Goal: Use online tool/utility: Utilize a website feature to perform a specific function

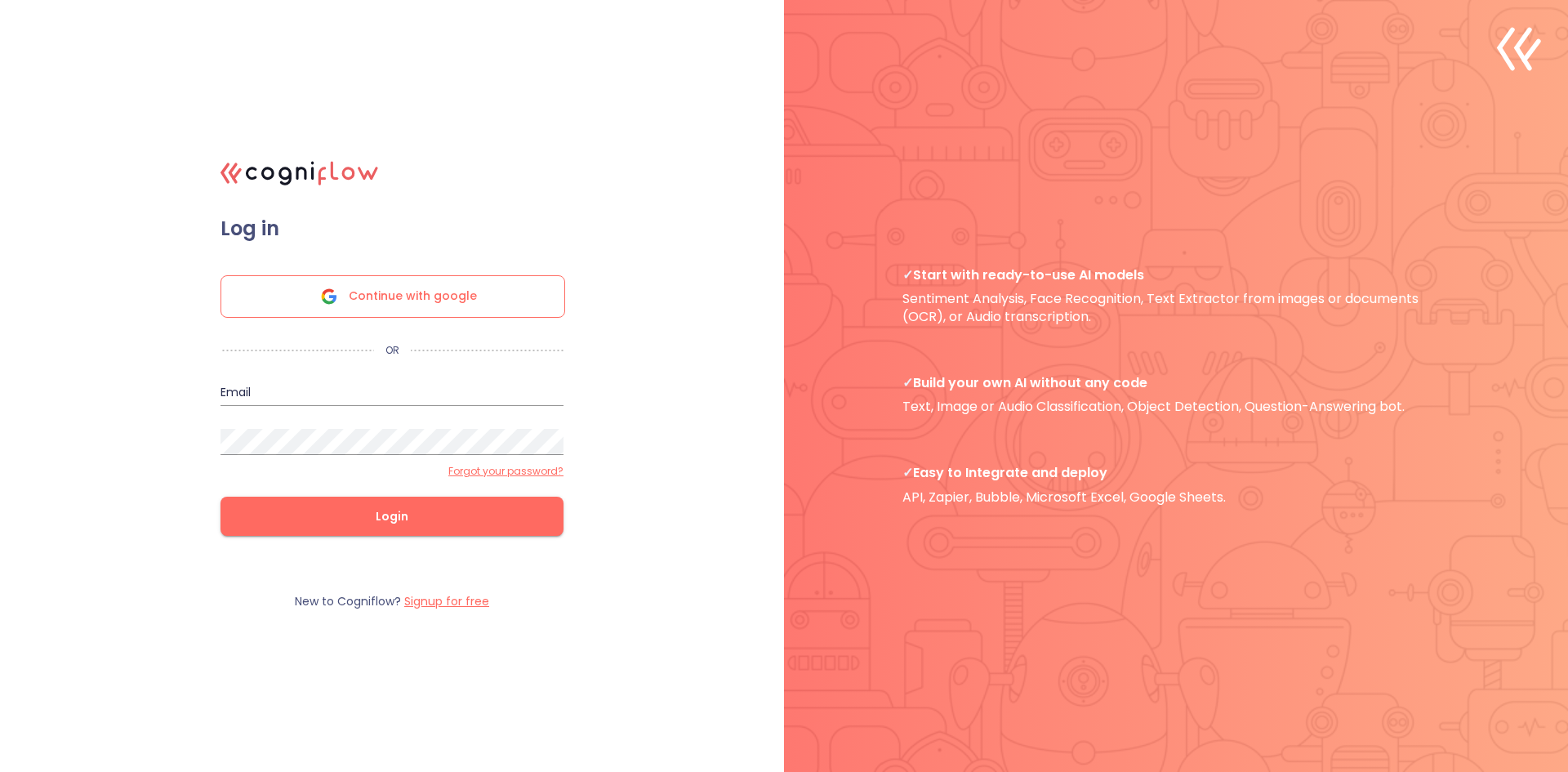
click at [478, 289] on div "Continue with google" at bounding box center [393, 296] width 345 height 43
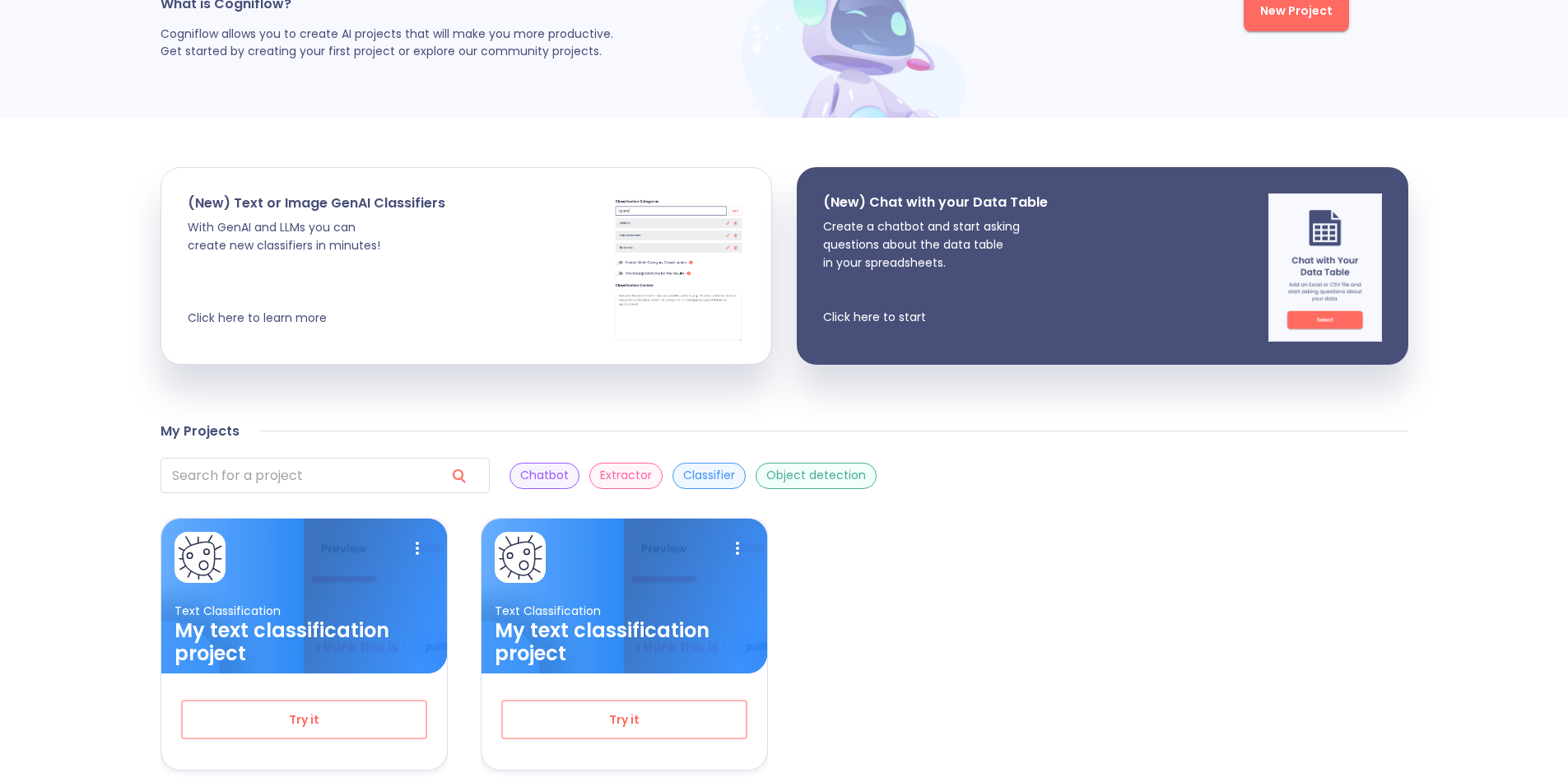
scroll to position [229, 0]
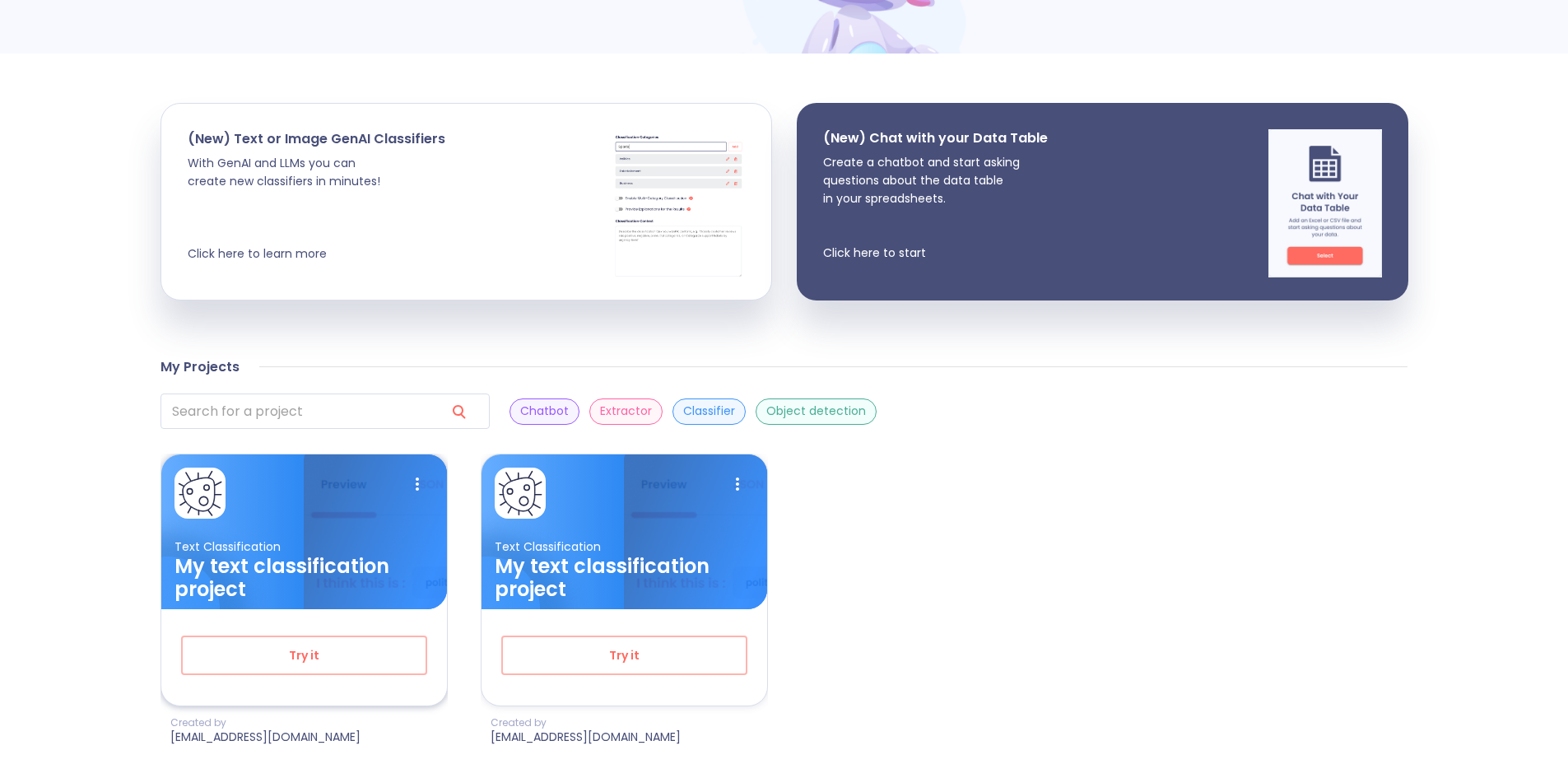
click at [319, 529] on img at bounding box center [375, 559] width 143 height 210
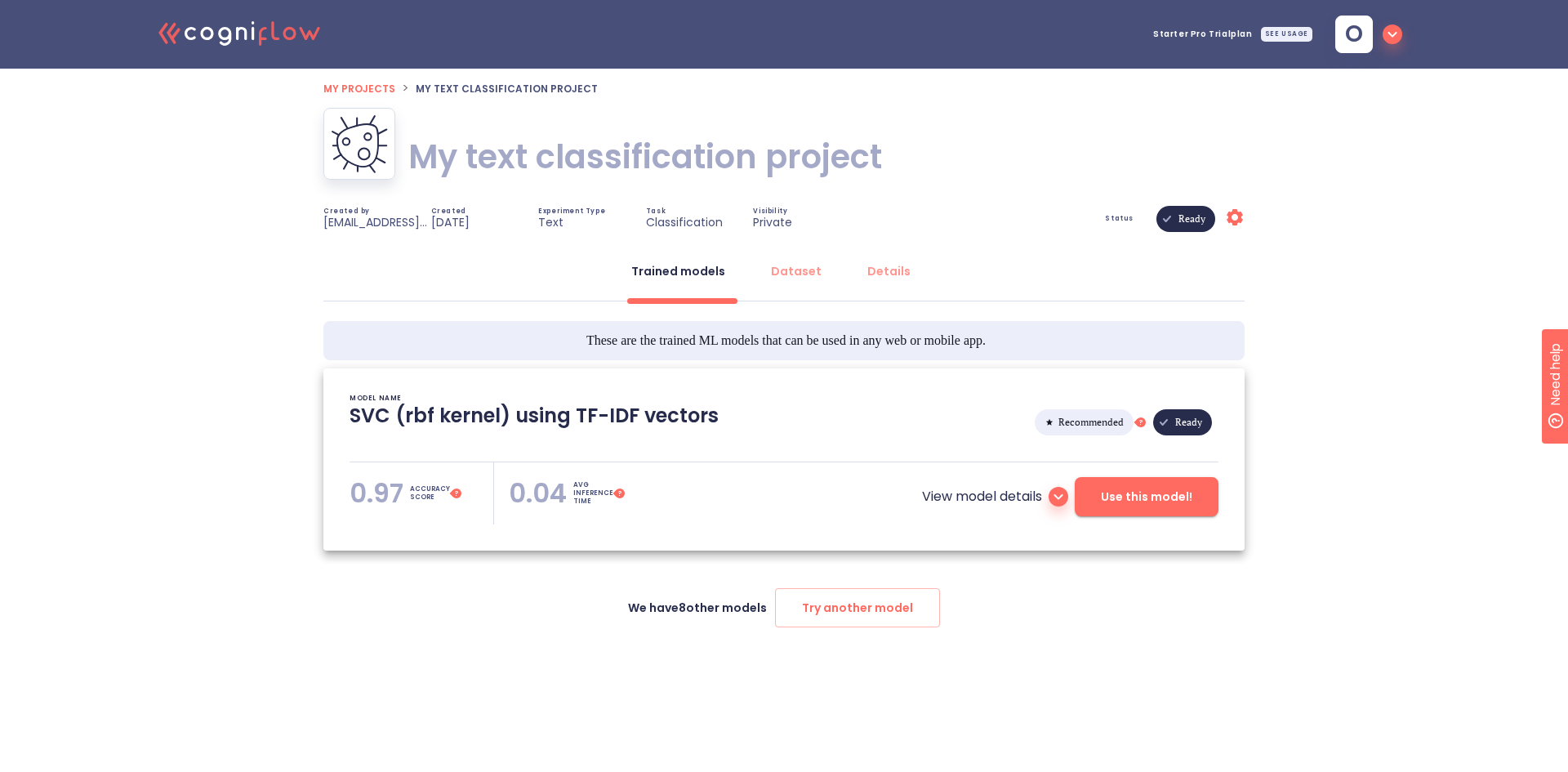
type textarea "[[DATE] 17:22:51]- Starting with download required files from shared storage [[…"
click at [797, 265] on div "Dataset" at bounding box center [796, 271] width 51 height 17
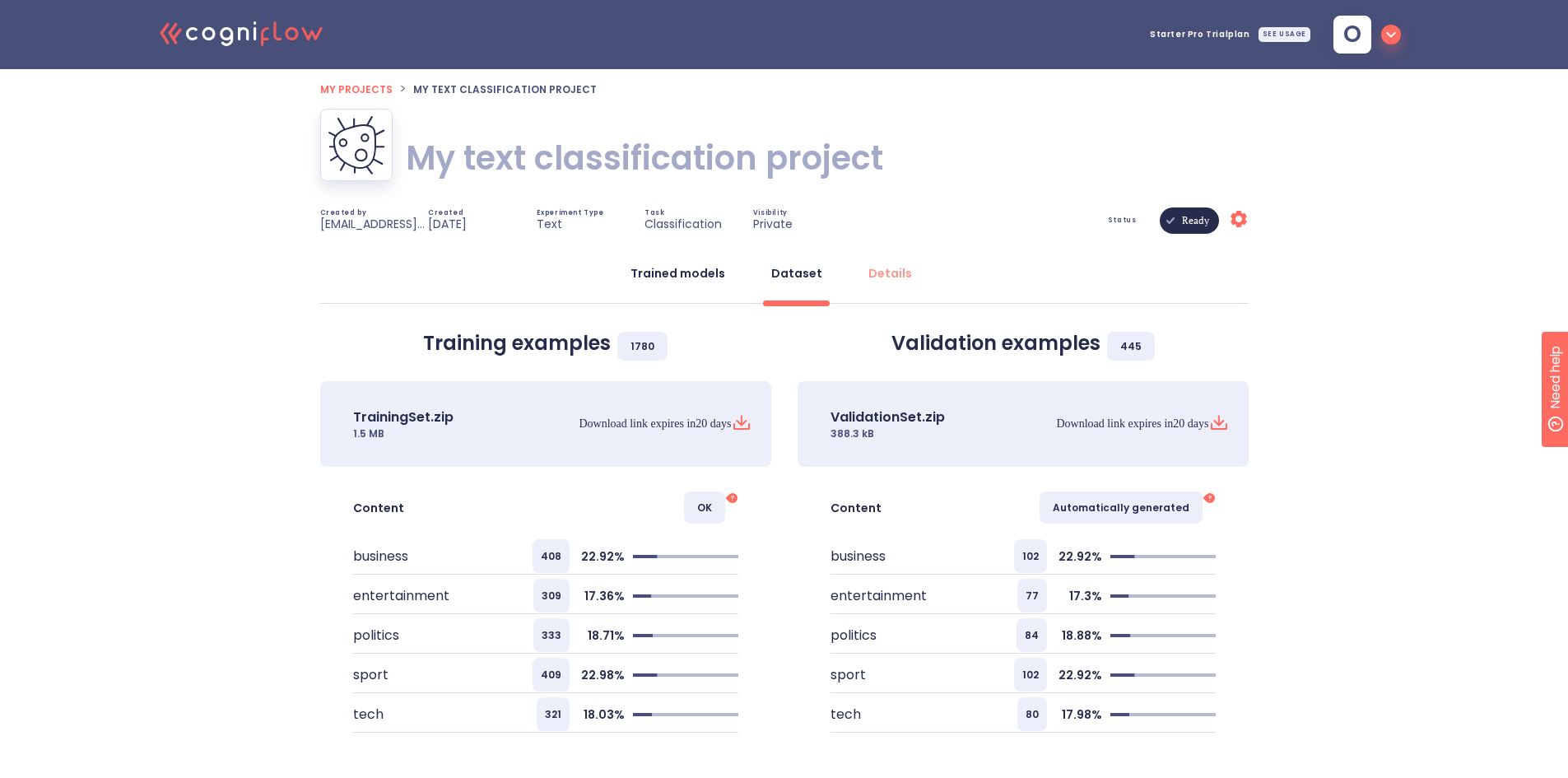
click at [669, 276] on div "Trained models" at bounding box center [678, 273] width 95 height 17
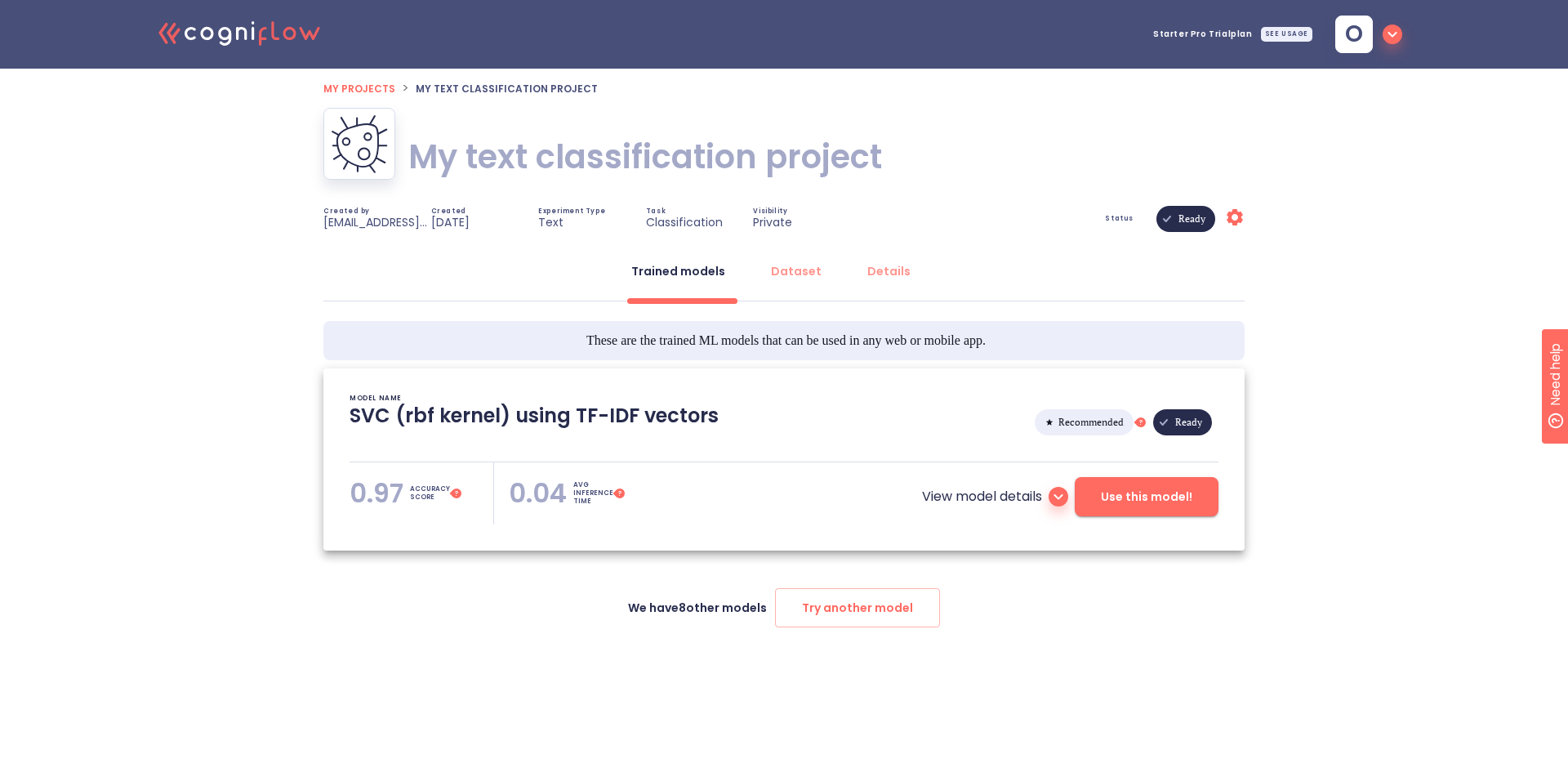
click at [1057, 497] on icon at bounding box center [1058, 496] width 19 height 19
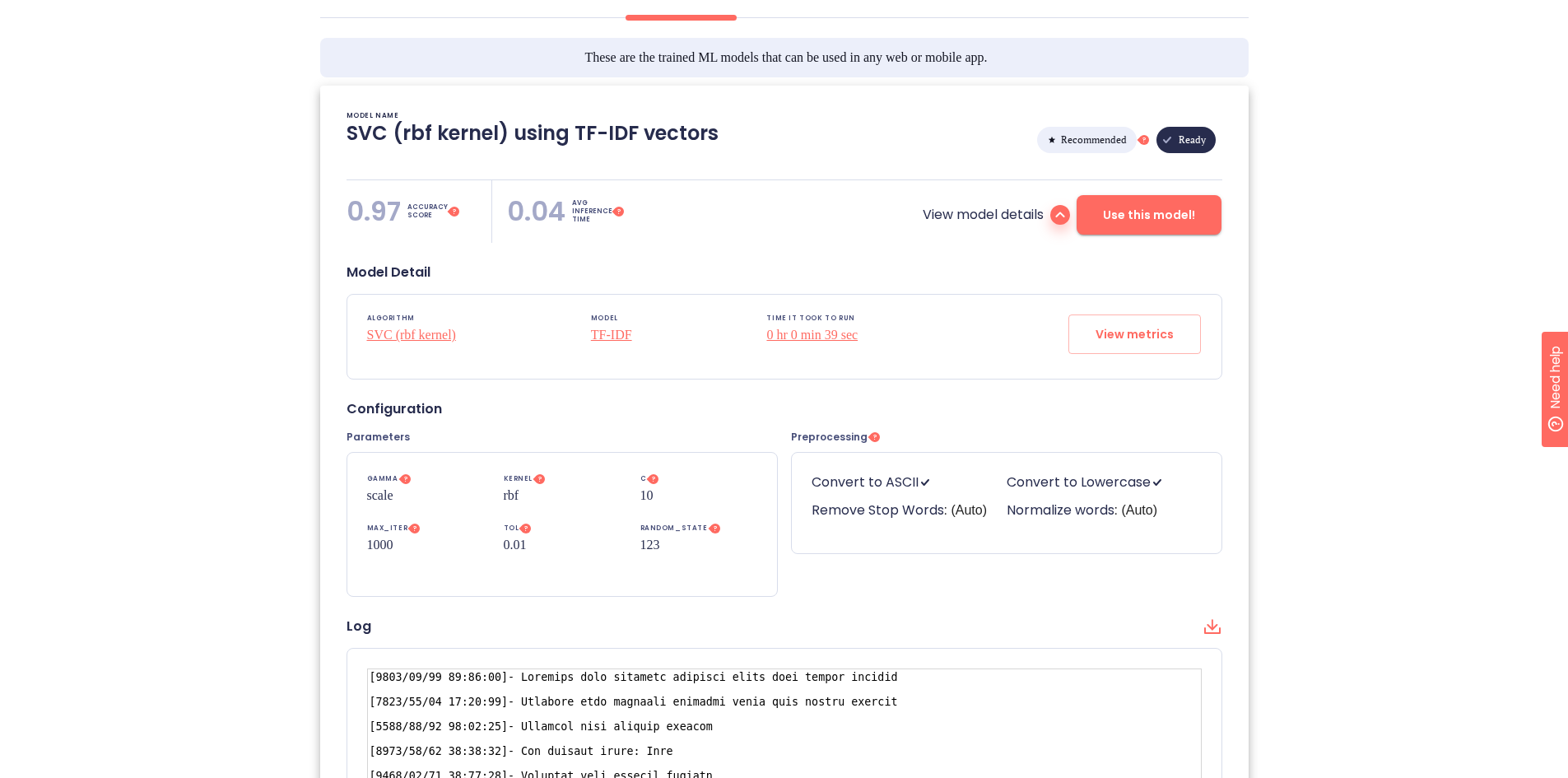
scroll to position [274, 0]
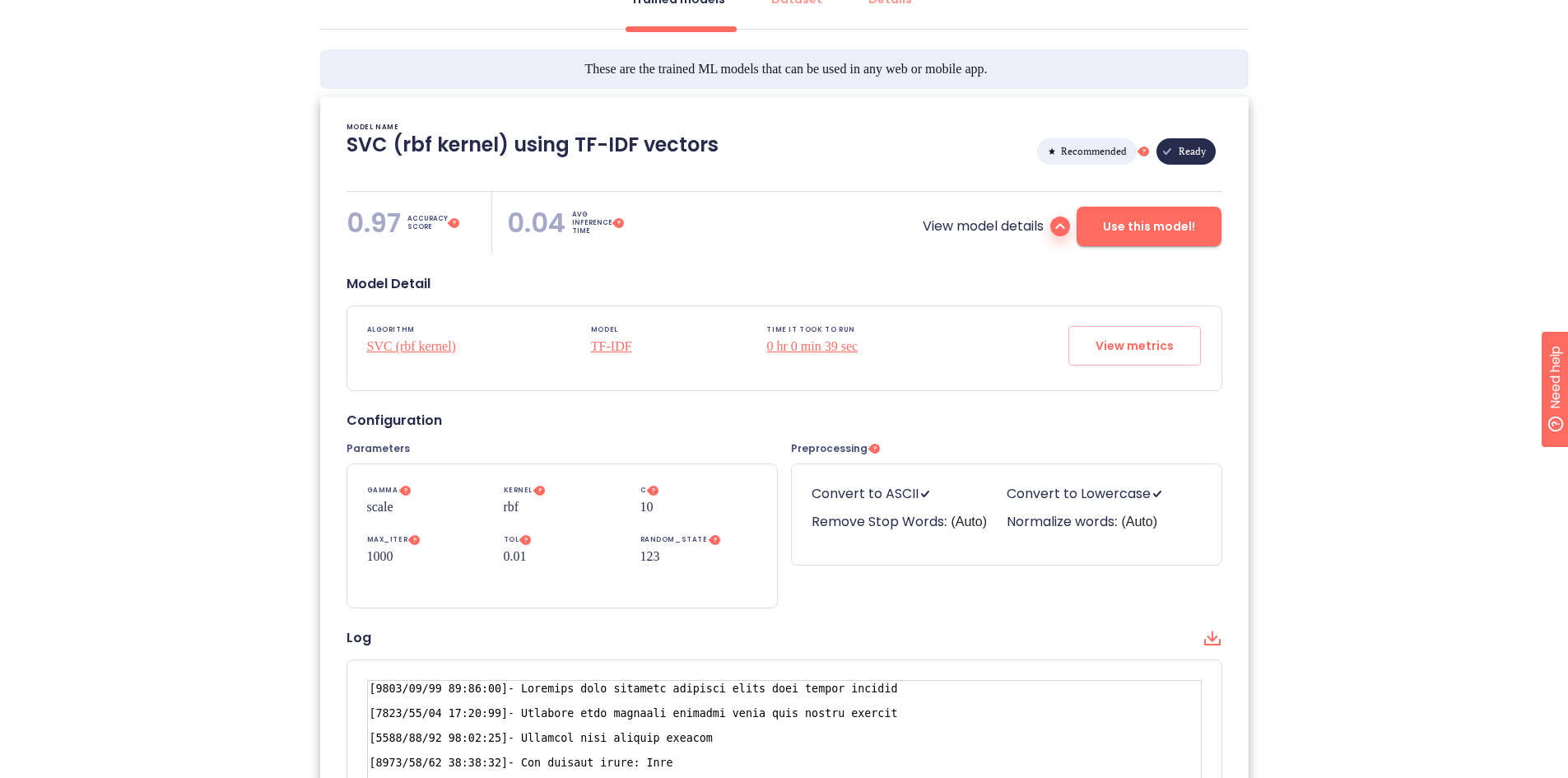
click at [1121, 232] on span "Use this model!" at bounding box center [1148, 226] width 92 height 20
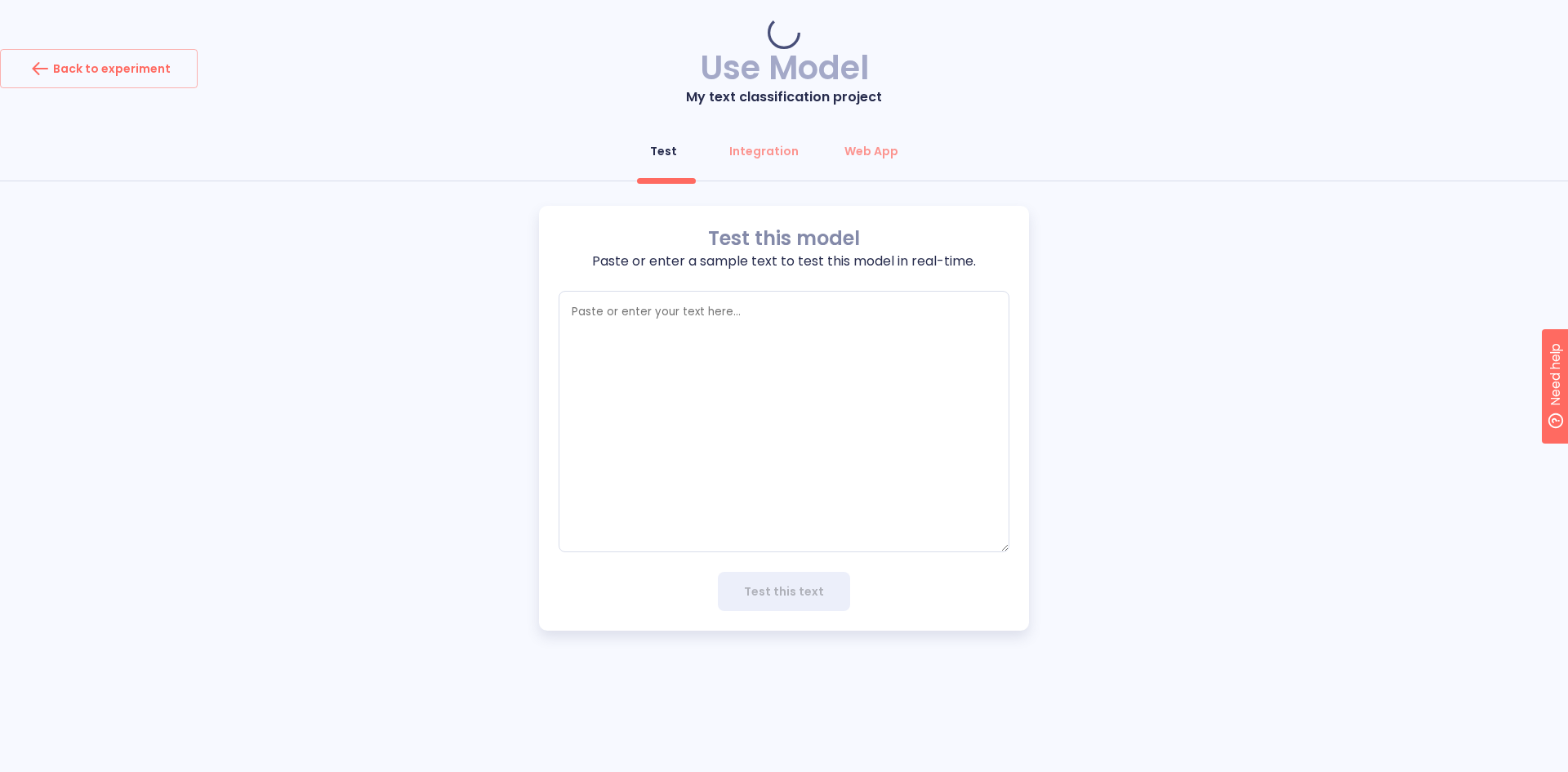
type textarea "x"
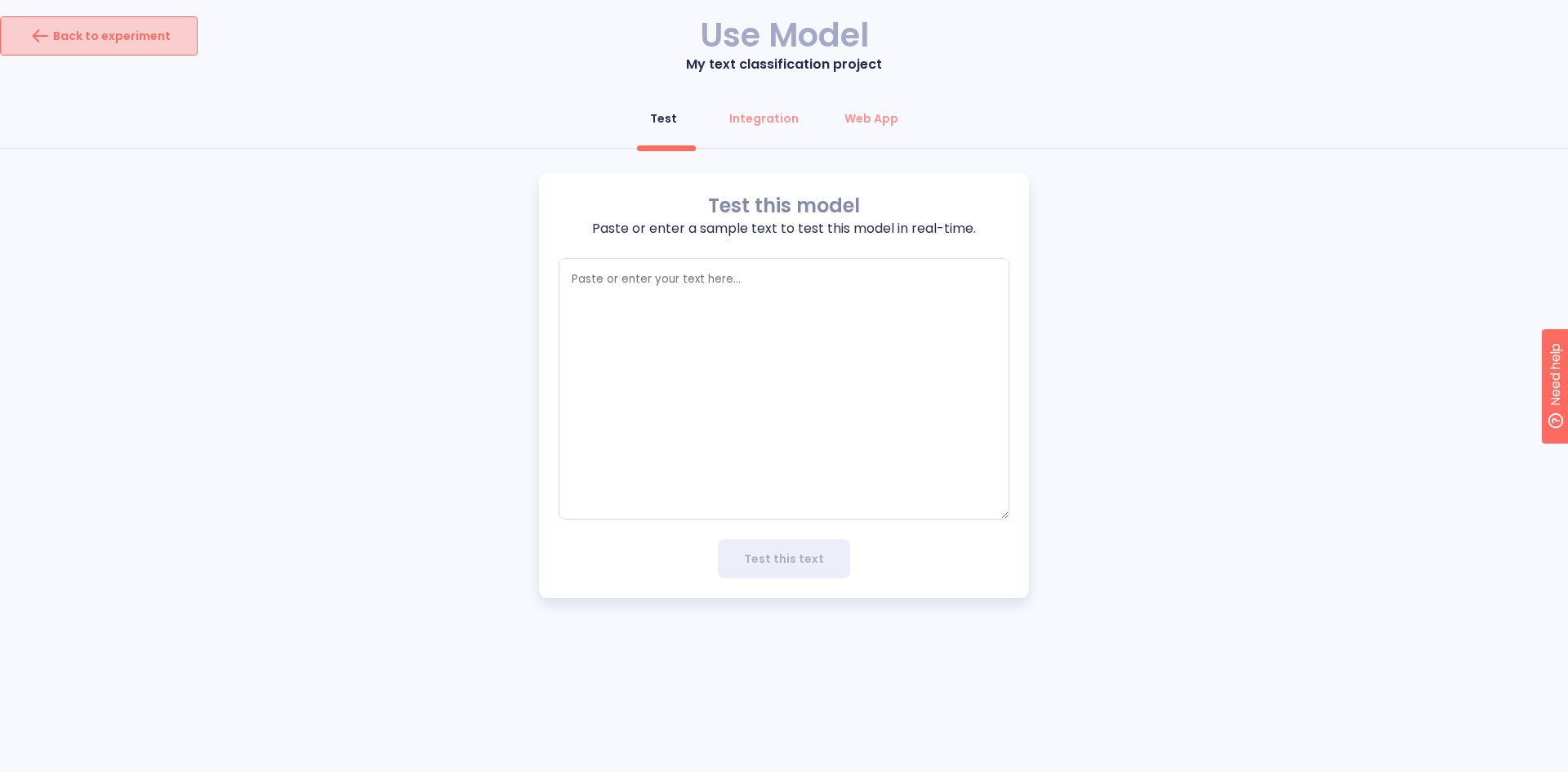
click at [148, 44] on div "Back to experiment" at bounding box center [99, 36] width 144 height 26
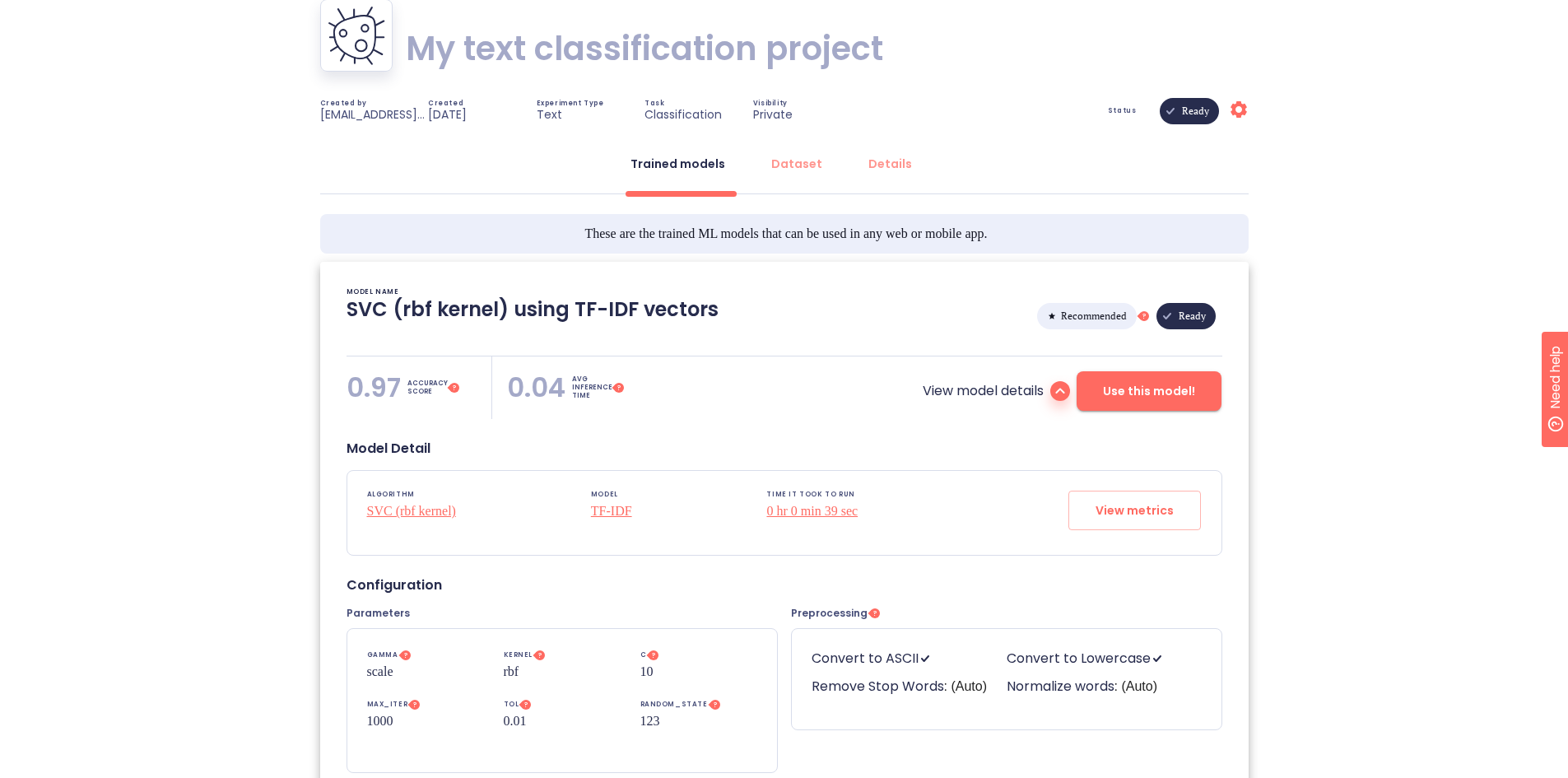
scroll to position [274, 0]
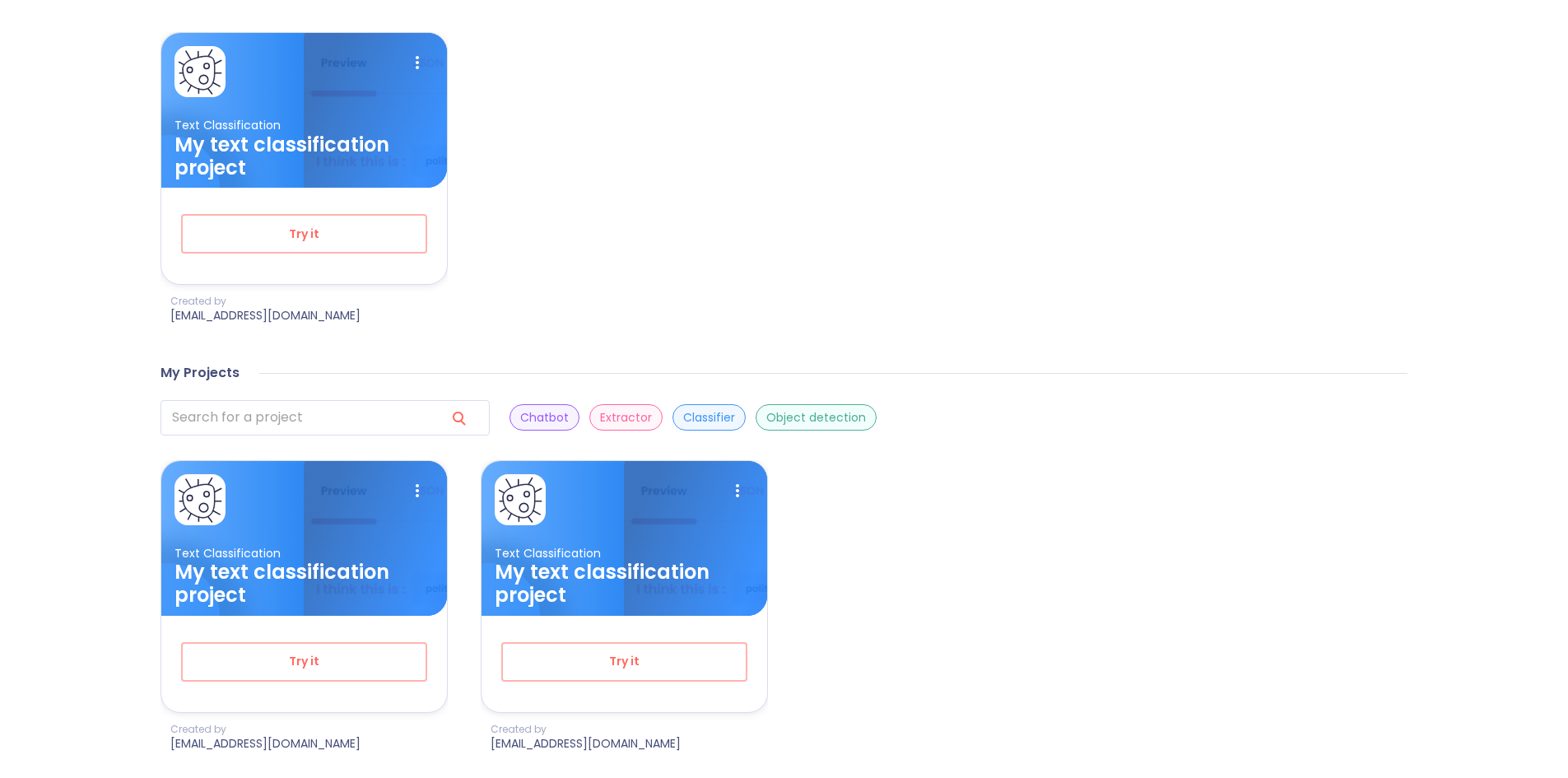
scroll to position [611, 0]
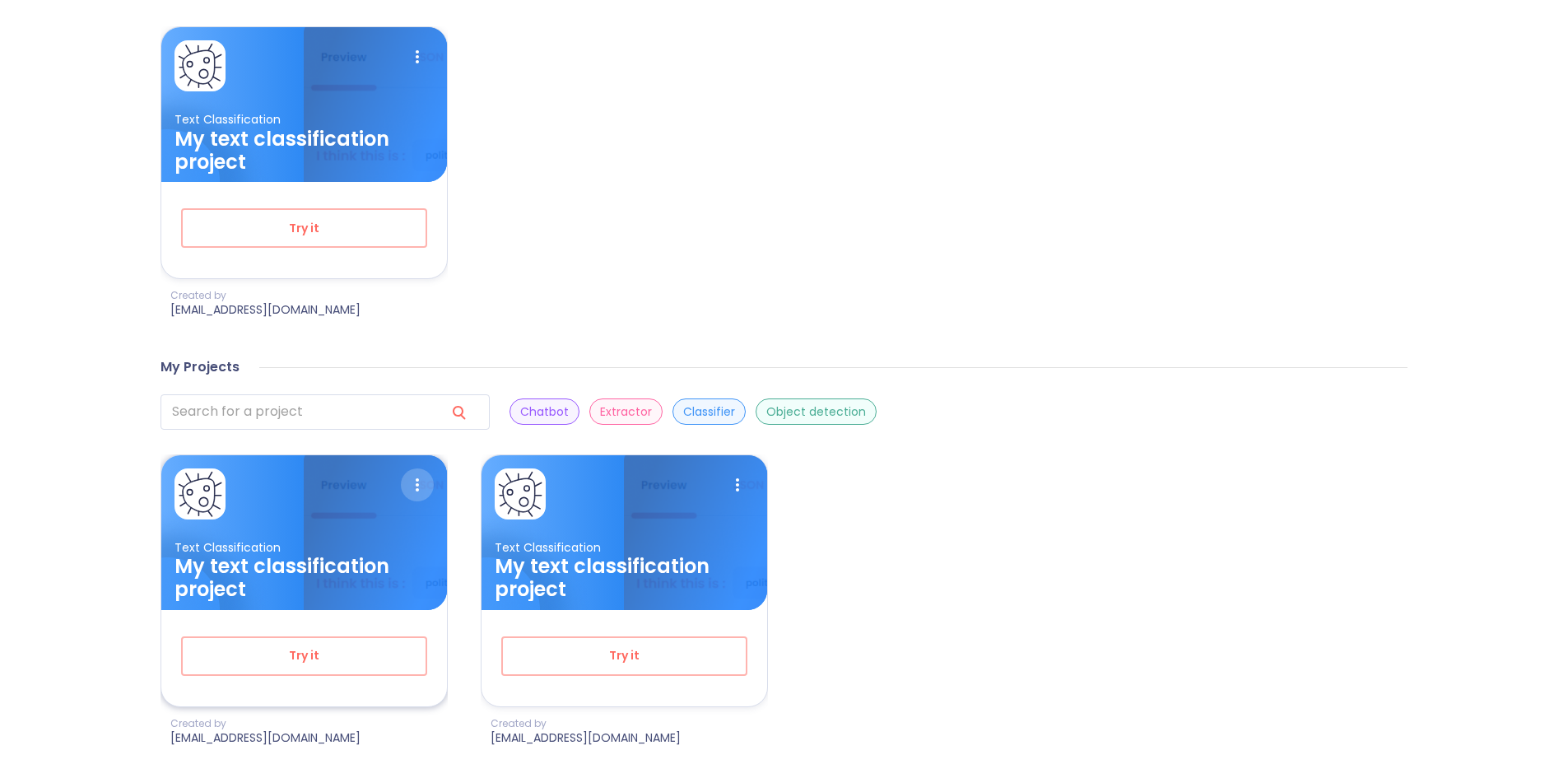
click at [414, 479] on icon at bounding box center [417, 484] width 33 height 33
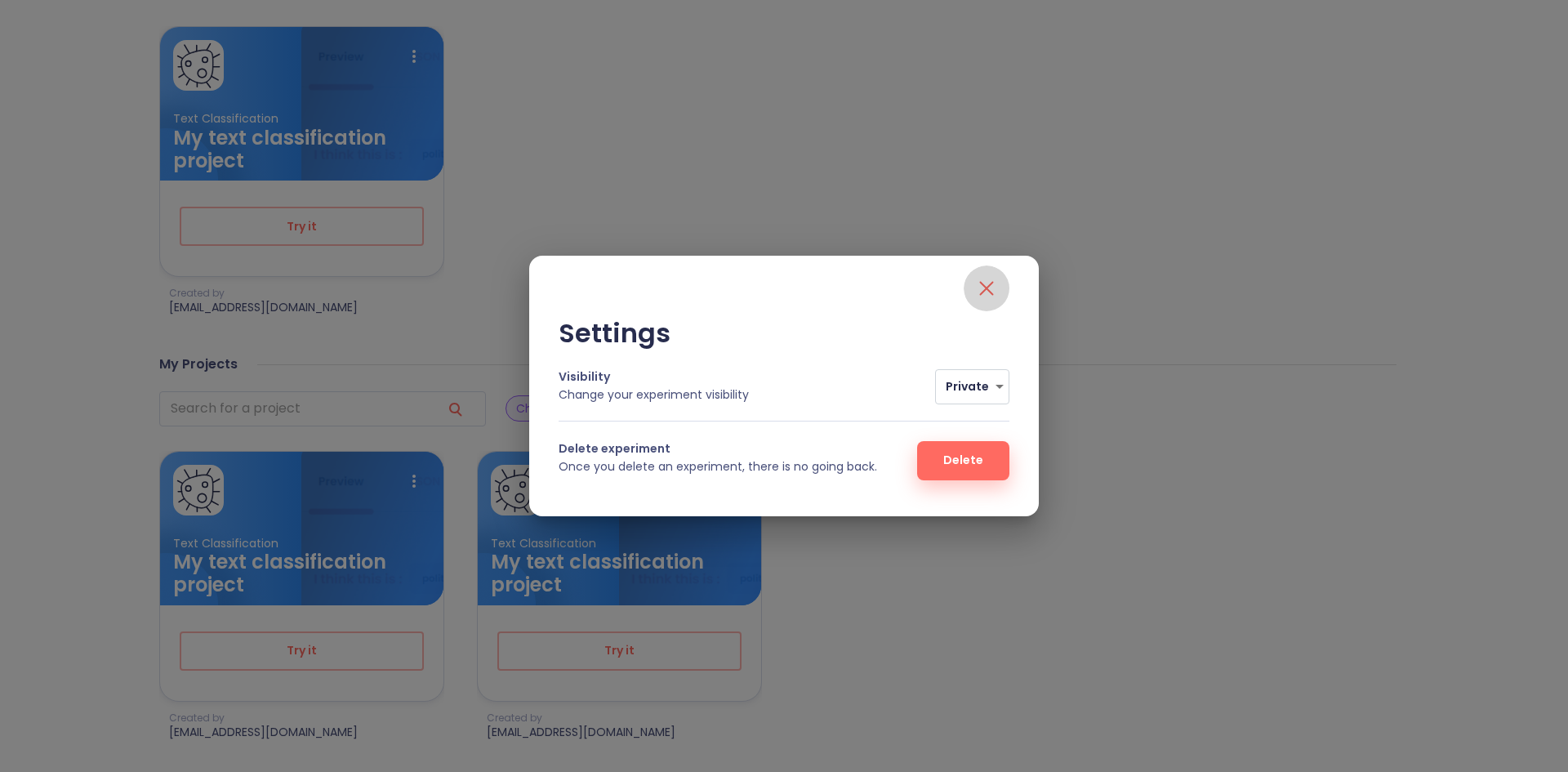
click at [993, 295] on icon "close" at bounding box center [987, 289] width 14 height 14
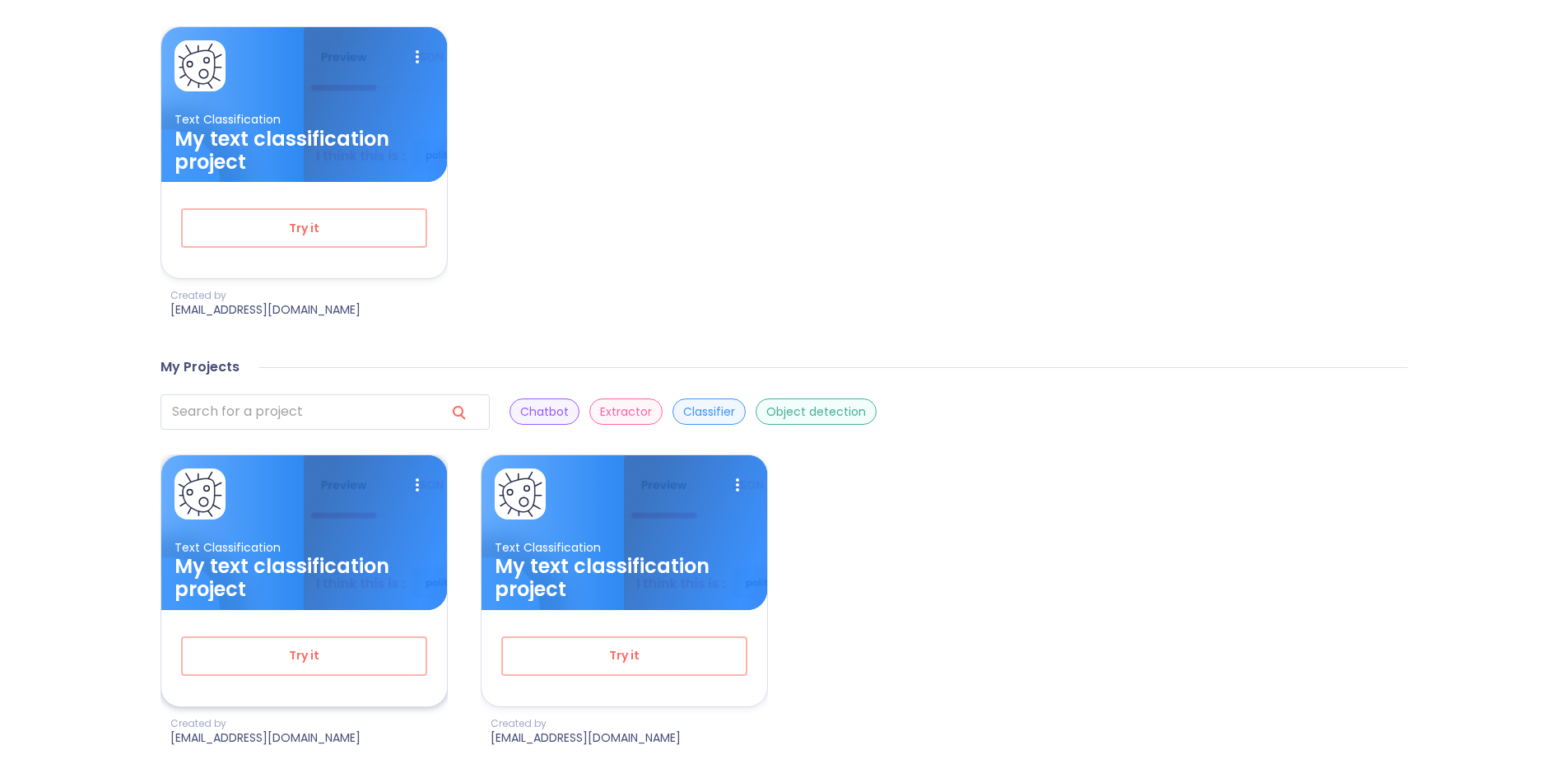
click at [328, 556] on h3 "My text classification project" at bounding box center [304, 577] width 260 height 46
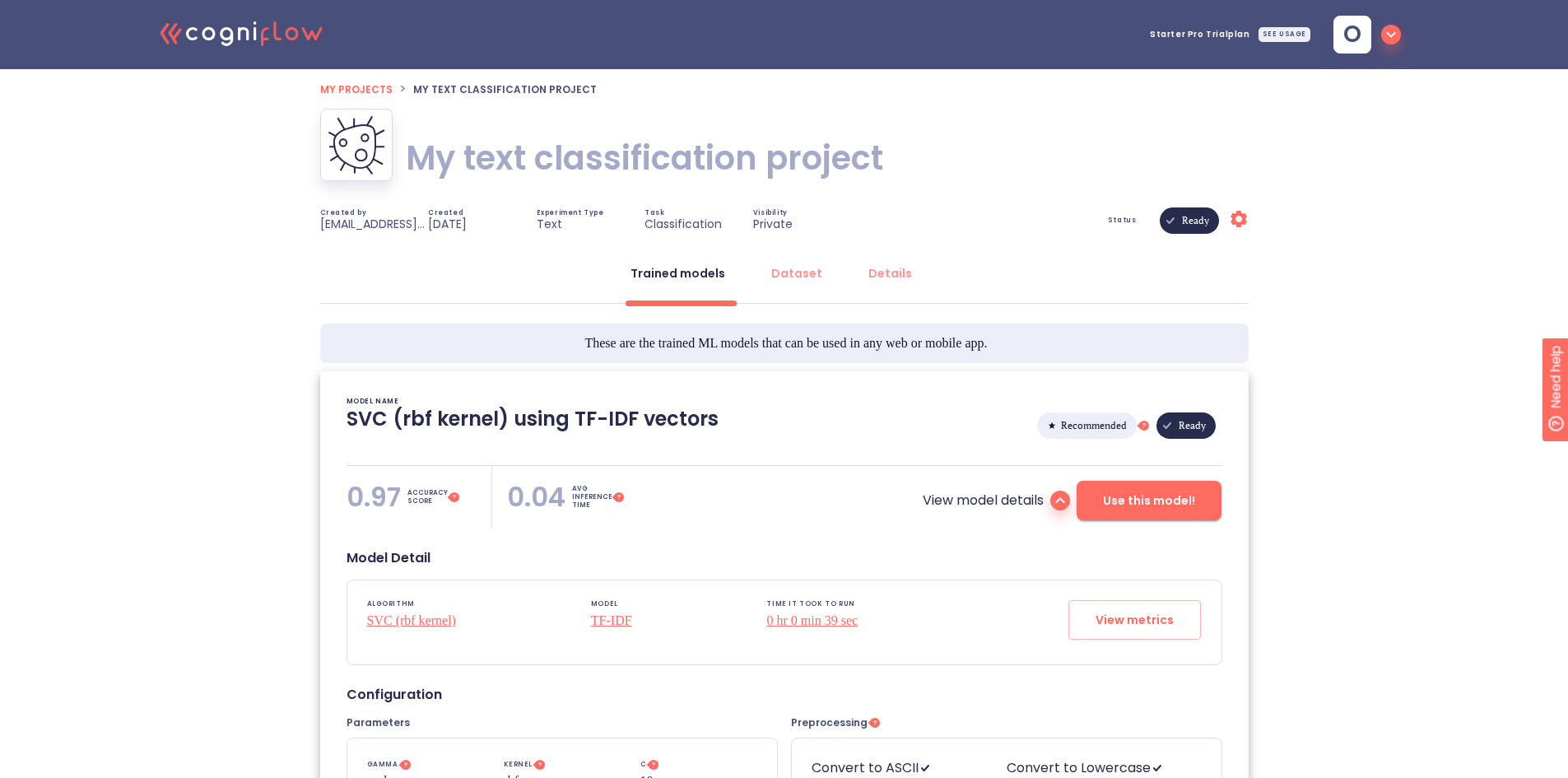
type textarea "[[DATE] 17:22:51]- Starting with download required files from shared storage [[…"
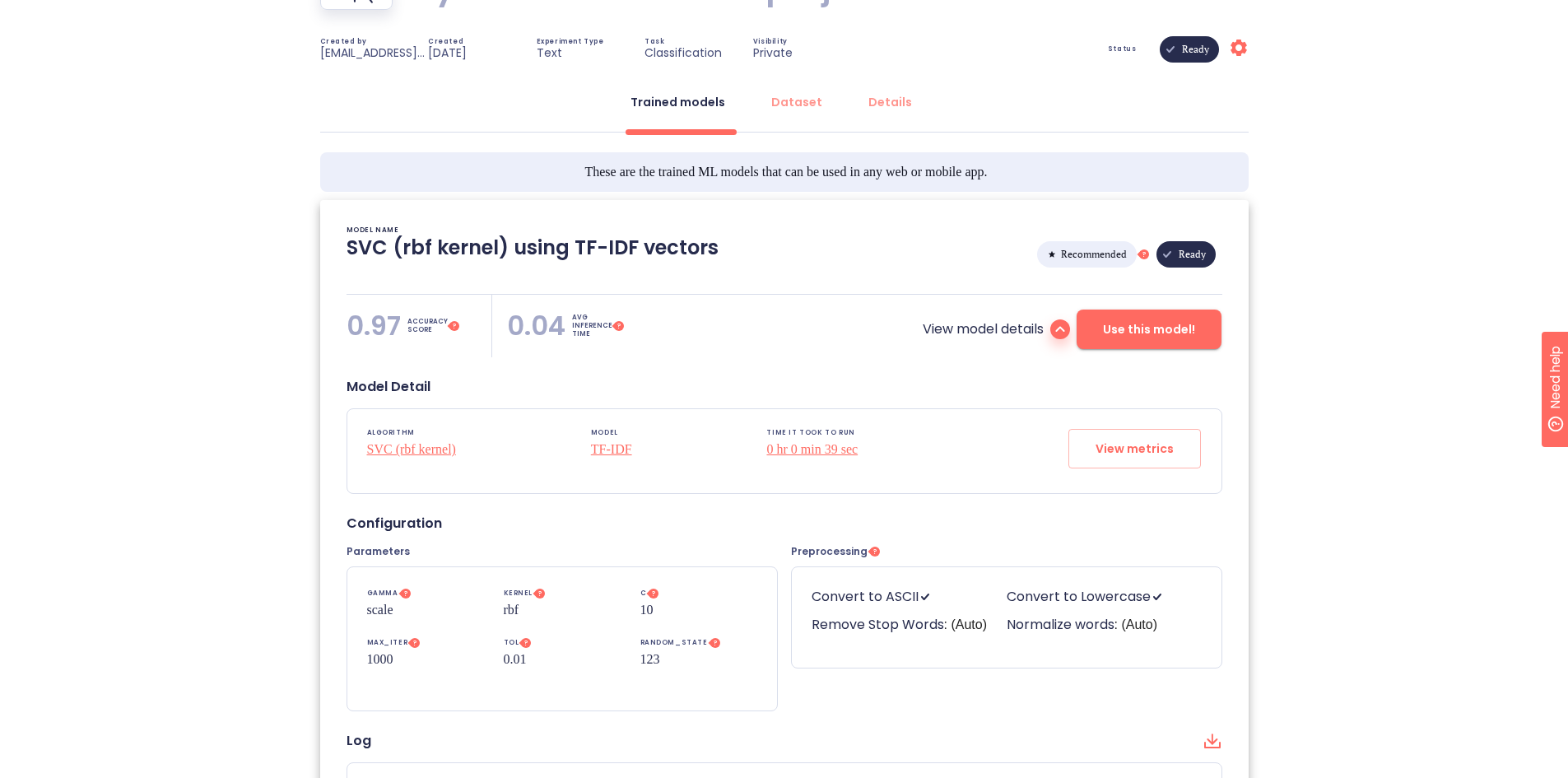
scroll to position [165, 0]
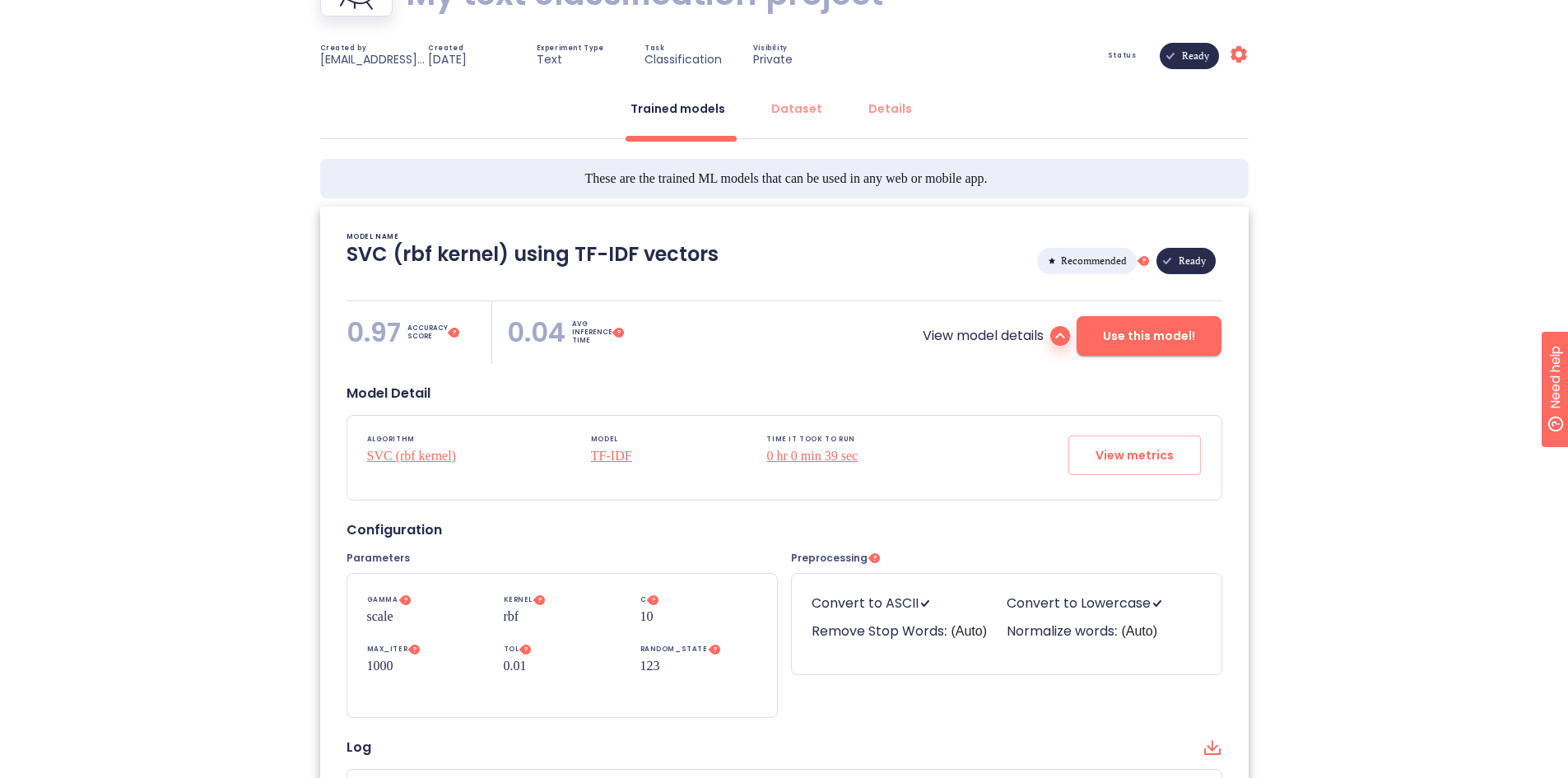
click at [1114, 325] on button "Use this model!" at bounding box center [1148, 335] width 145 height 40
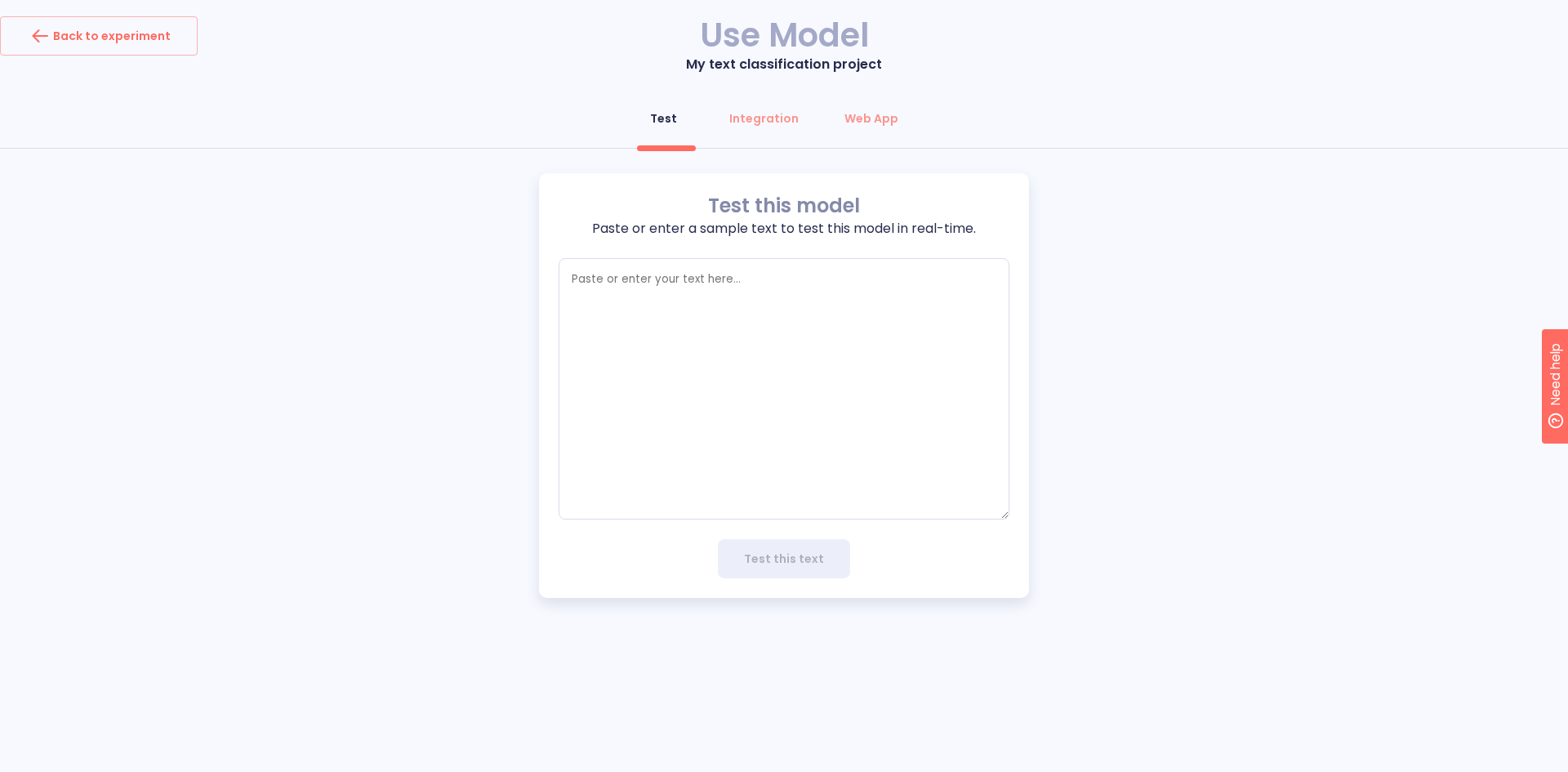
type textarea "x"
click at [102, 41] on div "Back to experiment" at bounding box center [99, 36] width 144 height 26
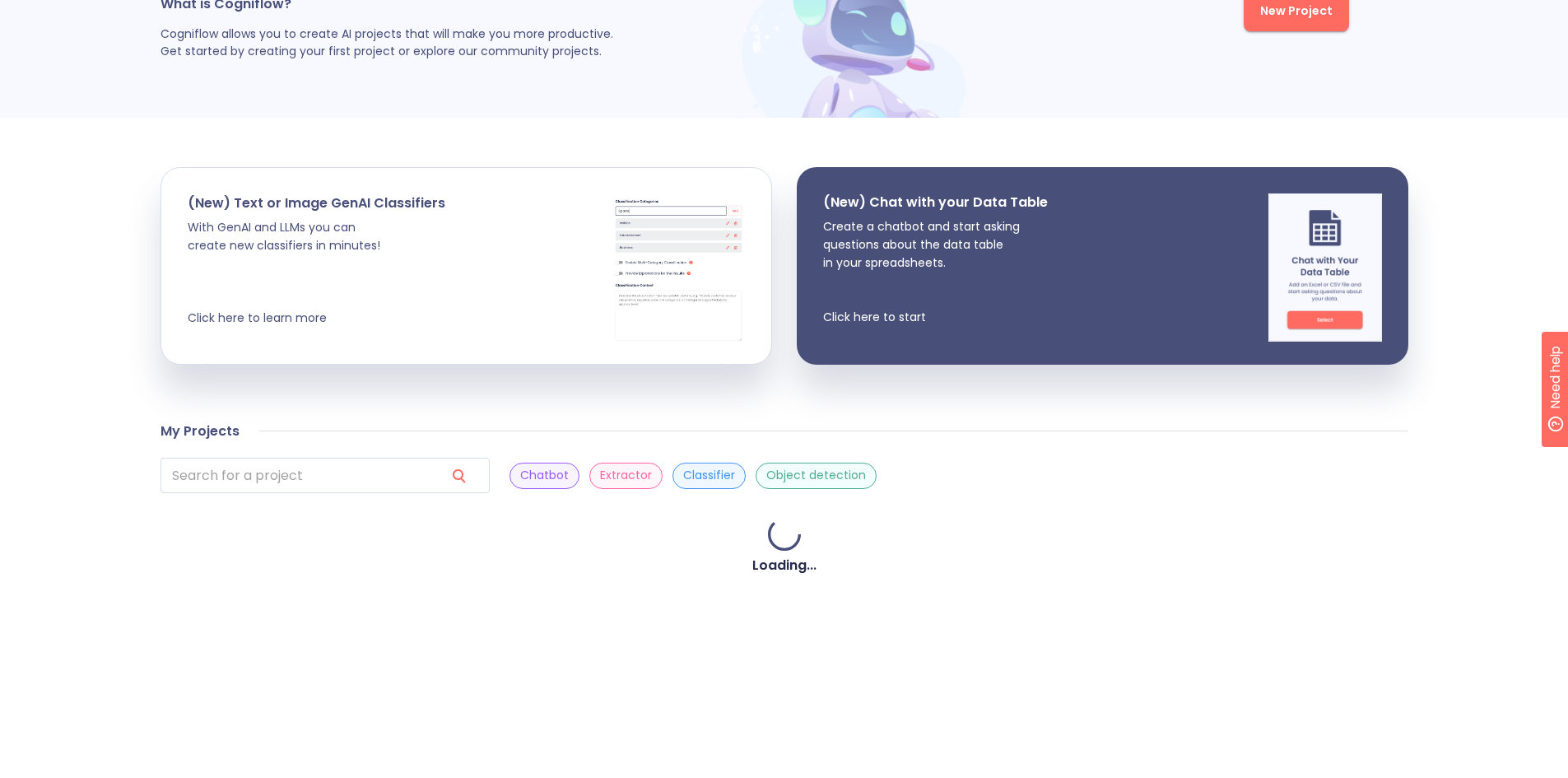
scroll to position [510, 0]
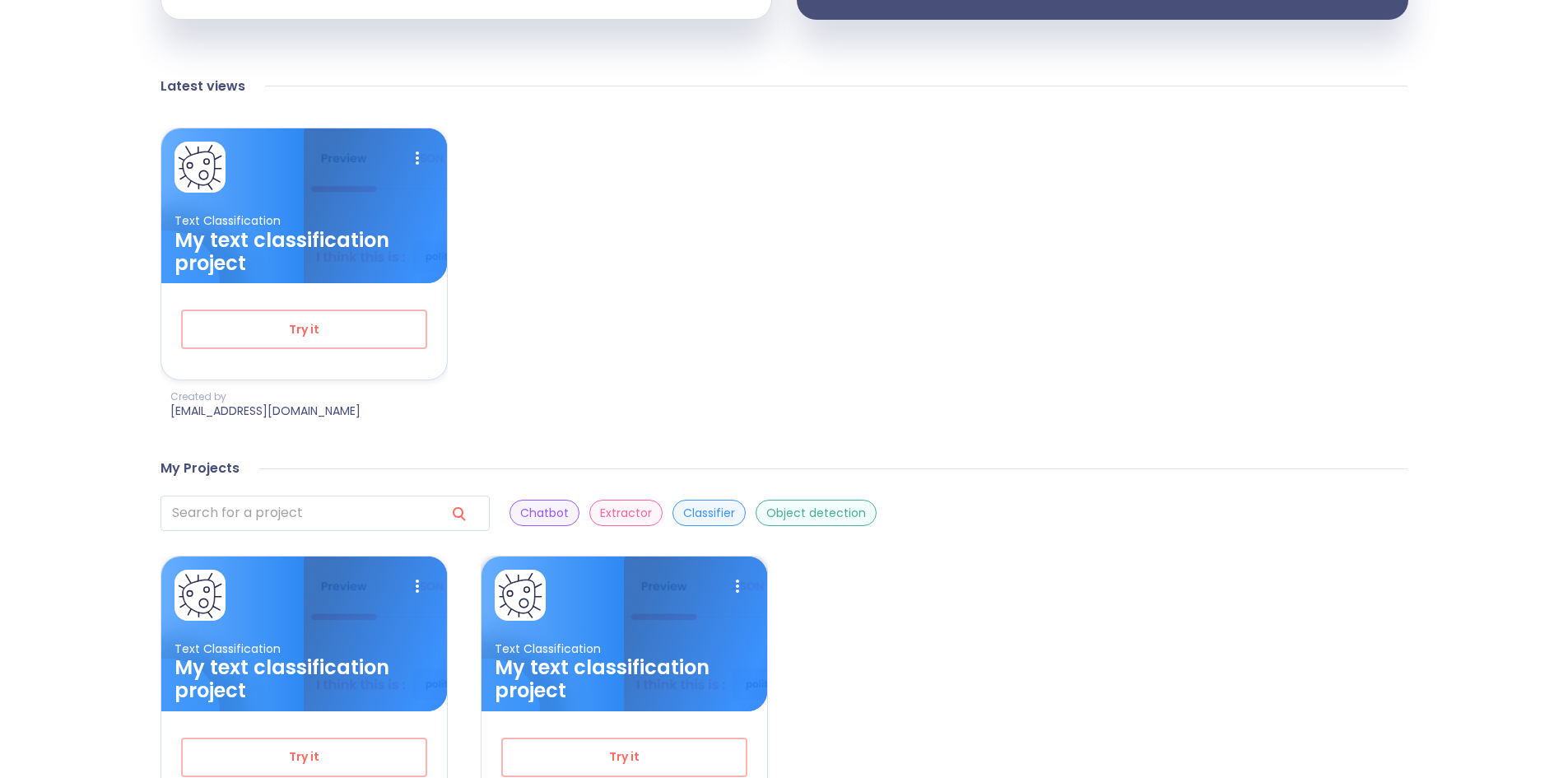
click at [663, 588] on div at bounding box center [624, 595] width 260 height 51
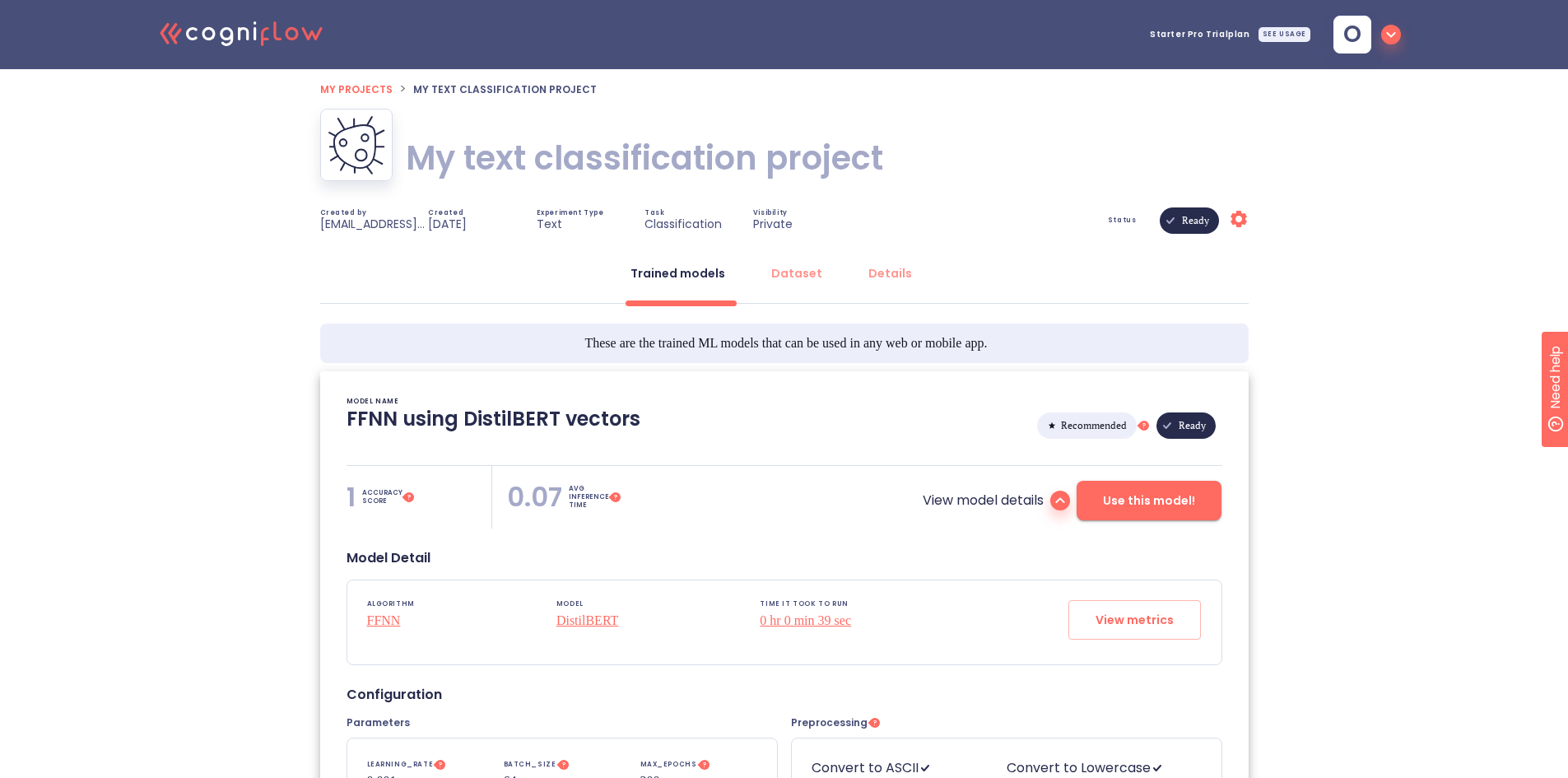
type textarea "[[DATE] 09:05:48]- Starting with download required files from shared storage [[…"
click at [1133, 486] on button "Use this model!" at bounding box center [1148, 500] width 145 height 40
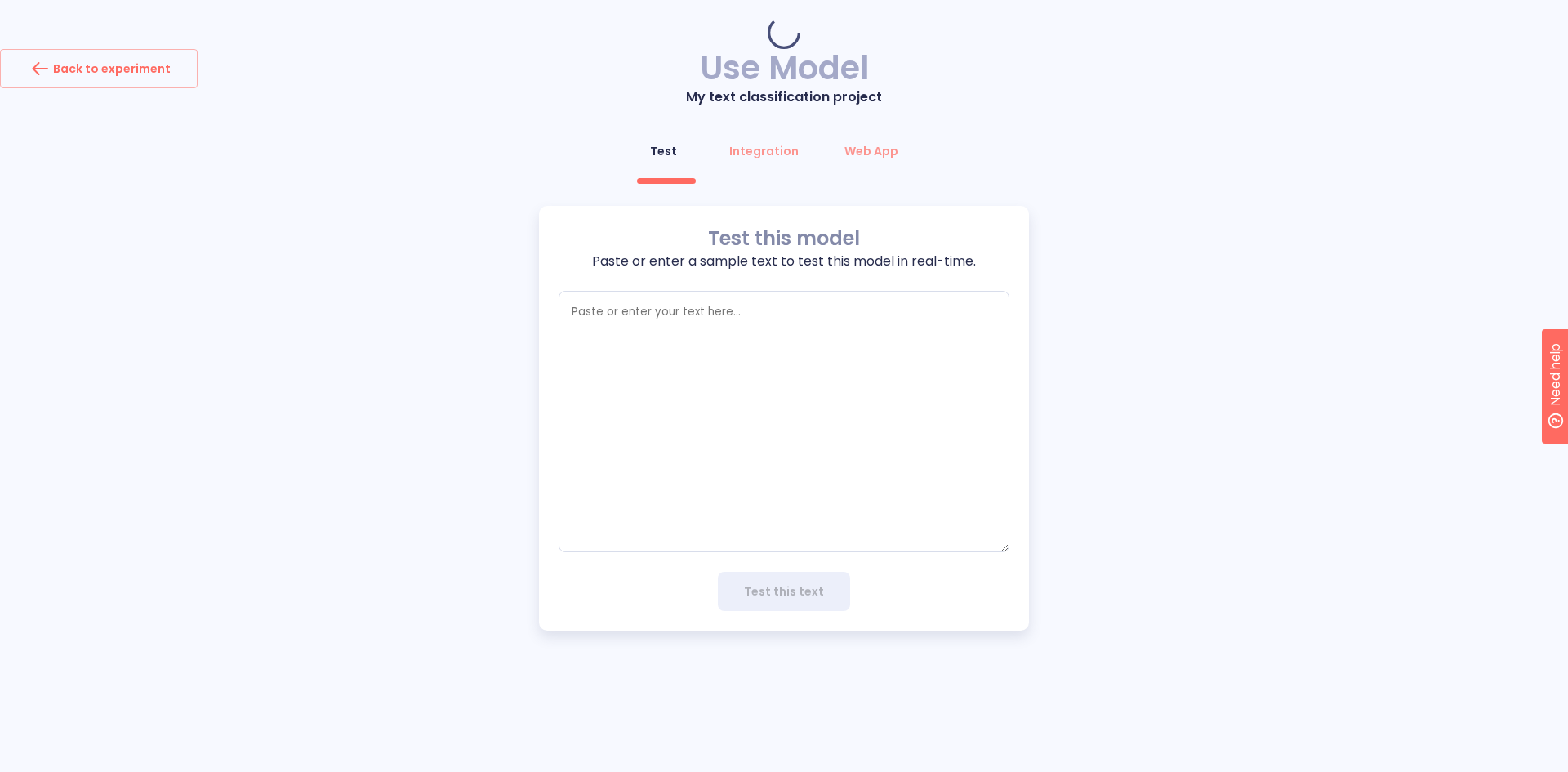
type textarea "x"
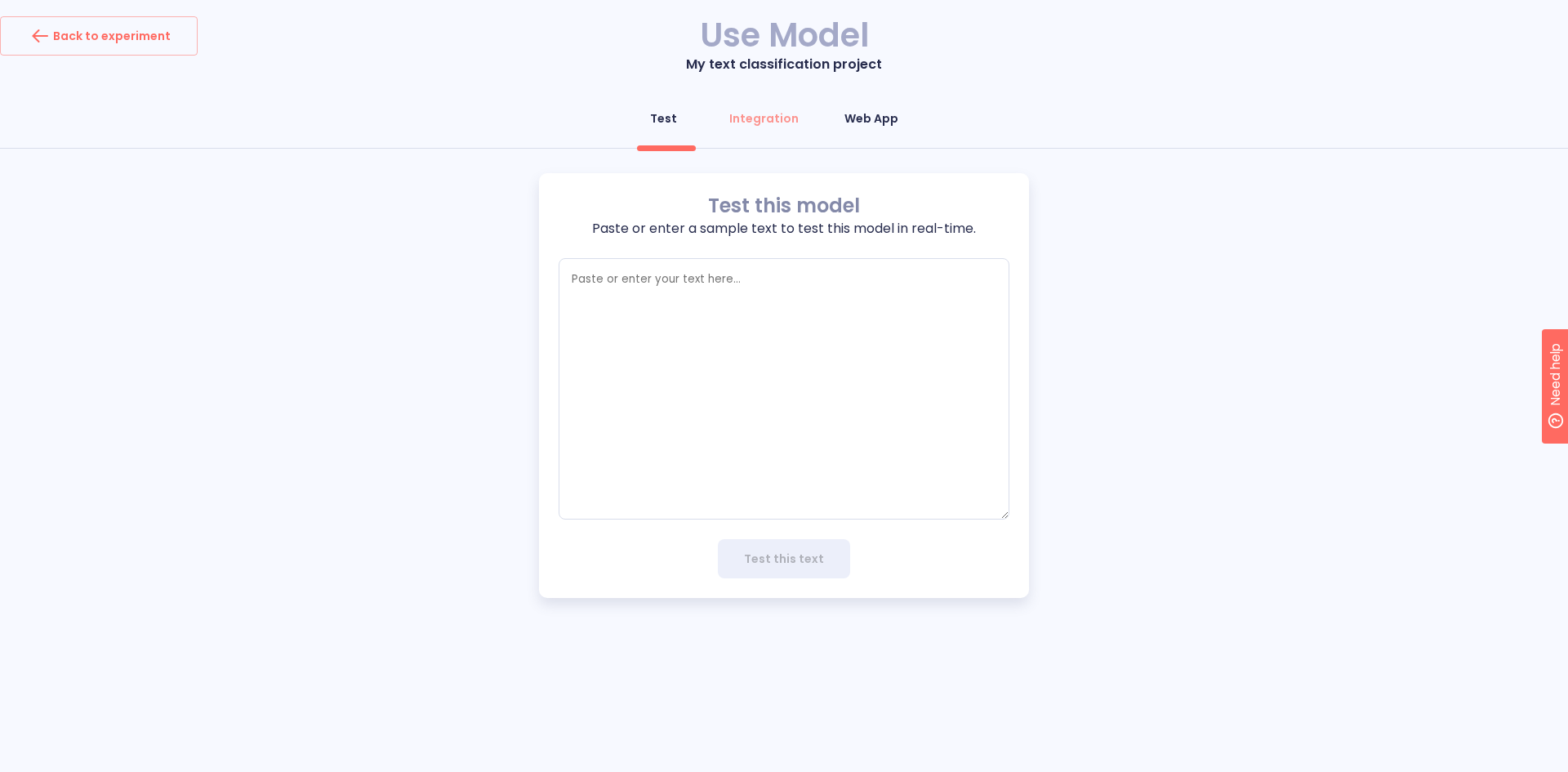
click at [869, 125] on div "Web App" at bounding box center [871, 118] width 54 height 17
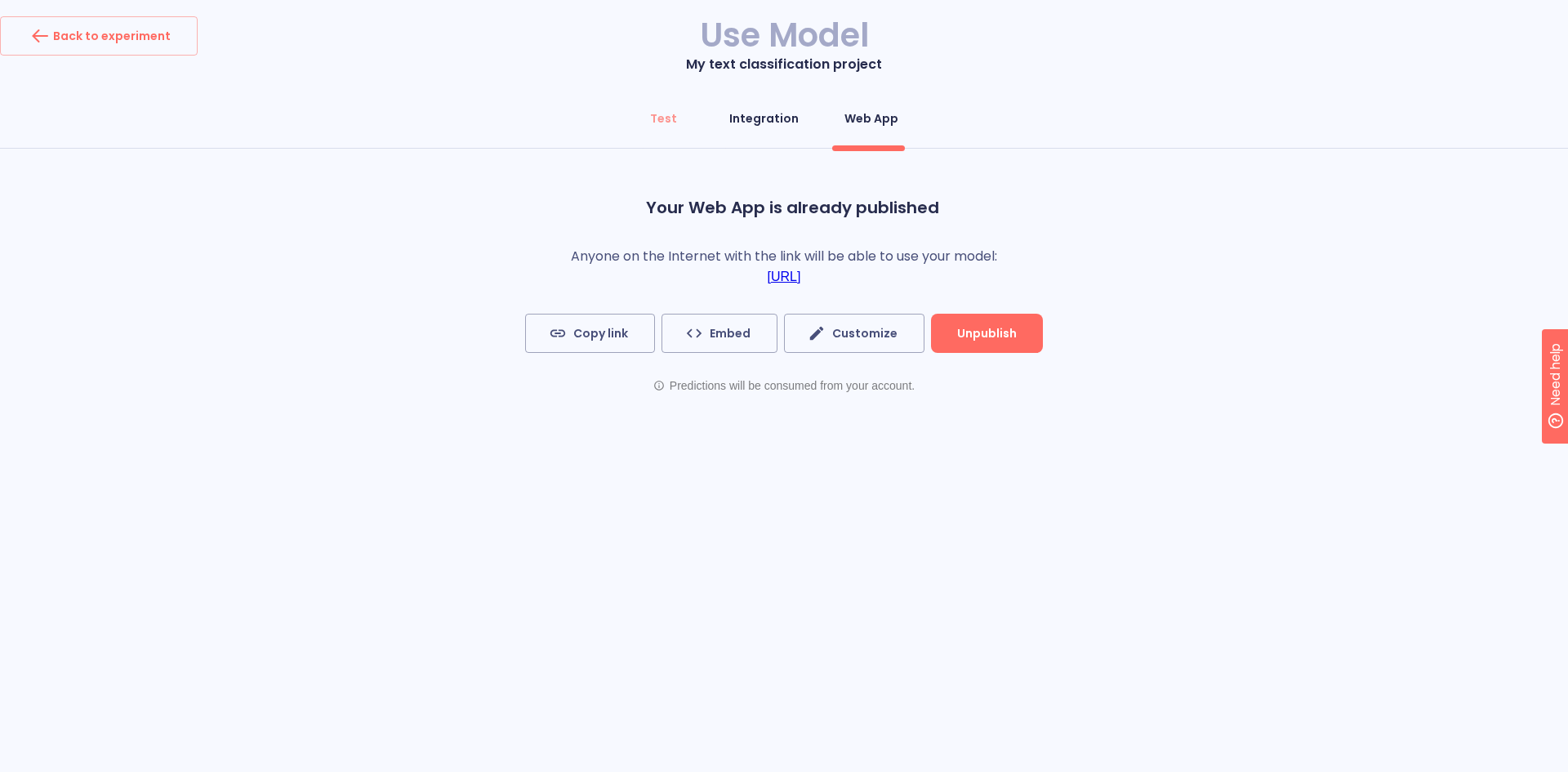
click at [761, 121] on div "Integration" at bounding box center [764, 118] width 70 height 17
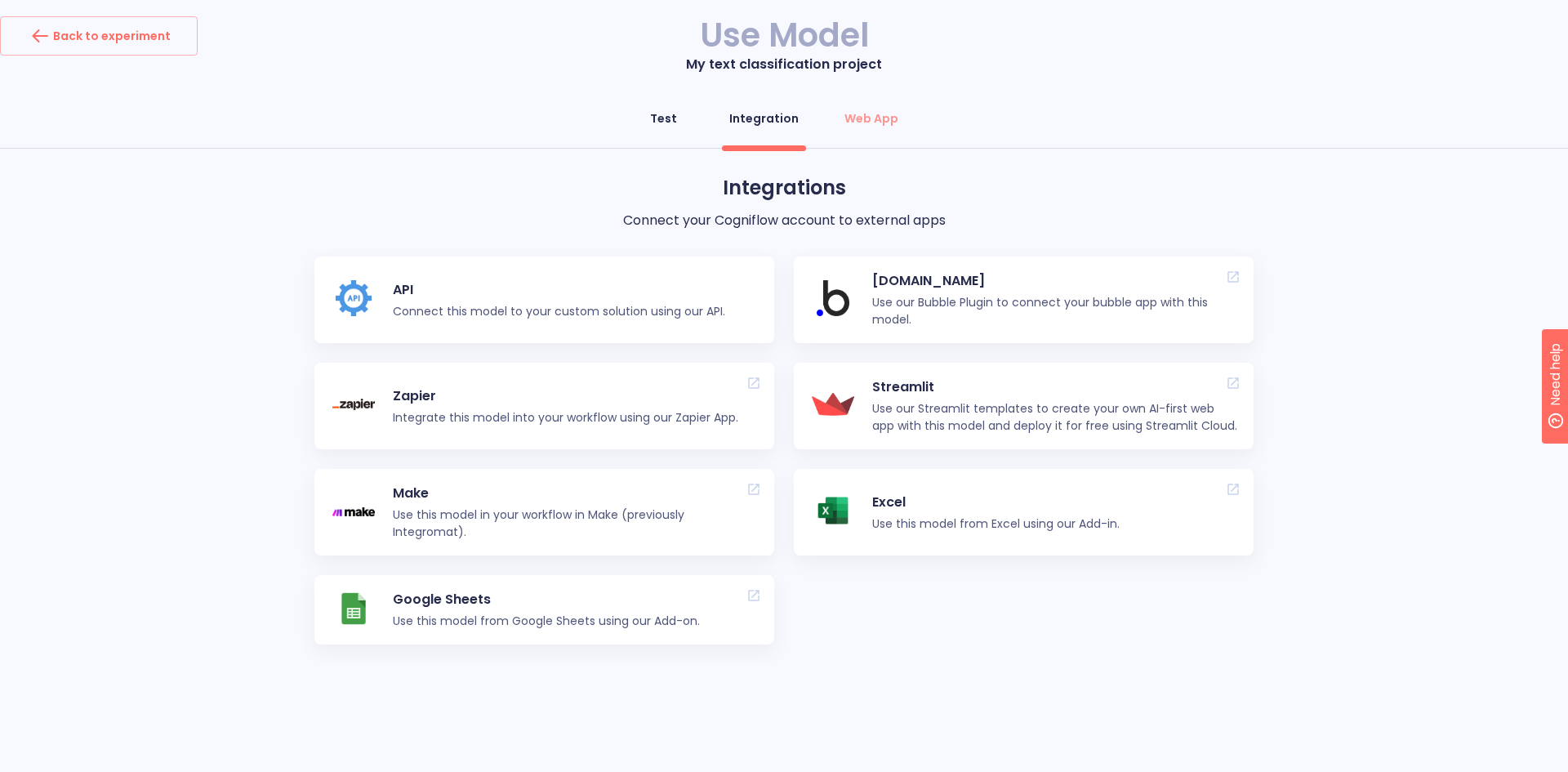
click at [664, 116] on div "Test" at bounding box center [664, 118] width 27 height 17
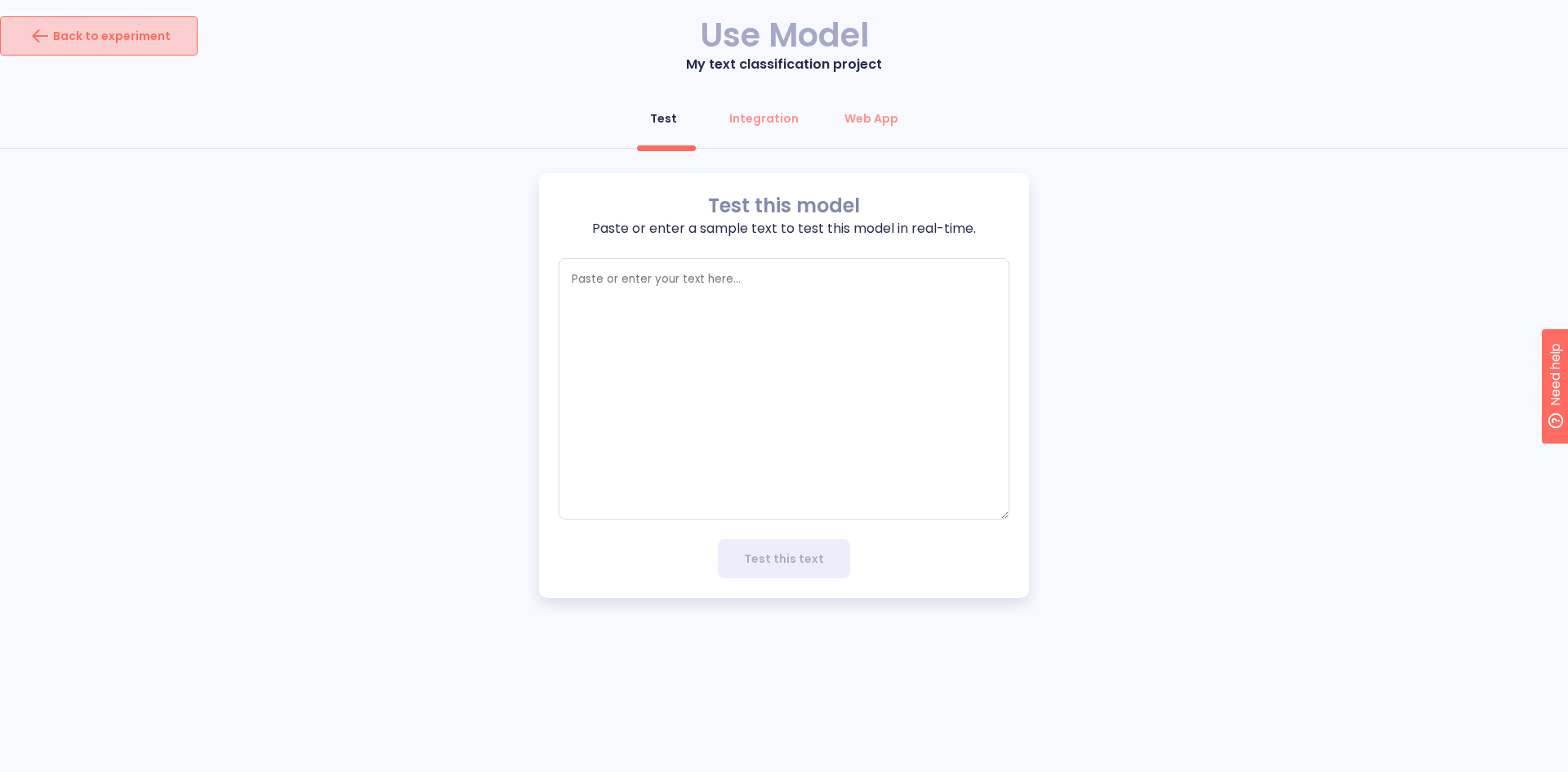
click at [150, 50] on button "Back to experiment" at bounding box center [99, 36] width 197 height 39
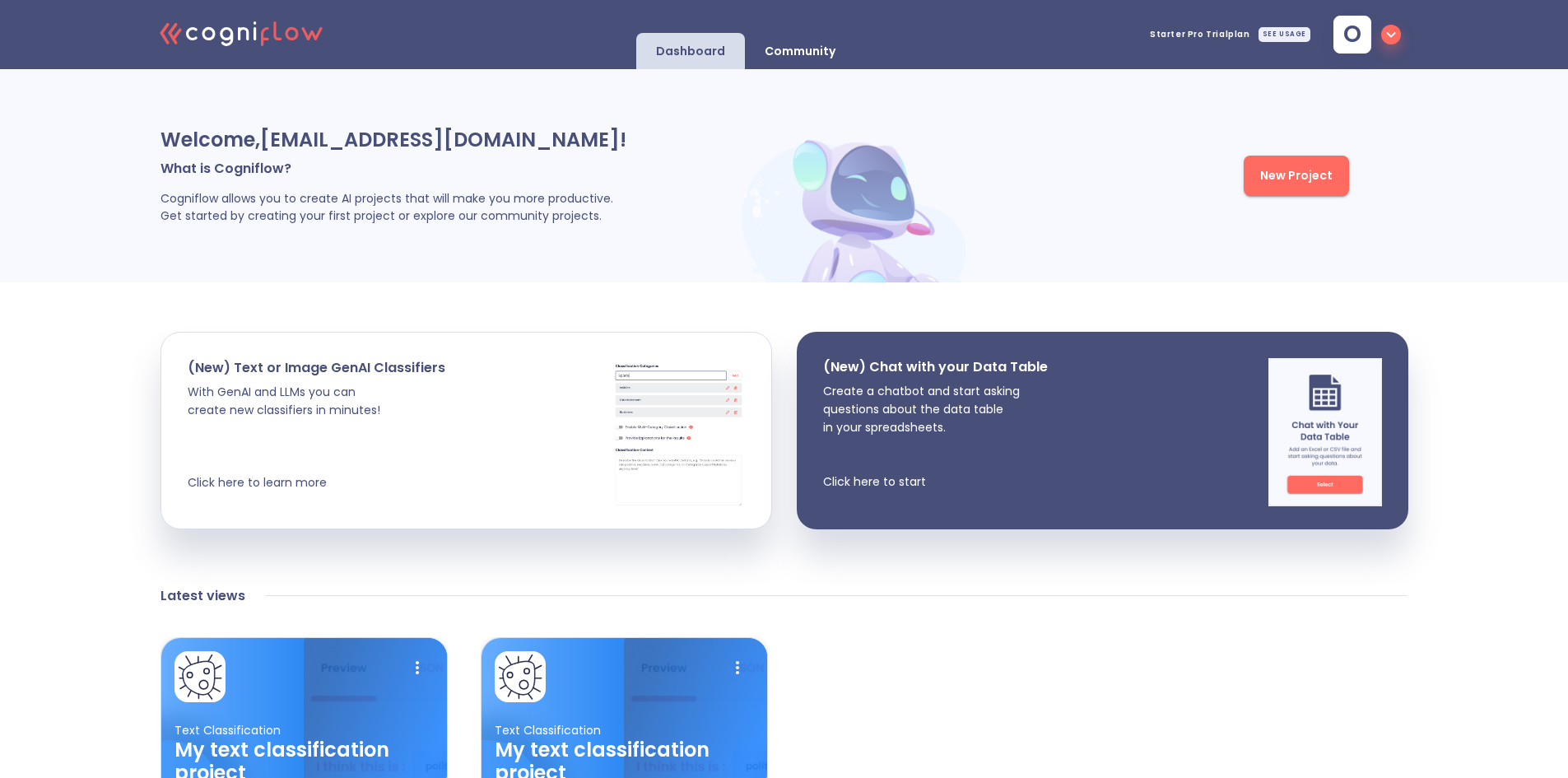
click at [795, 38] on div "Community" at bounding box center [799, 50] width 110 height 36
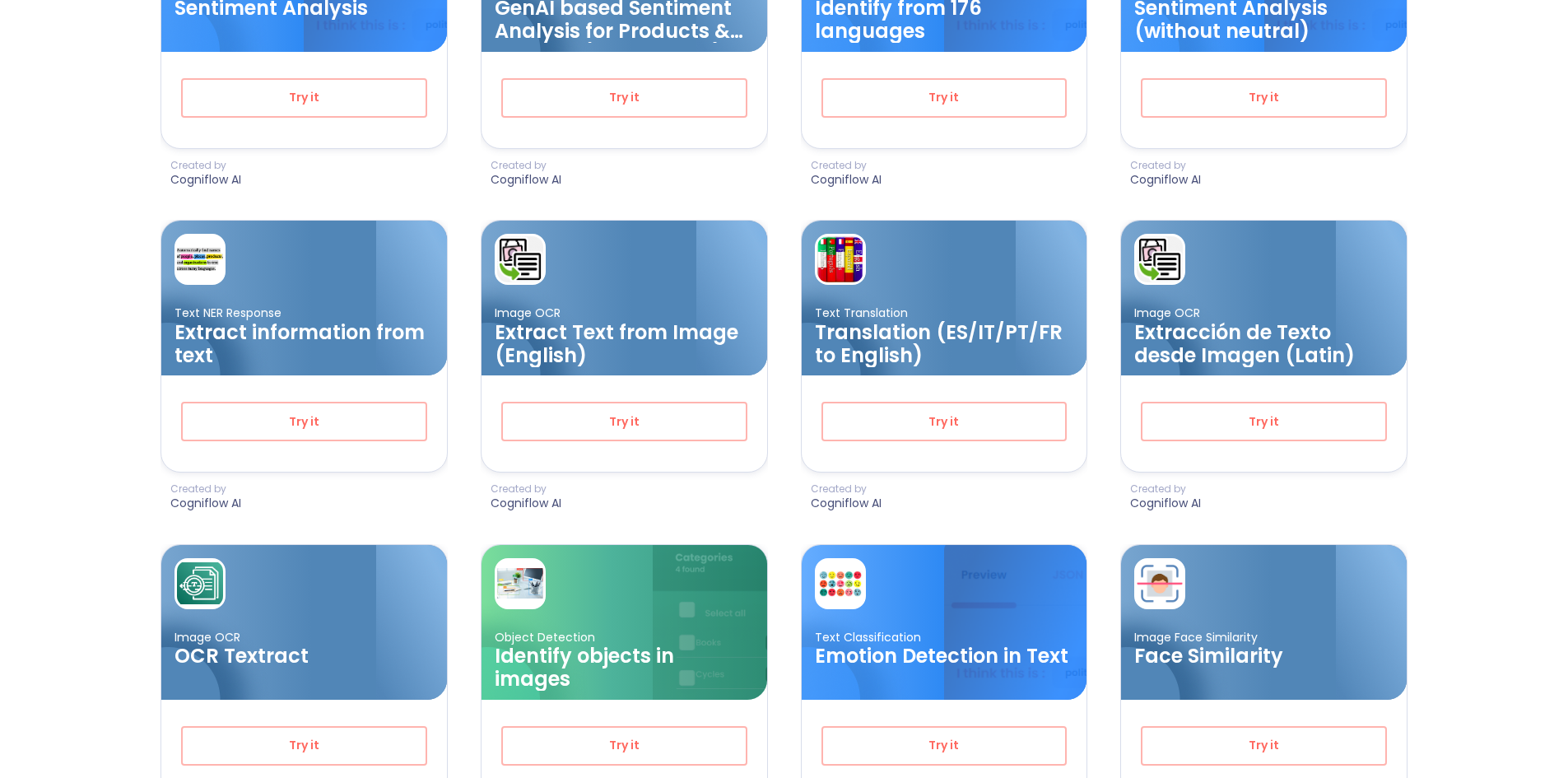
scroll to position [823, 0]
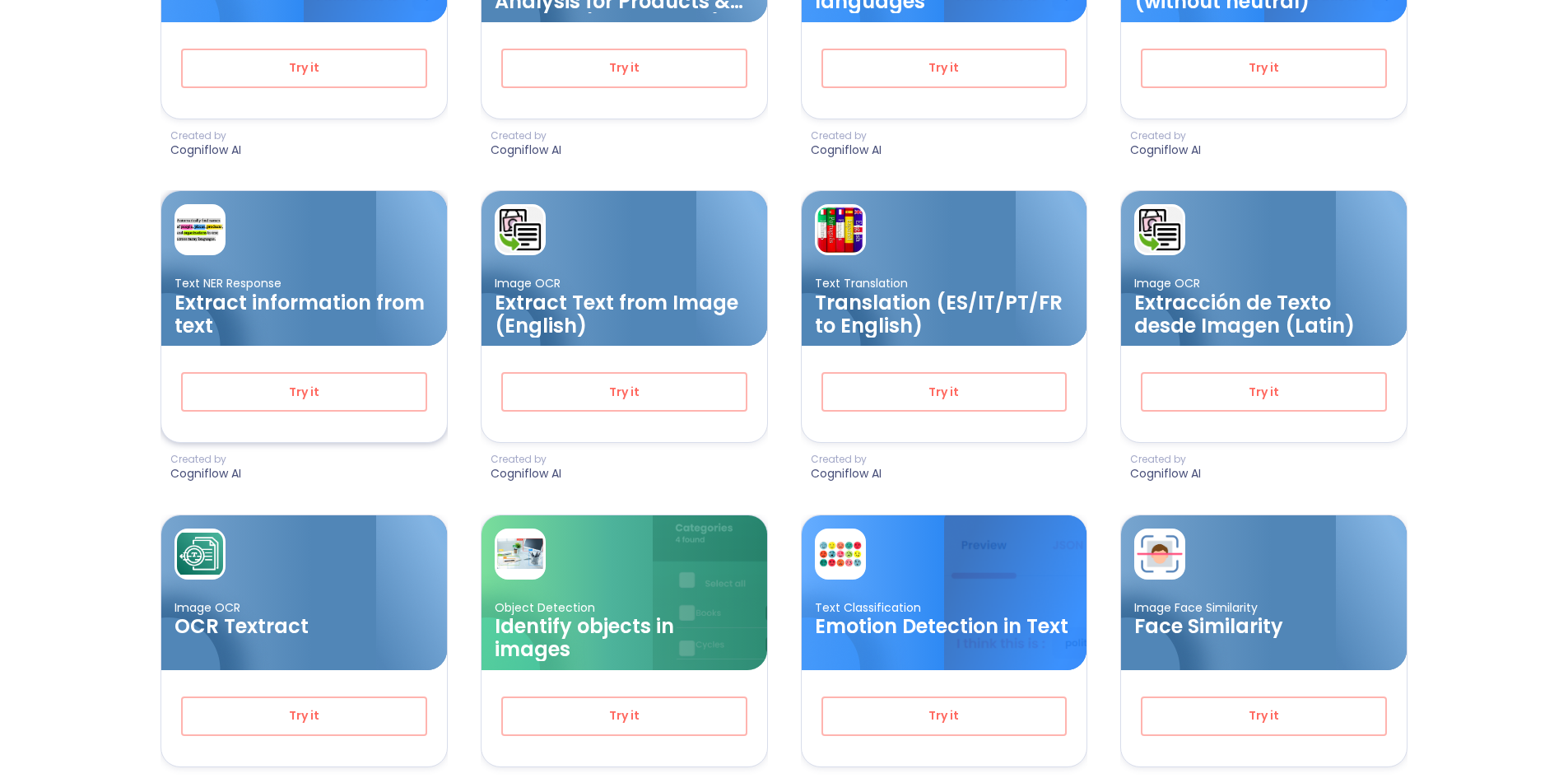
click at [367, 288] on p "Text NER Response" at bounding box center [304, 283] width 260 height 16
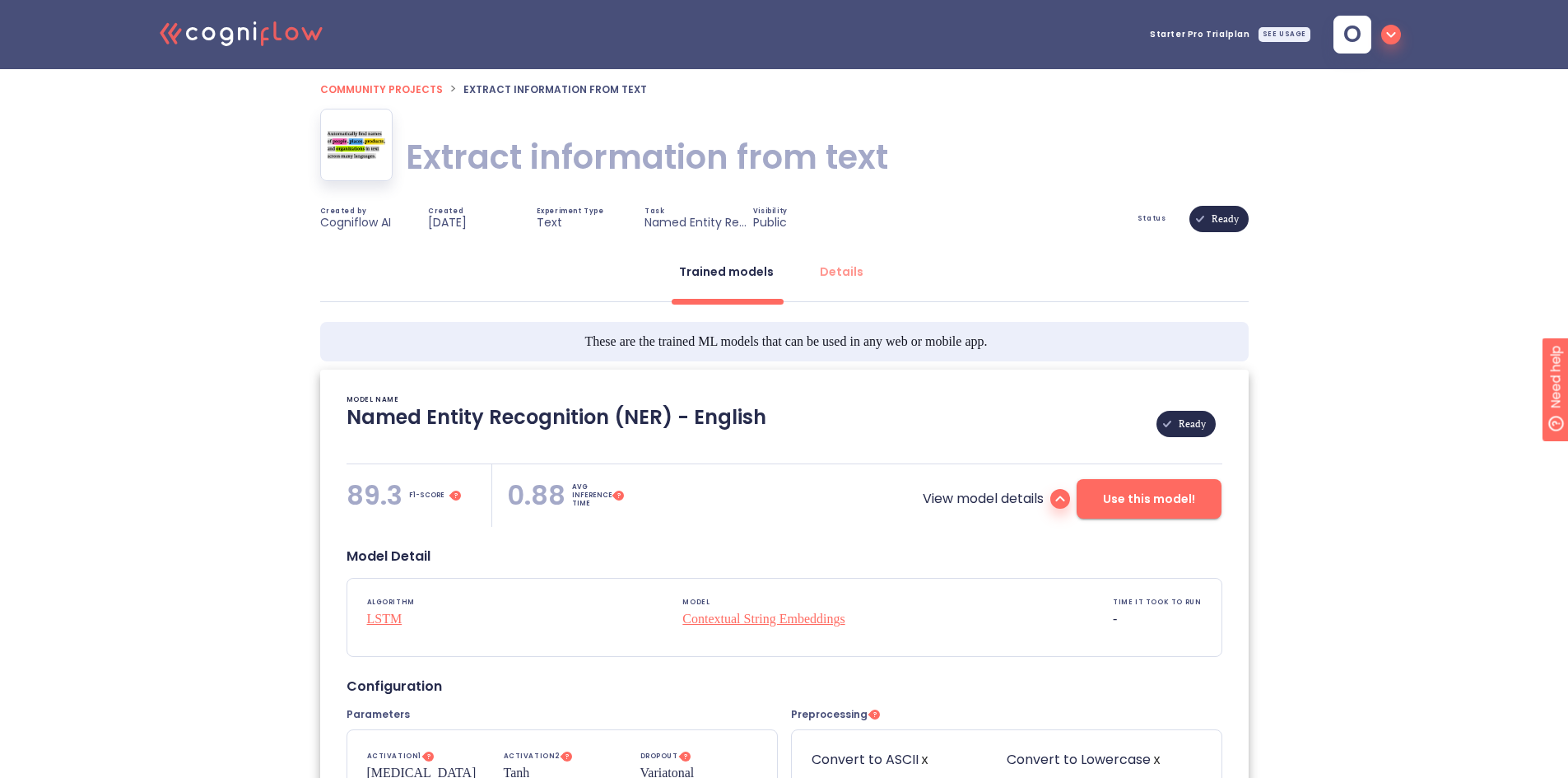
type textarea "[[DATE] 20:03:18]- Pretrained NER Model: flair/ner-english-ontonotes-fast [[DAT…"
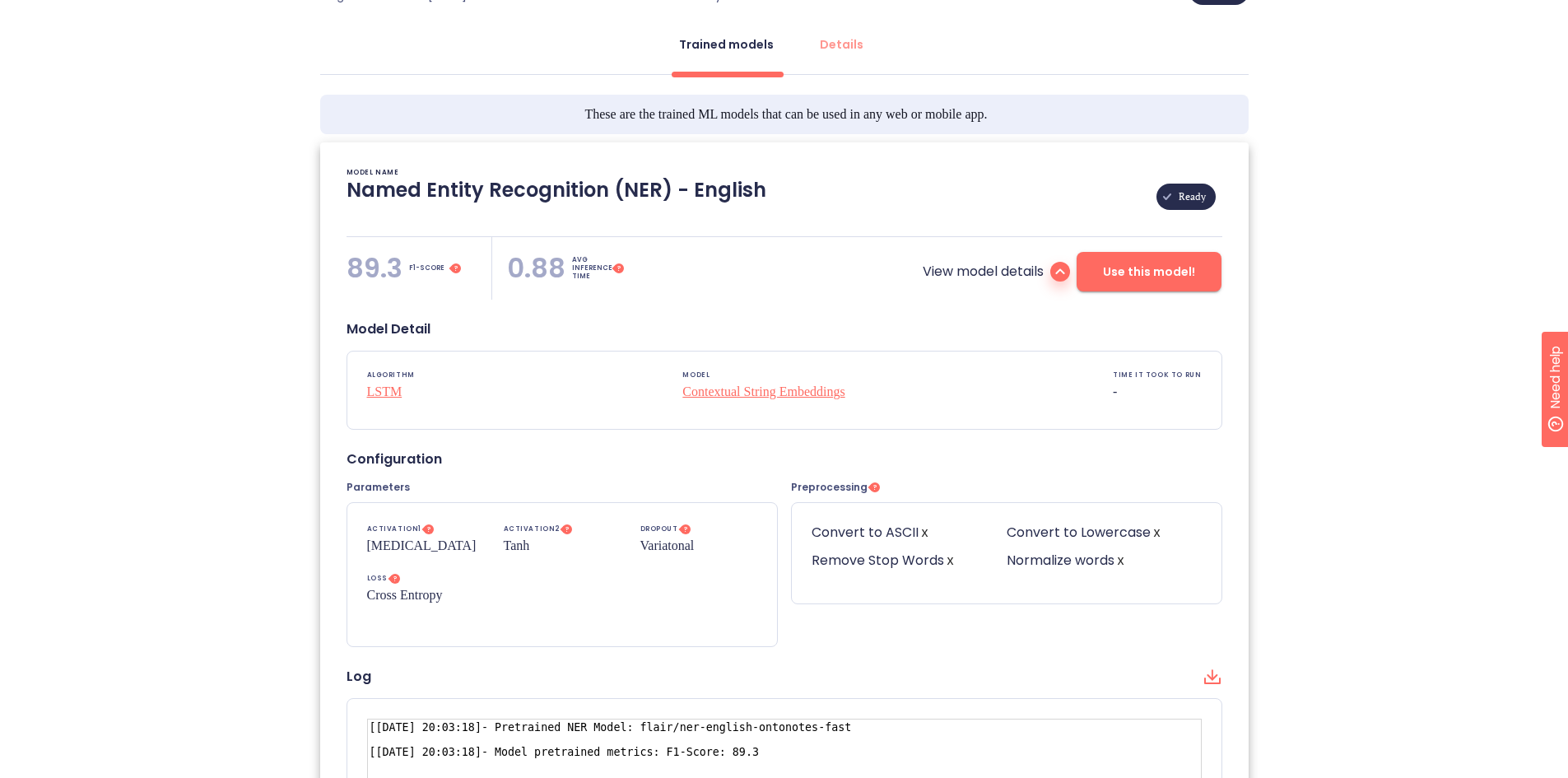
scroll to position [83, 0]
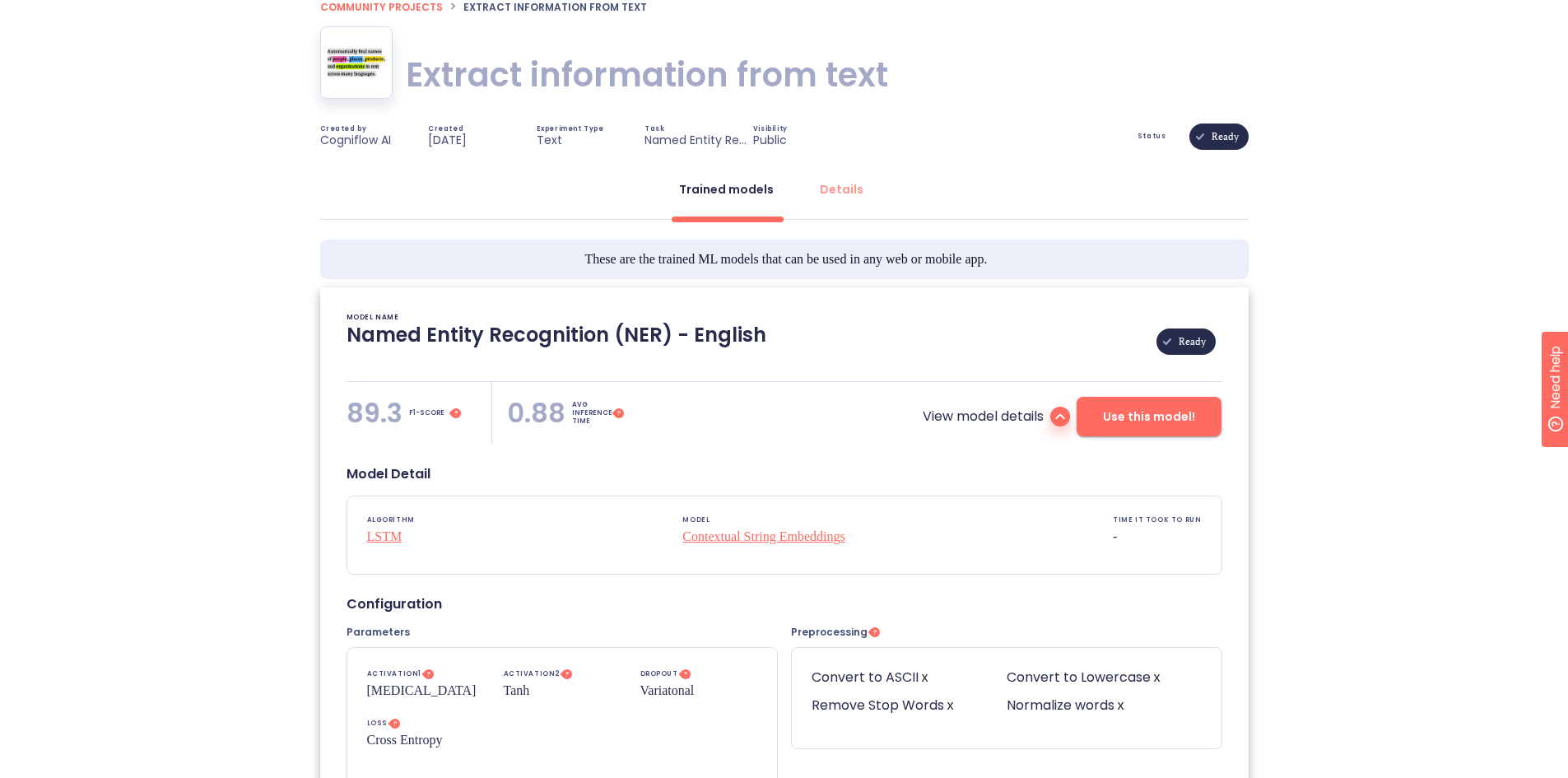
click at [1148, 413] on span "Use this model!" at bounding box center [1148, 416] width 92 height 20
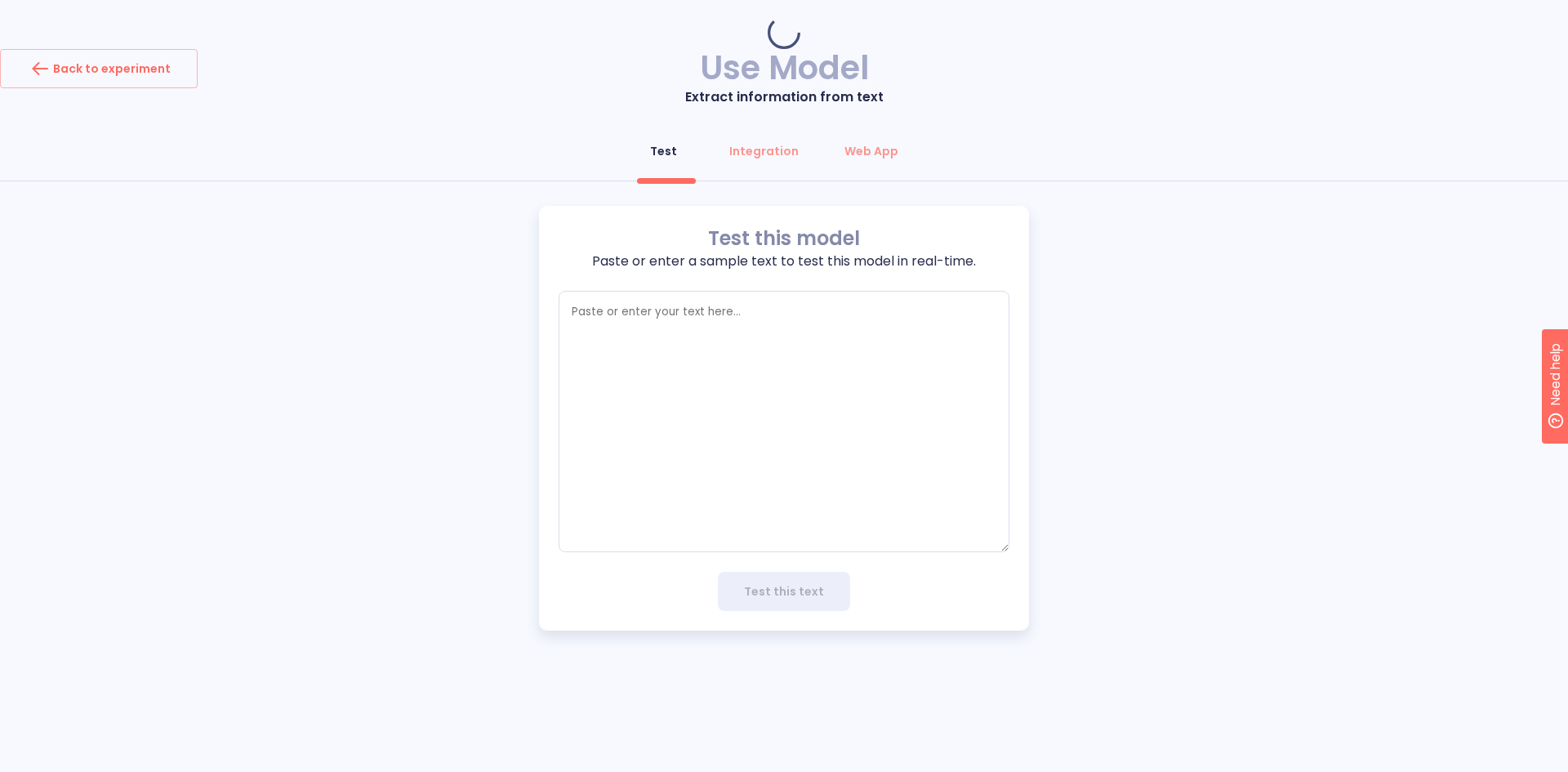
type textarea "x"
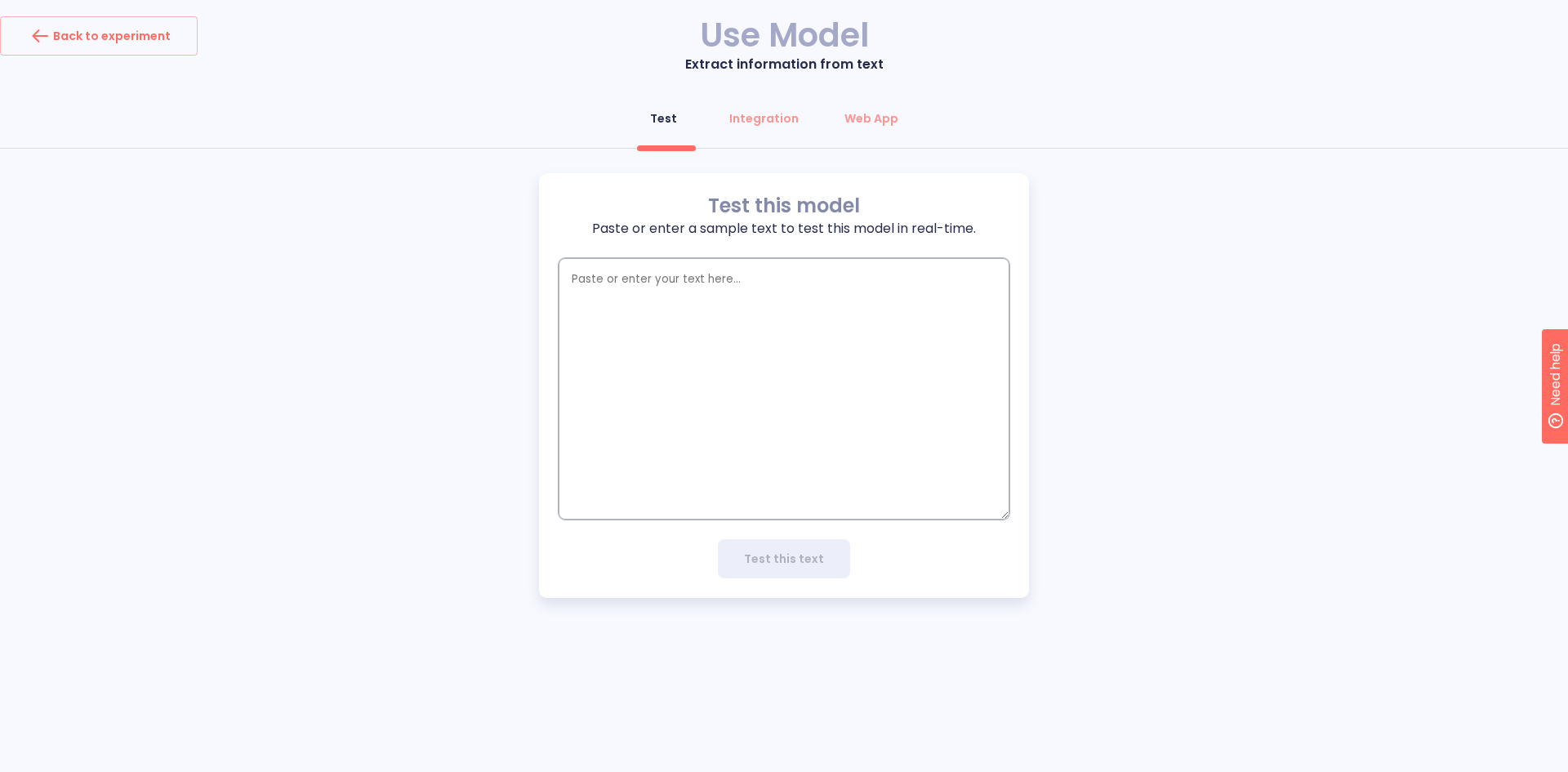
click at [772, 354] on textarea "empty textarea" at bounding box center [784, 389] width 450 height 261
click at [147, 45] on div "Back to experiment" at bounding box center [99, 36] width 144 height 26
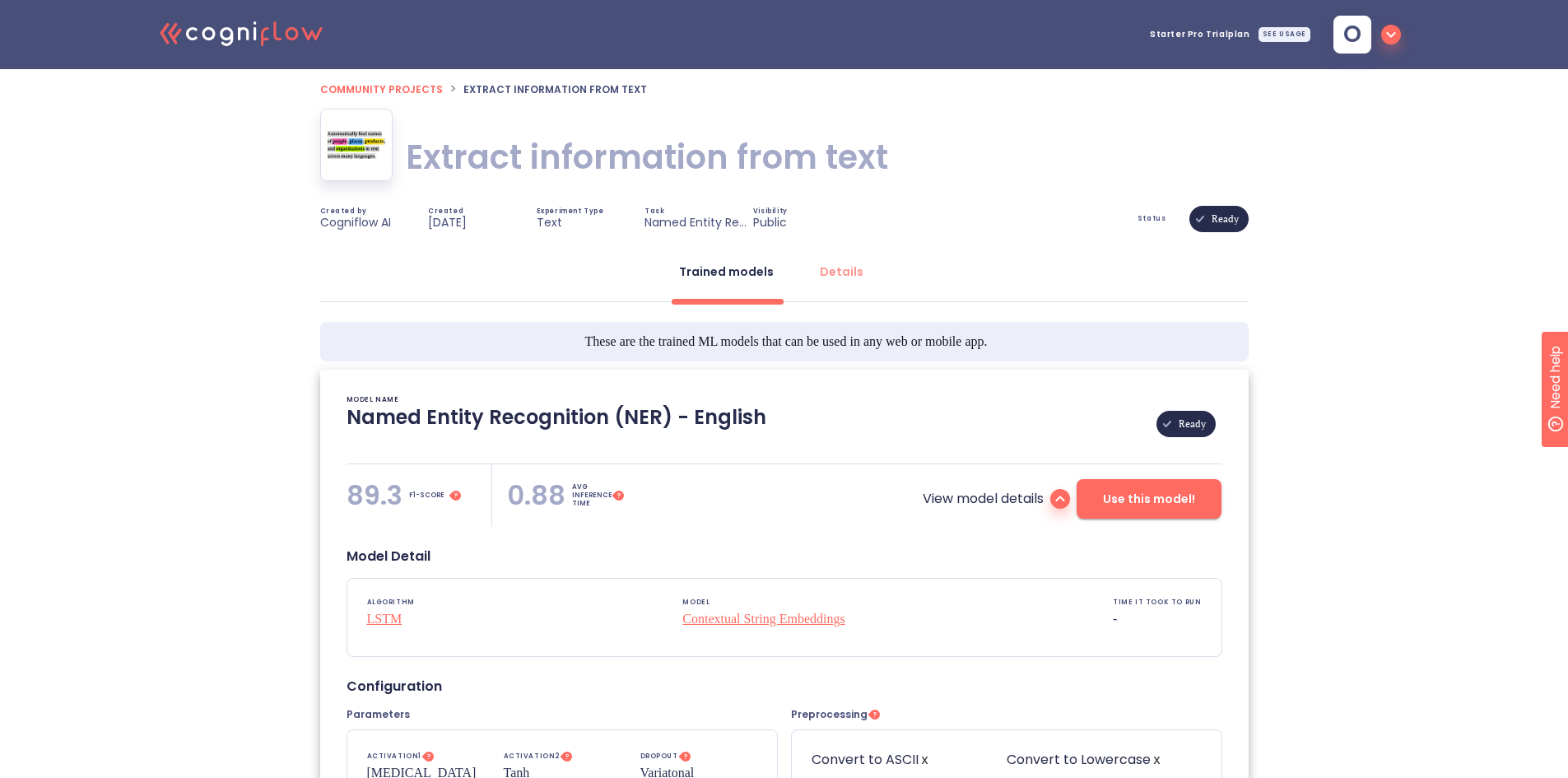
scroll to position [83, 0]
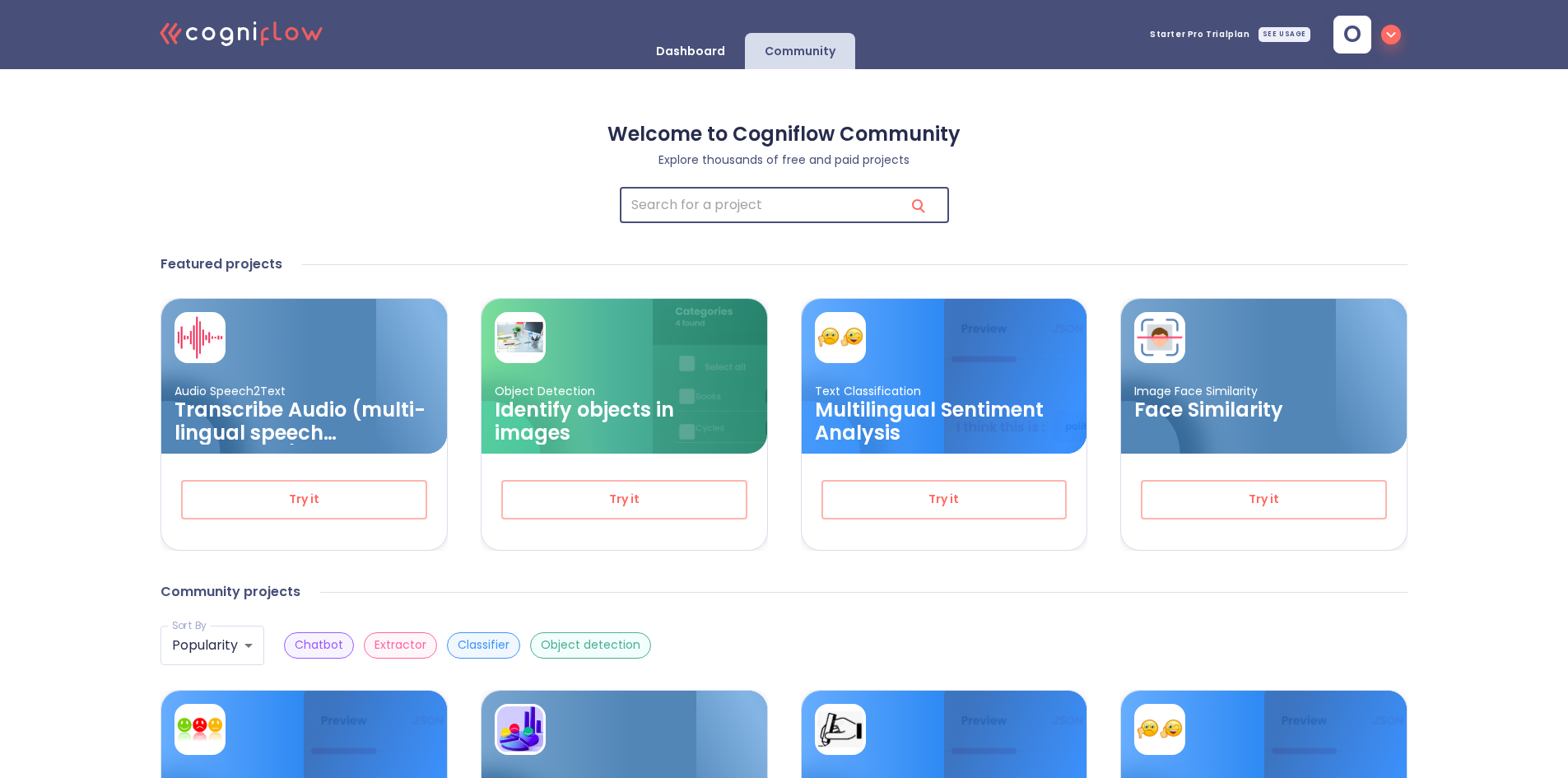
click at [771, 217] on input "search" at bounding box center [755, 205] width 272 height 35
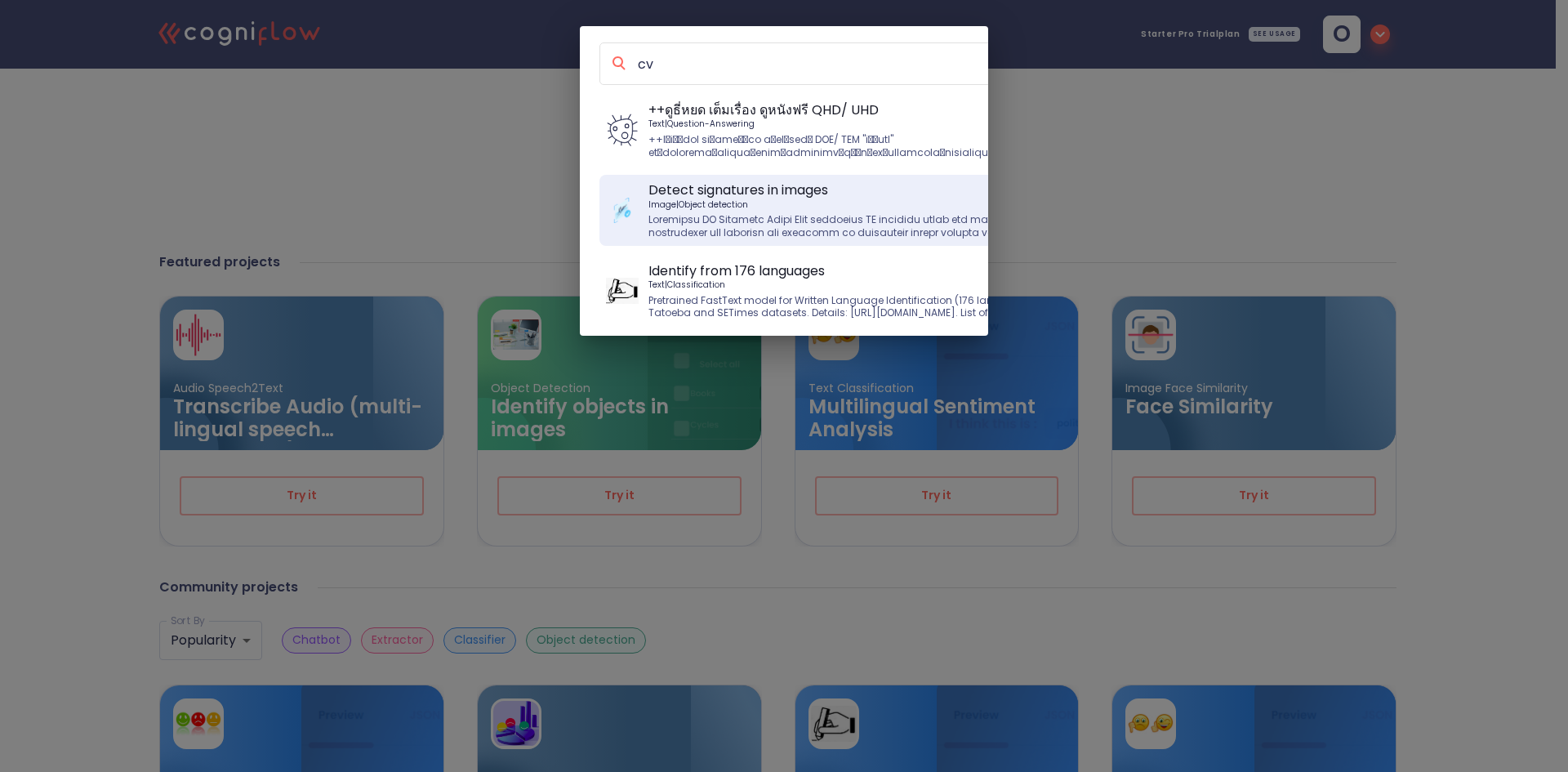
type input "cv"
click at [1036, 156] on div "cv ++ดูธี่หยด เต็มเรื่อง ดูหนังฟรี QHD/ UHD Text | Question-Answering Detect si…" at bounding box center [784, 386] width 1568 height 772
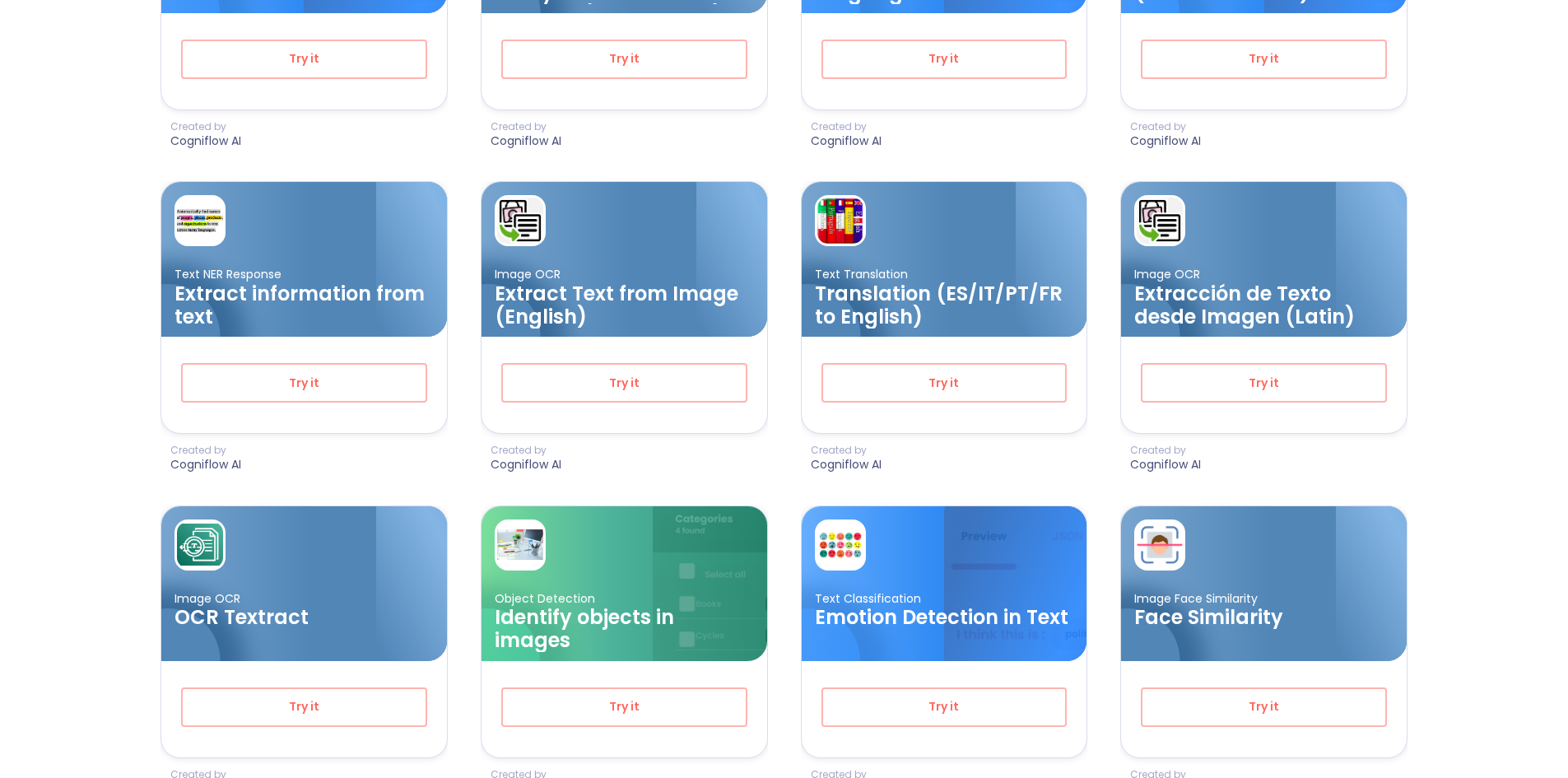
scroll to position [987, 0]
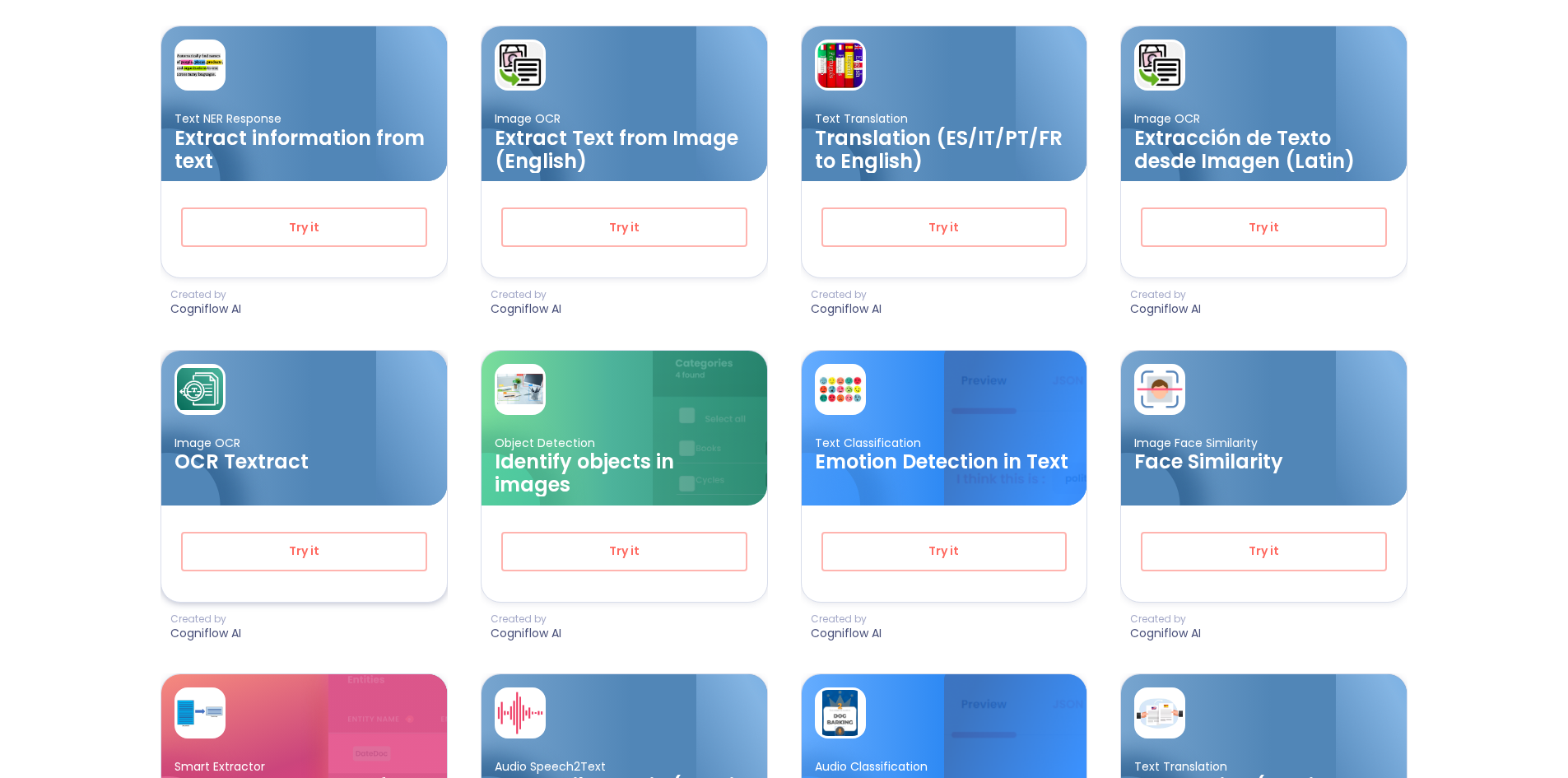
click at [346, 477] on div at bounding box center [387, 439] width 119 height 178
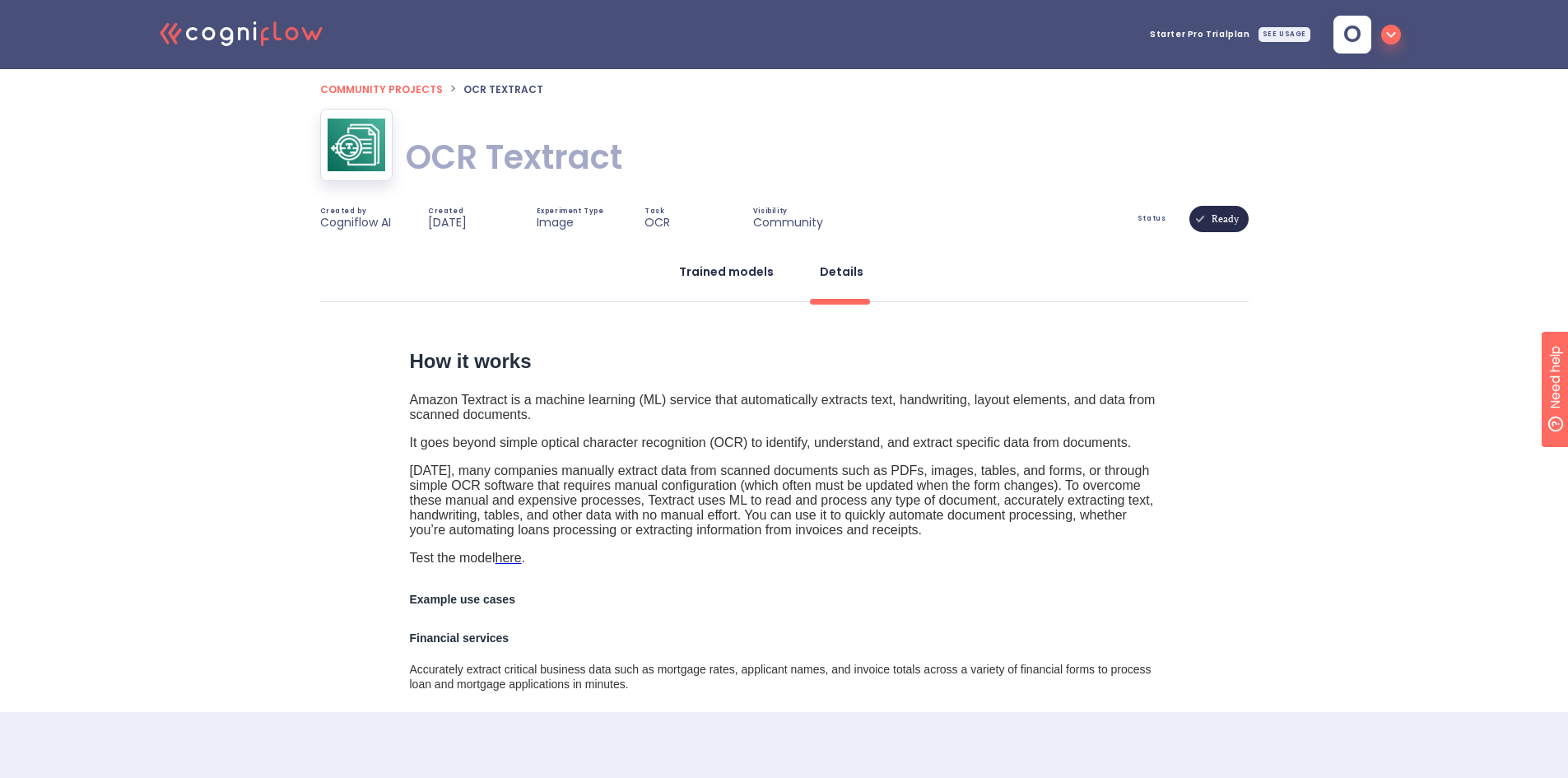
click at [723, 268] on div "Trained models" at bounding box center [727, 271] width 95 height 17
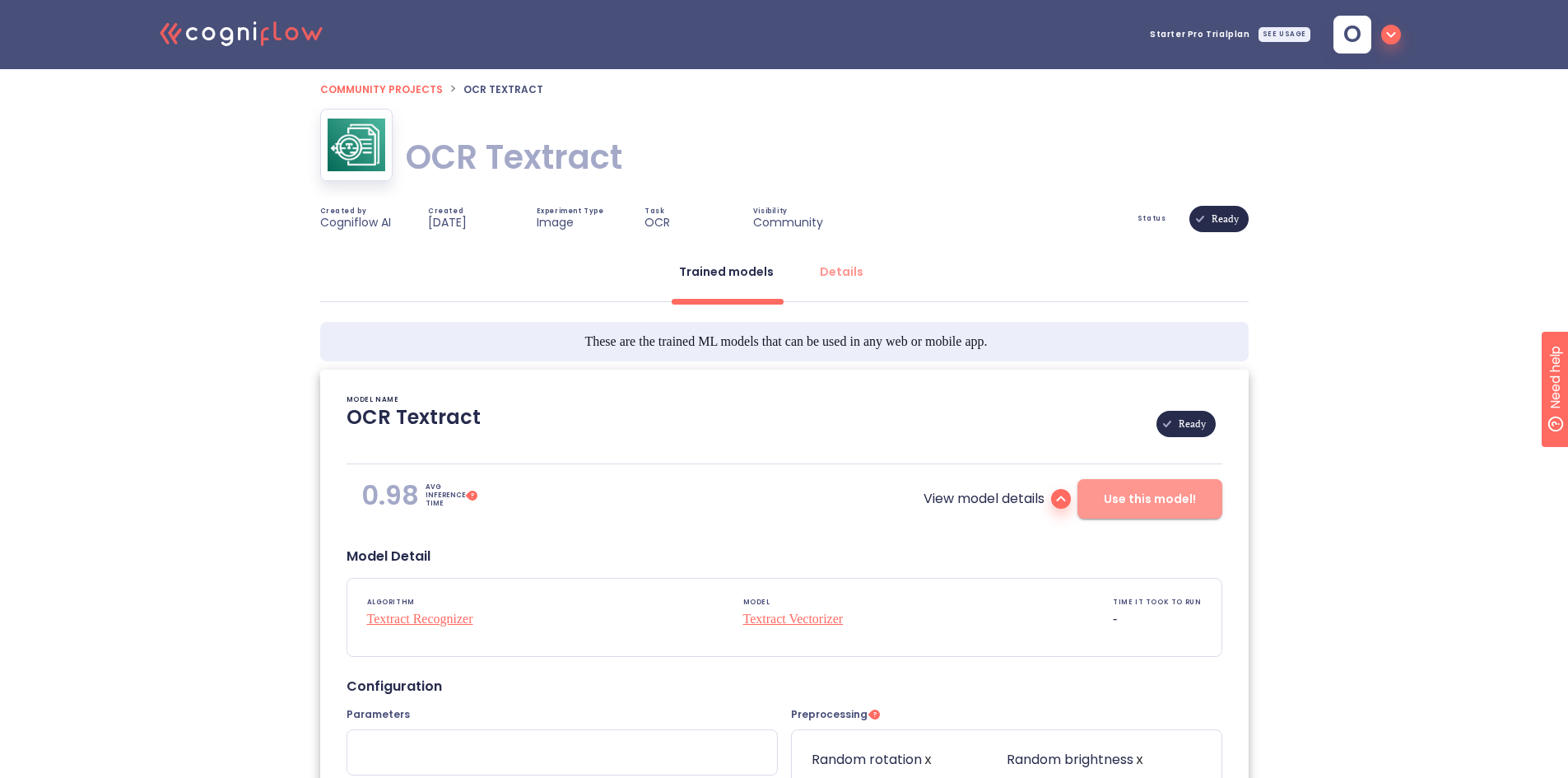
click at [1159, 509] on span "Use this model!" at bounding box center [1149, 499] width 92 height 20
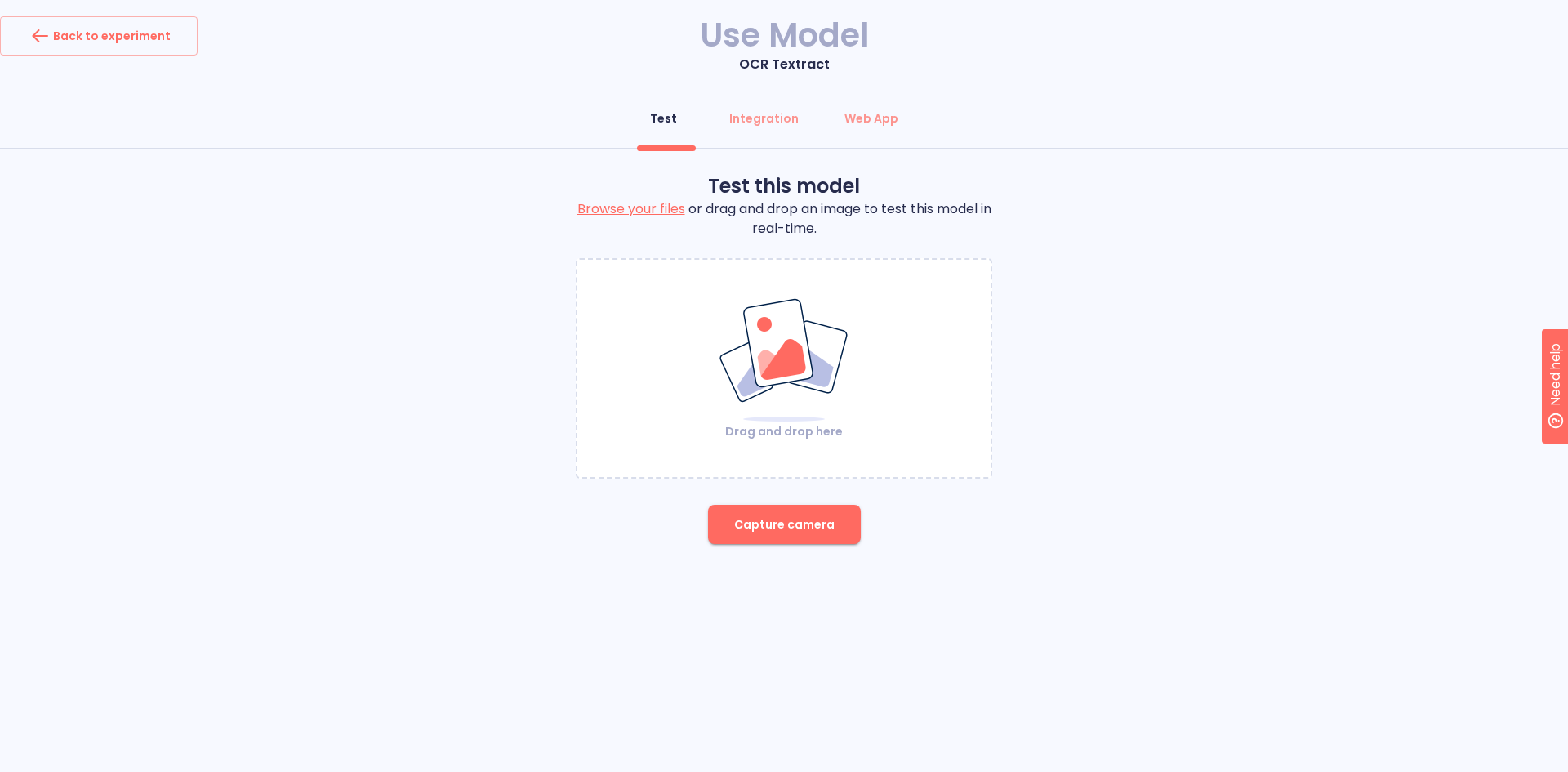
click at [671, 202] on label "Browse your files" at bounding box center [630, 209] width 107 height 19
click at [0, 0] on input "Browse your files" at bounding box center [0, 0] width 0 height 0
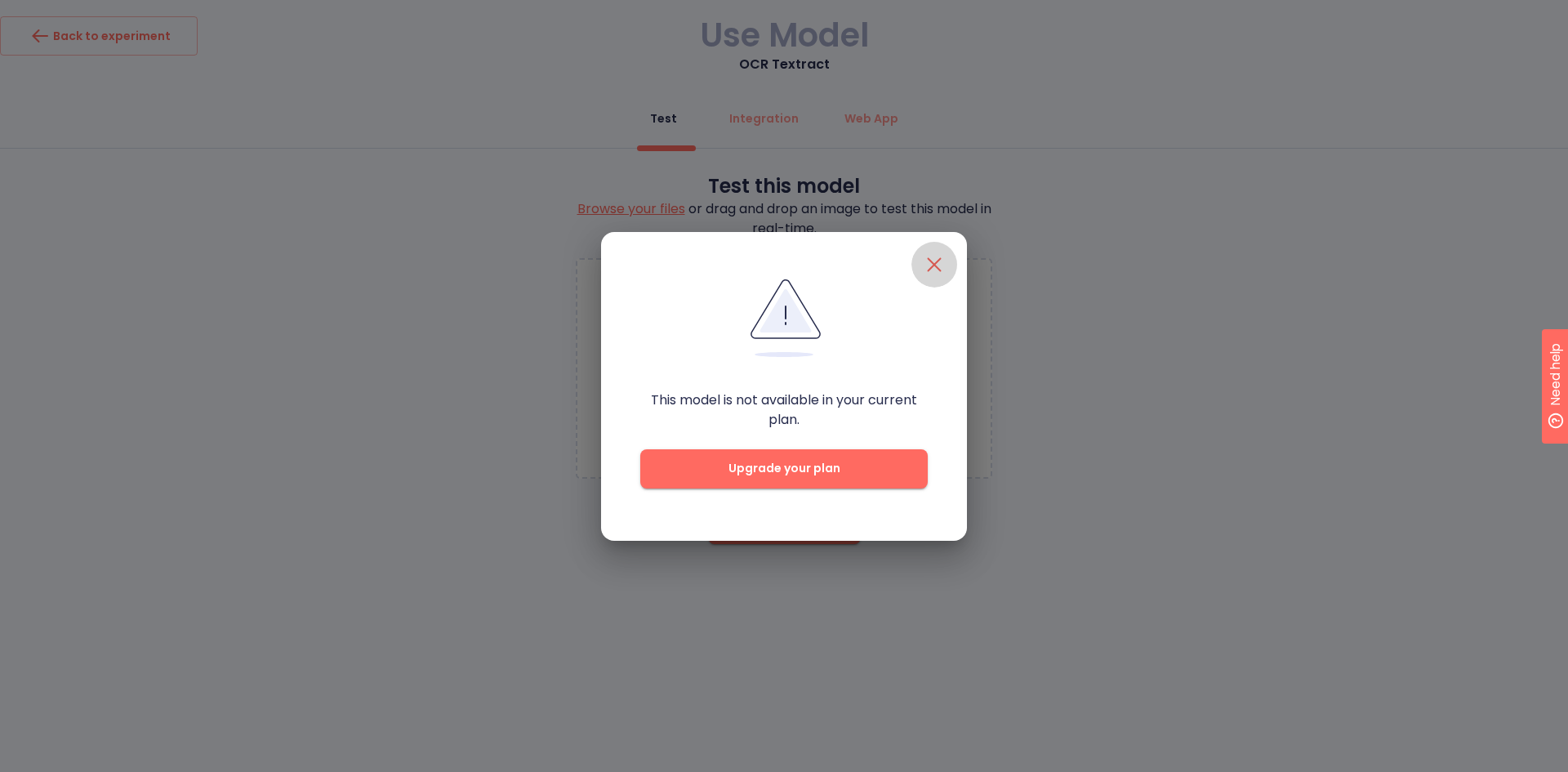
click at [942, 265] on icon "button" at bounding box center [934, 265] width 26 height 26
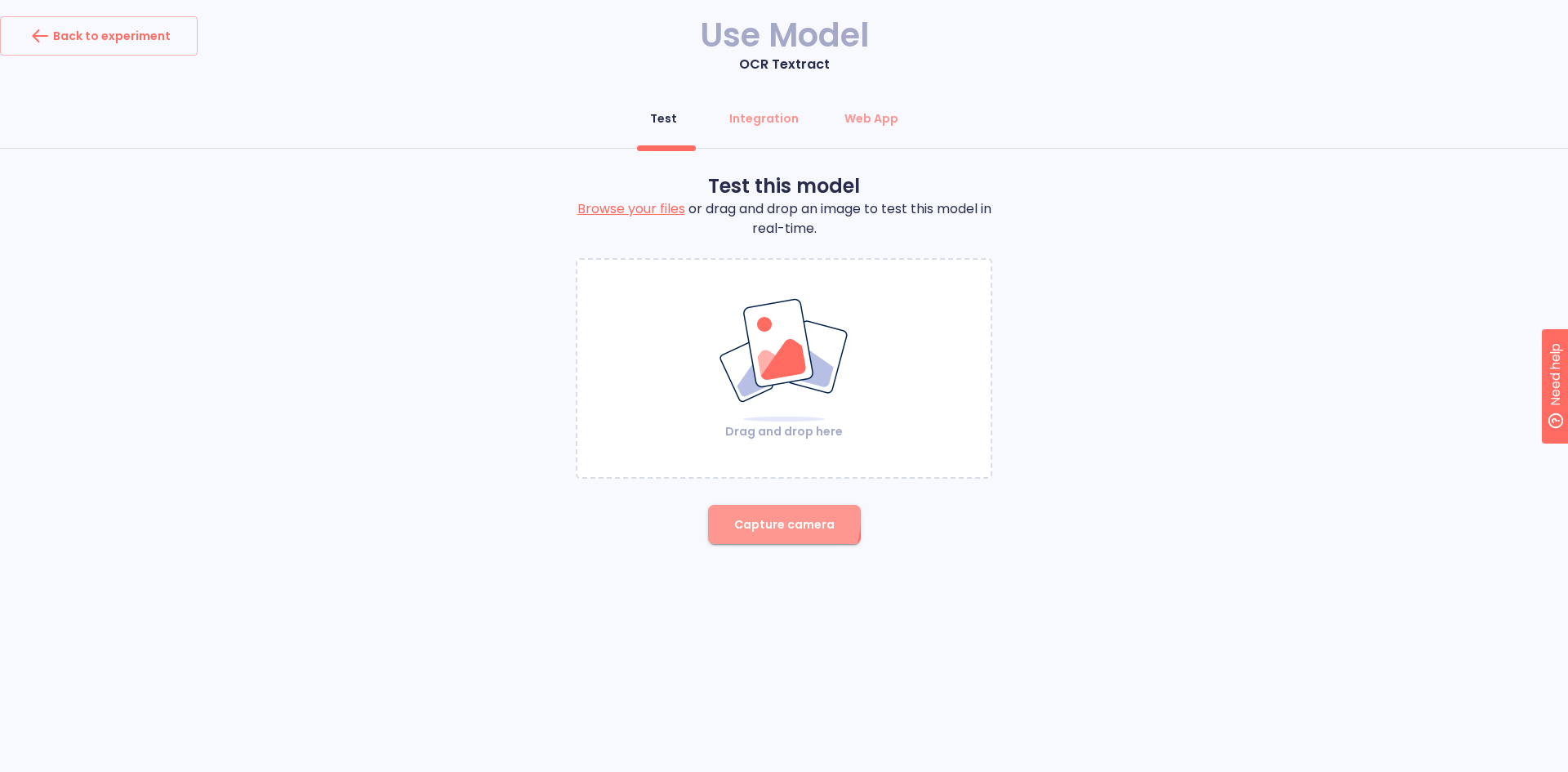
click at [764, 518] on span "Capture camera" at bounding box center [784, 524] width 100 height 20
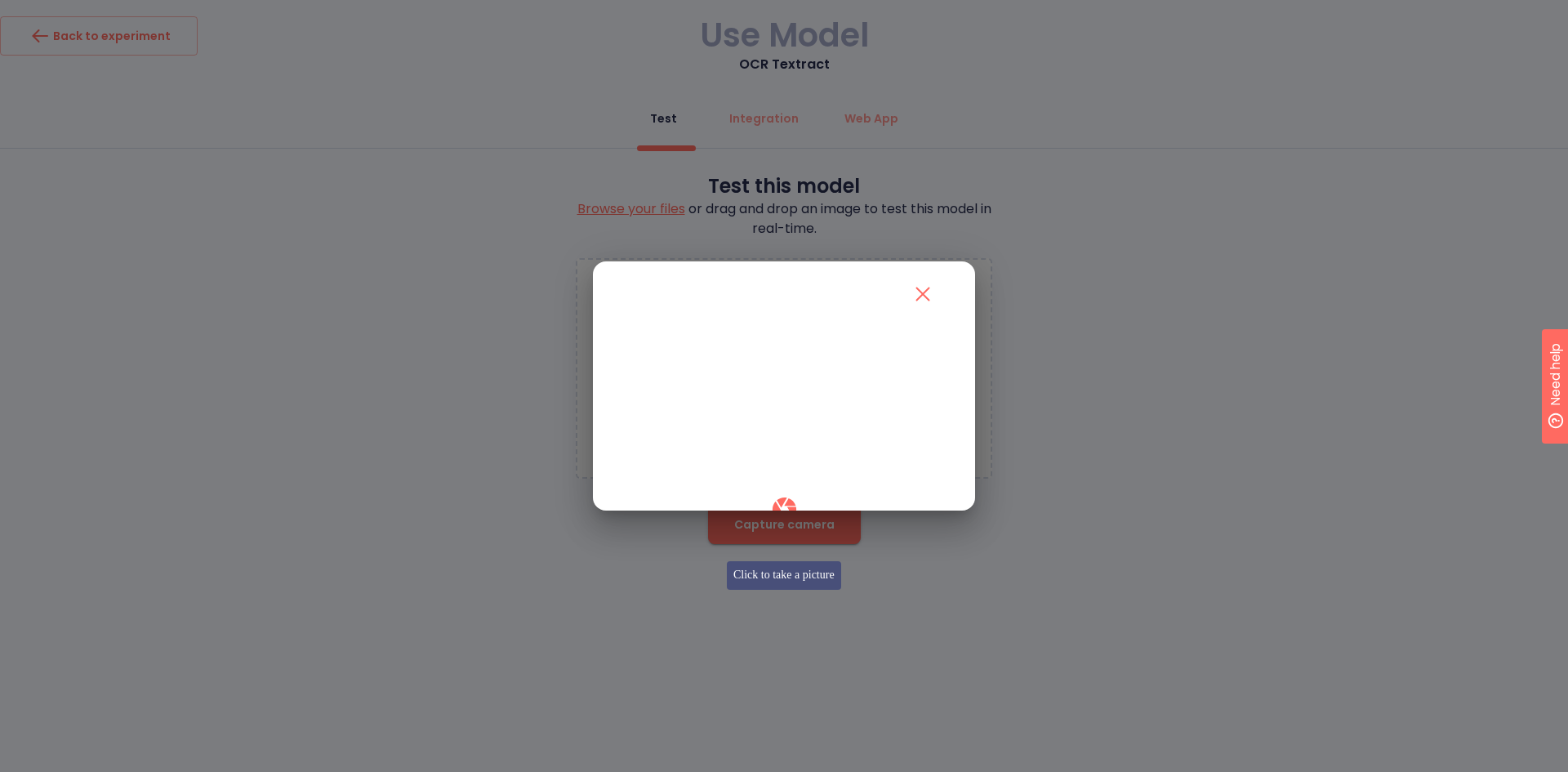
click at [787, 521] on icon "button" at bounding box center [783, 509] width 24 height 24
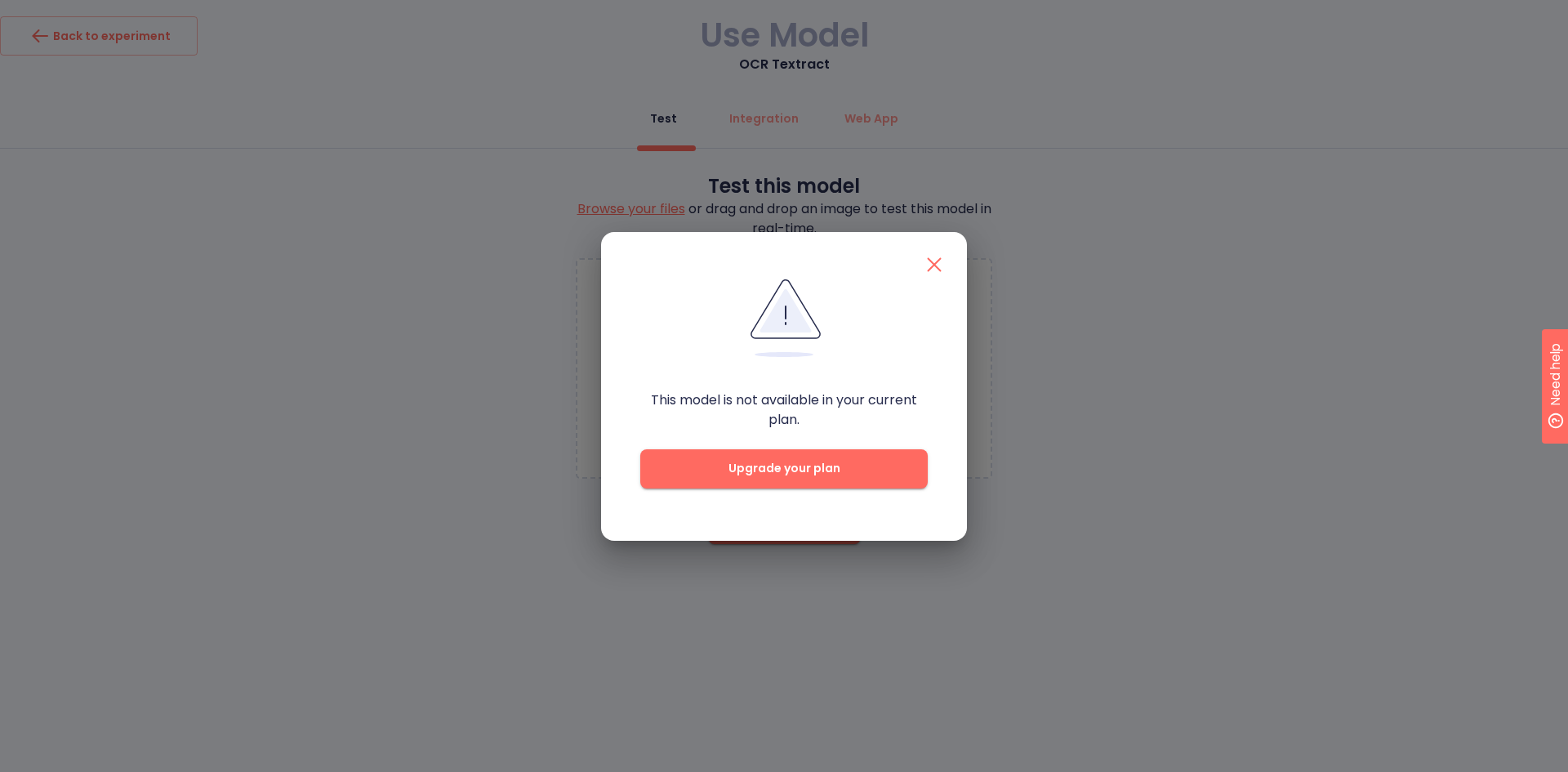
click at [927, 262] on icon "button" at bounding box center [934, 265] width 26 height 26
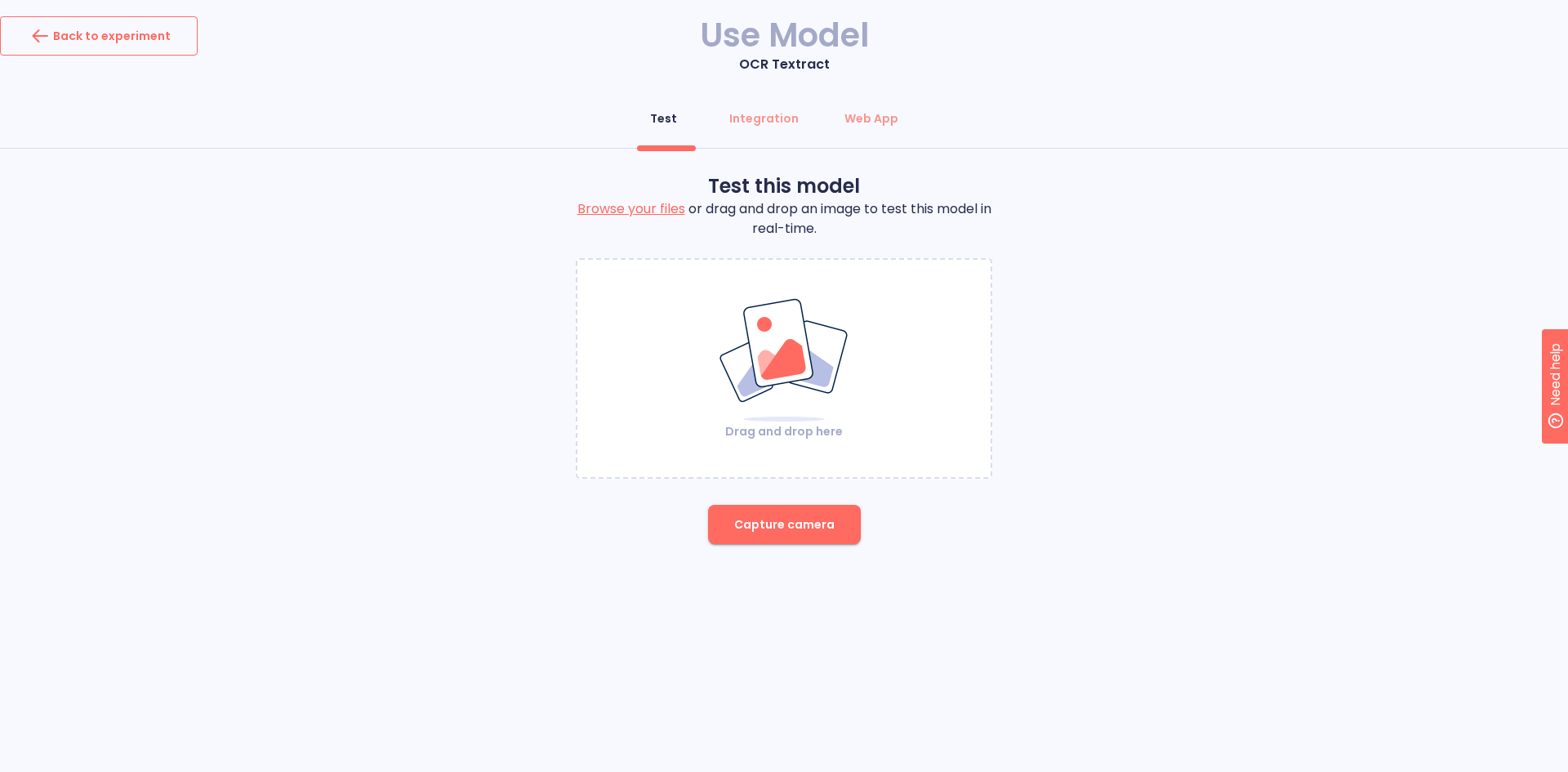
click at [161, 45] on div "Back to experiment" at bounding box center [99, 36] width 144 height 26
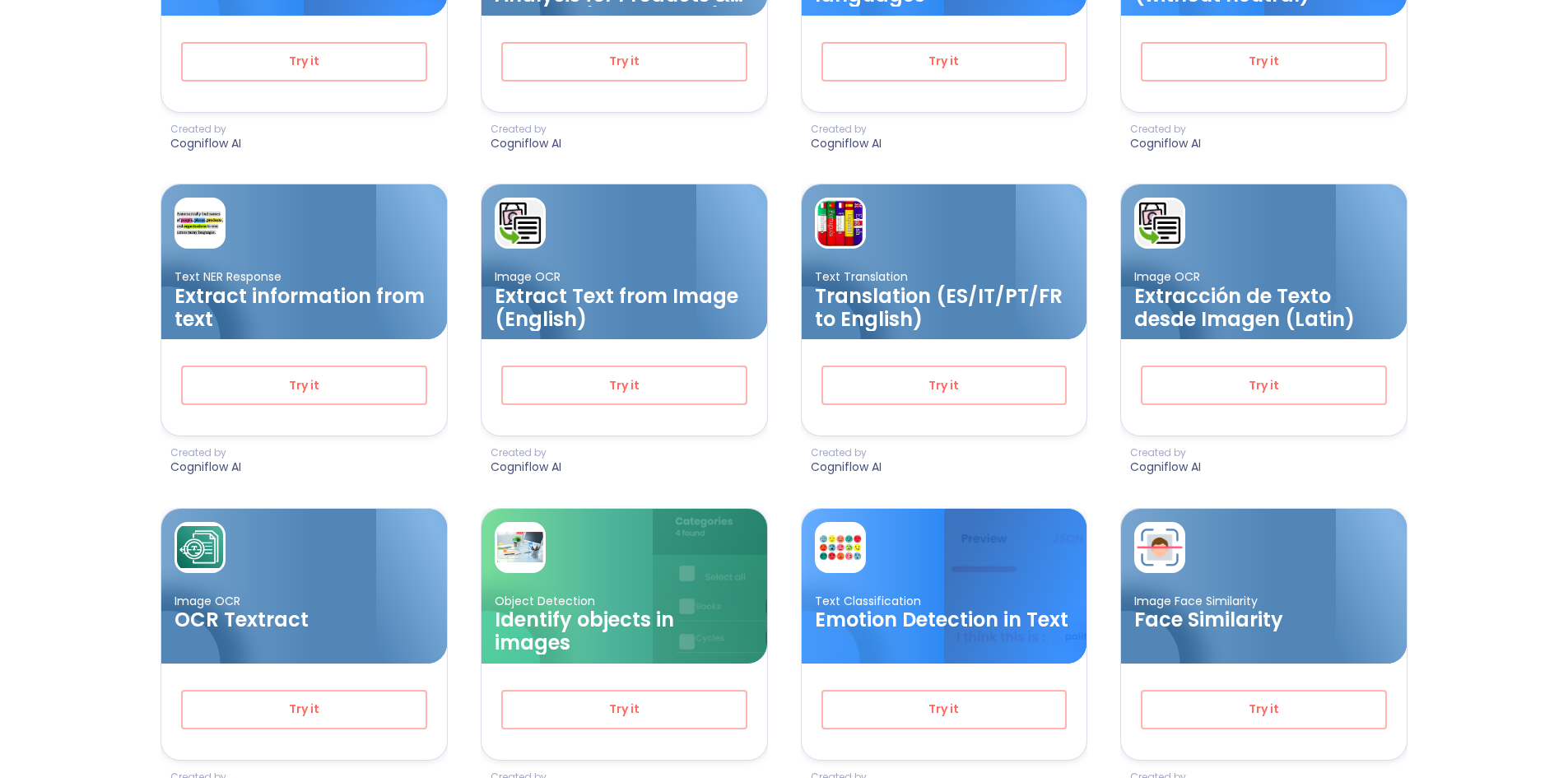
scroll to position [906, 0]
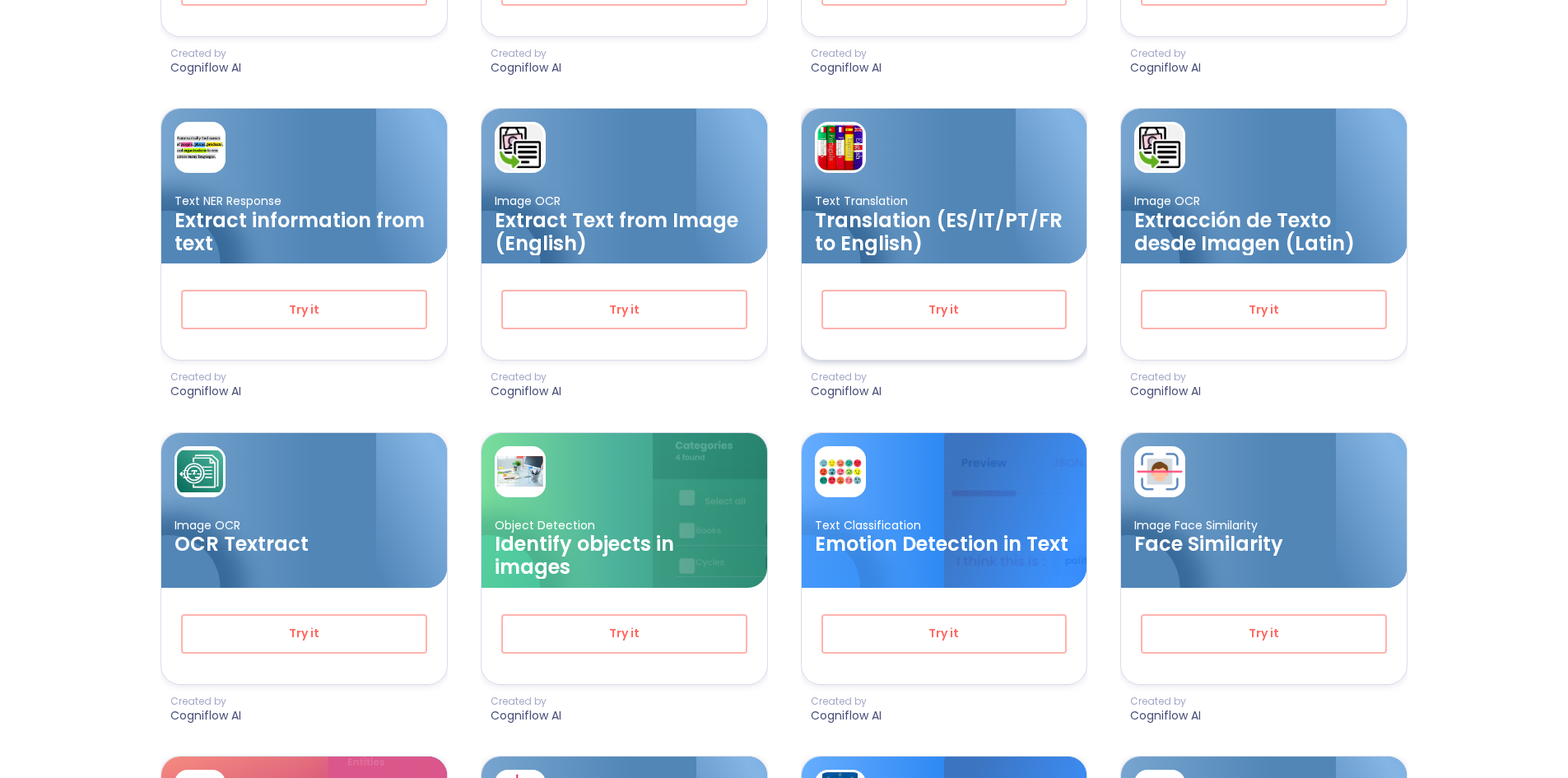
click at [944, 217] on h3 "Translation (ES/IT/PT/FR to English)" at bounding box center [944, 232] width 260 height 46
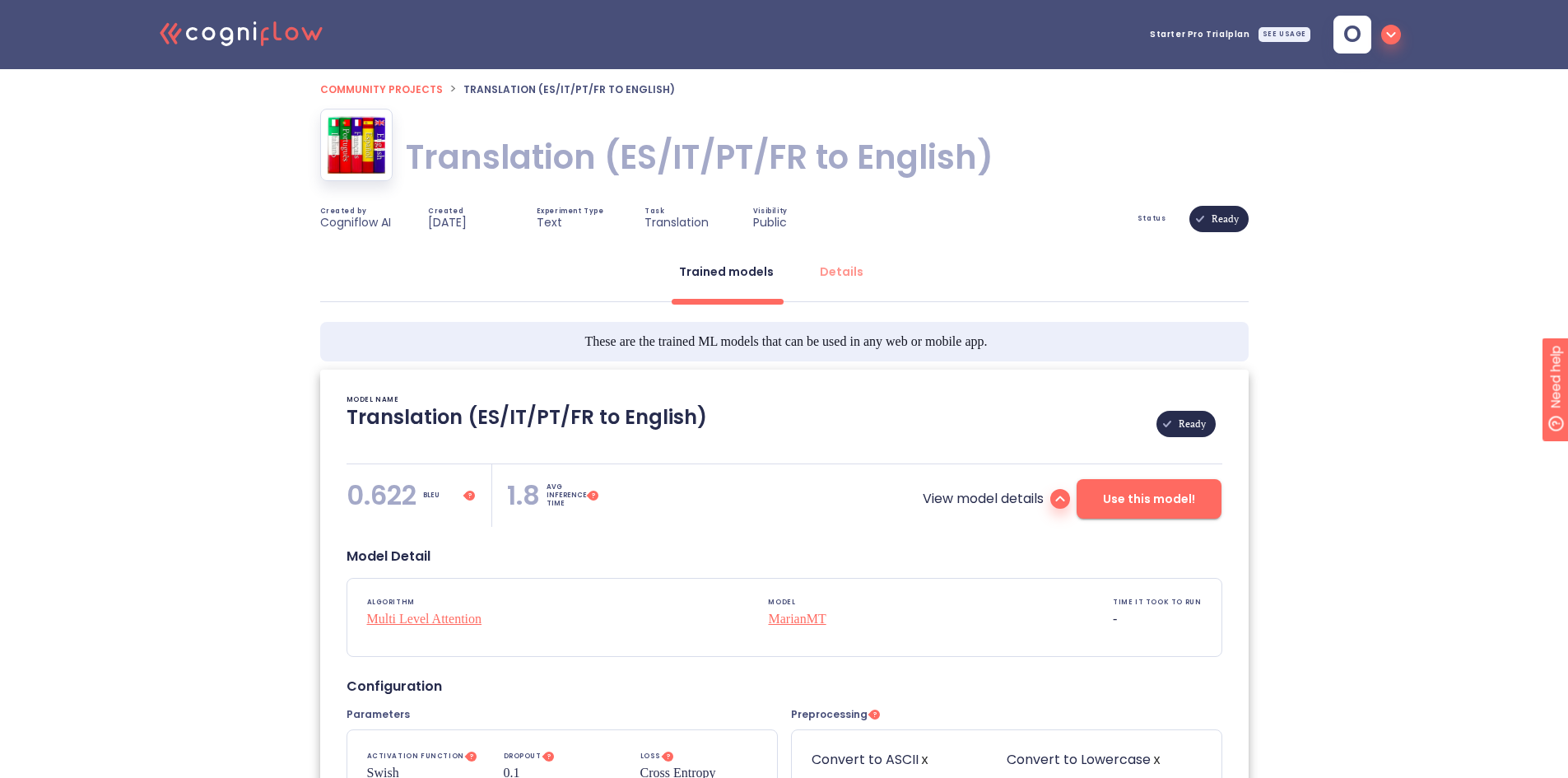
type textarea "[[DATE] 21:35:44]- Pretrained Translation Model: [GEOGRAPHIC_DATA]-NLP/opus-mt-…"
click at [1141, 508] on span "Use this model!" at bounding box center [1148, 499] width 92 height 20
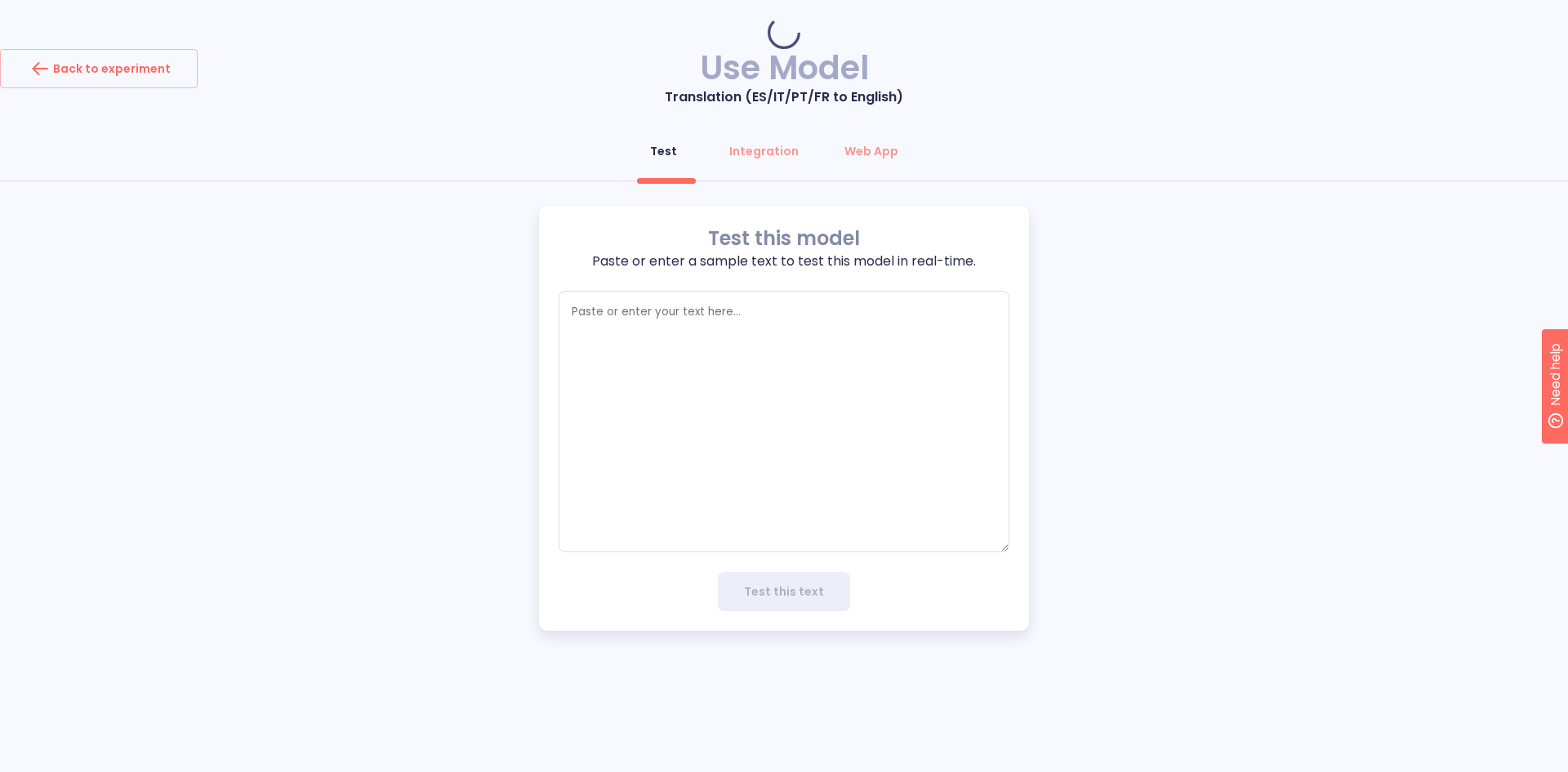
type textarea "x"
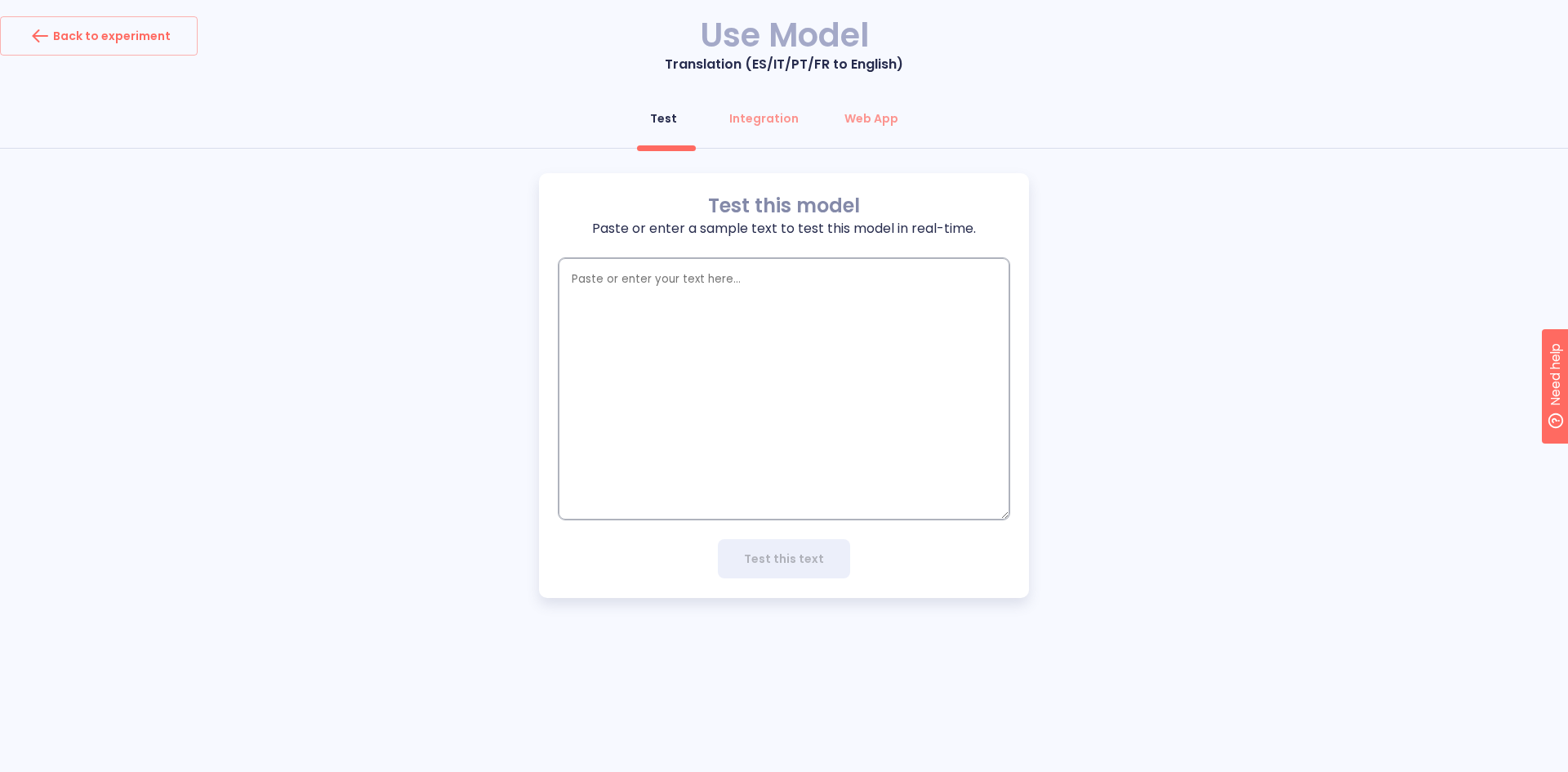
click at [582, 284] on textarea "empty textarea" at bounding box center [784, 389] width 450 height 261
type textarea "H"
type textarea "x"
type textarea "He"
type textarea "x"
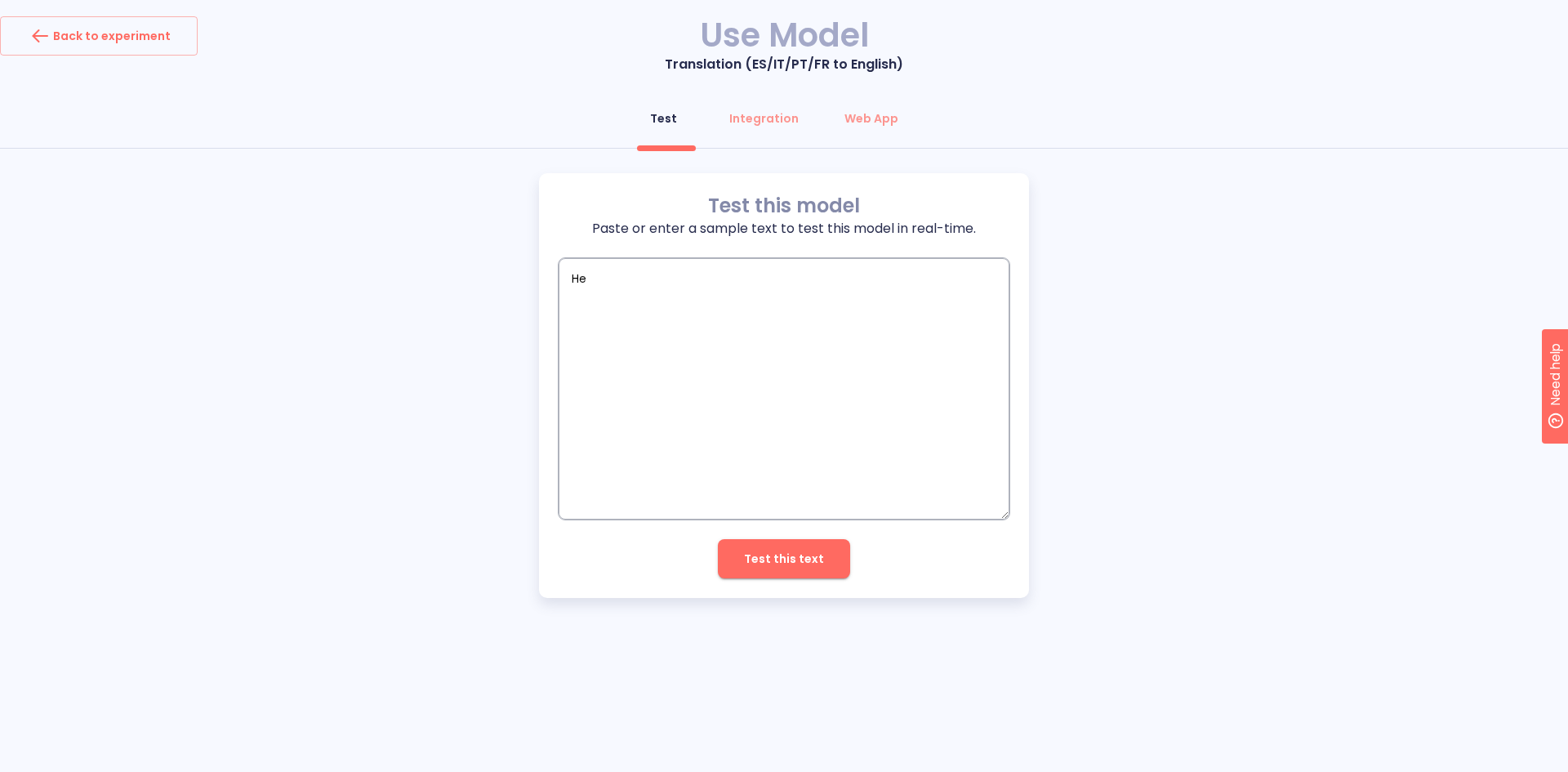
type textarea "Hel"
type textarea "x"
type textarea "Hell"
type textarea "x"
type textarea "Hello"
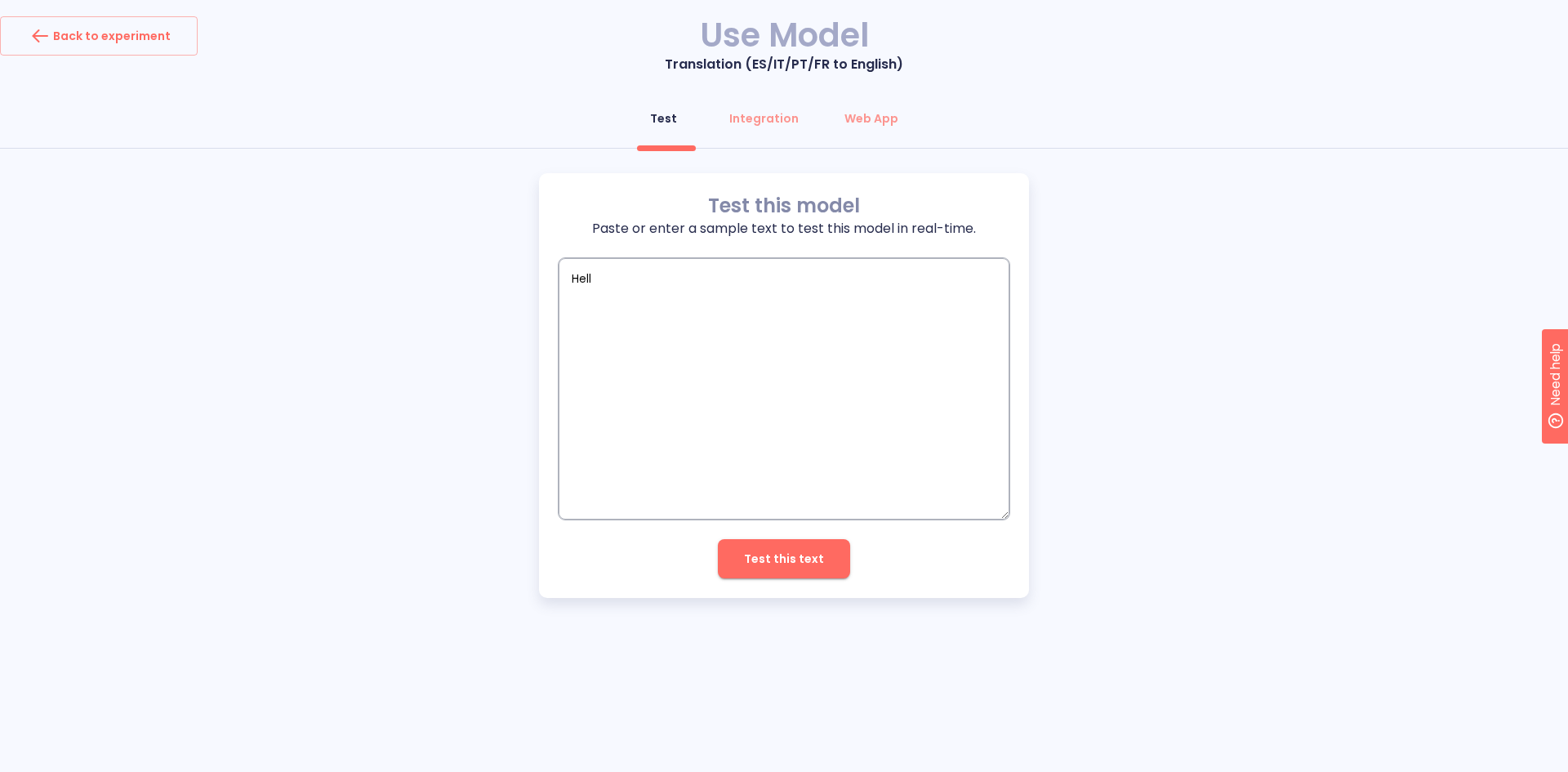
type textarea "x"
type textarea "Hello"
type textarea "x"
type textarea "Hello h"
type textarea "x"
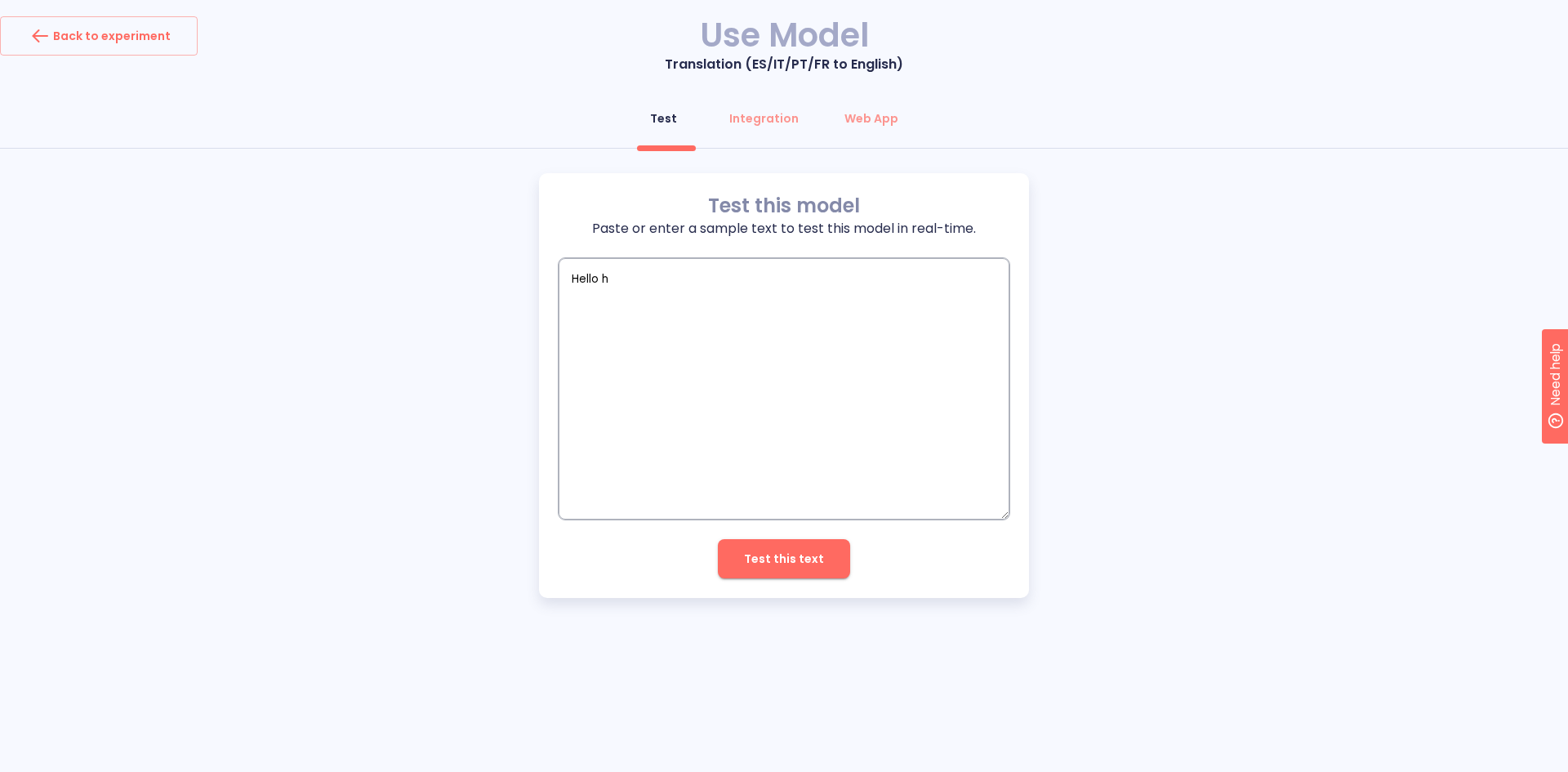
type textarea "Hello [PERSON_NAME]"
type textarea "x"
type textarea "Hello how"
type textarea "x"
type textarea "Hello how"
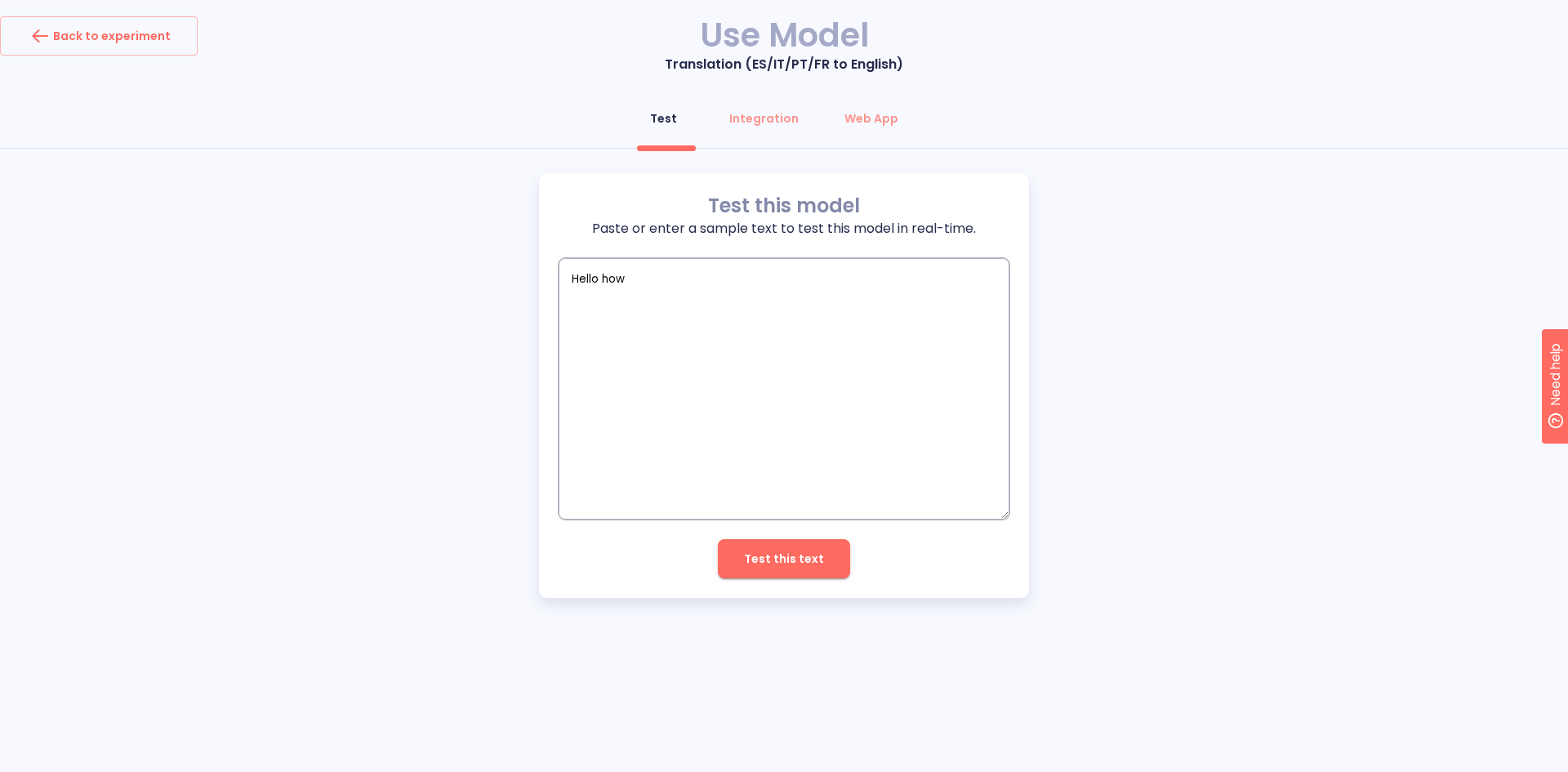
type textarea "x"
type textarea "Hello how a"
type textarea "x"
type textarea "Hello how ar"
type textarea "x"
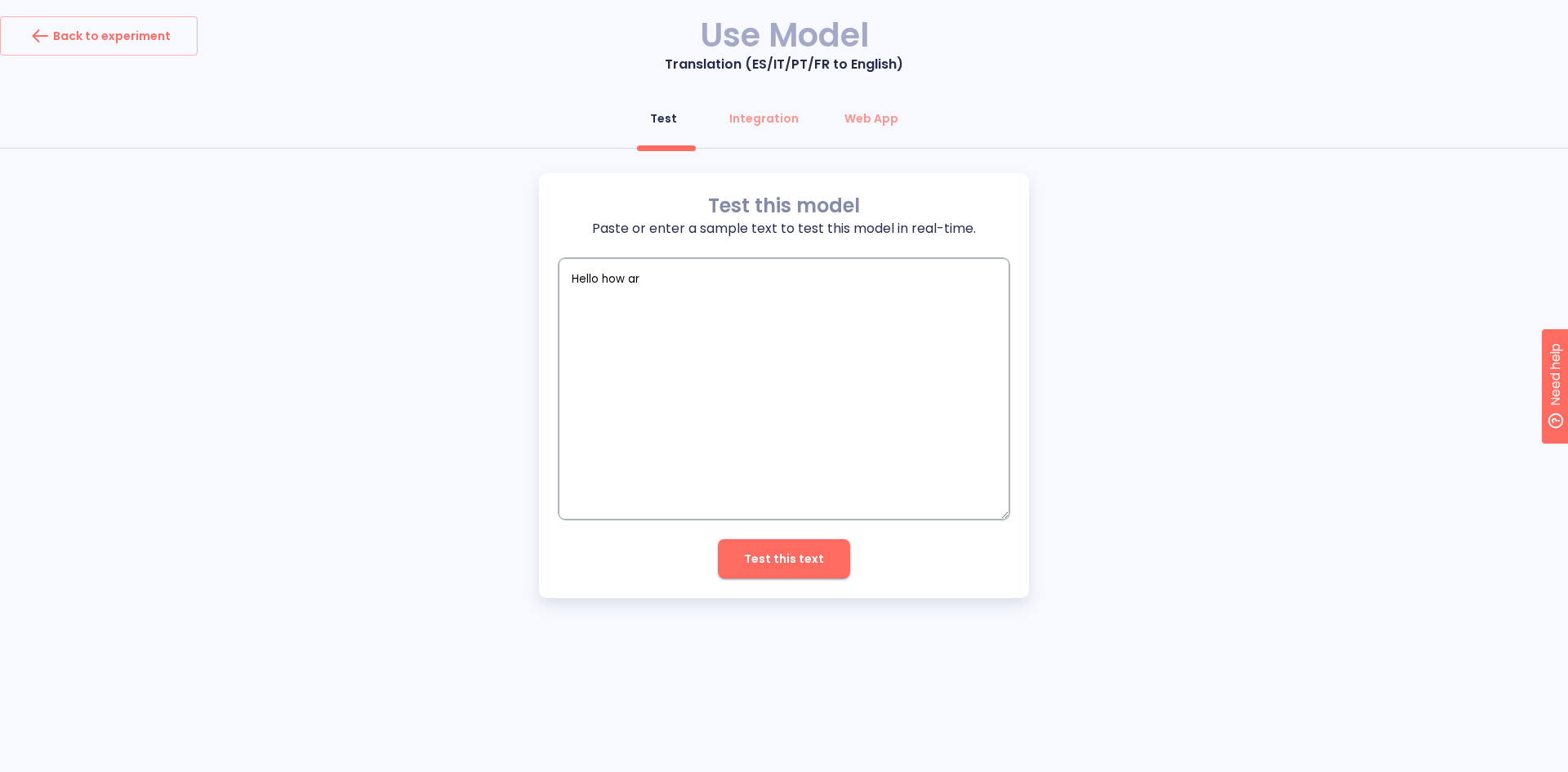
type textarea "Hello how are"
type textarea "x"
type textarea "Hello how are"
type textarea "x"
type textarea "Hello how are y"
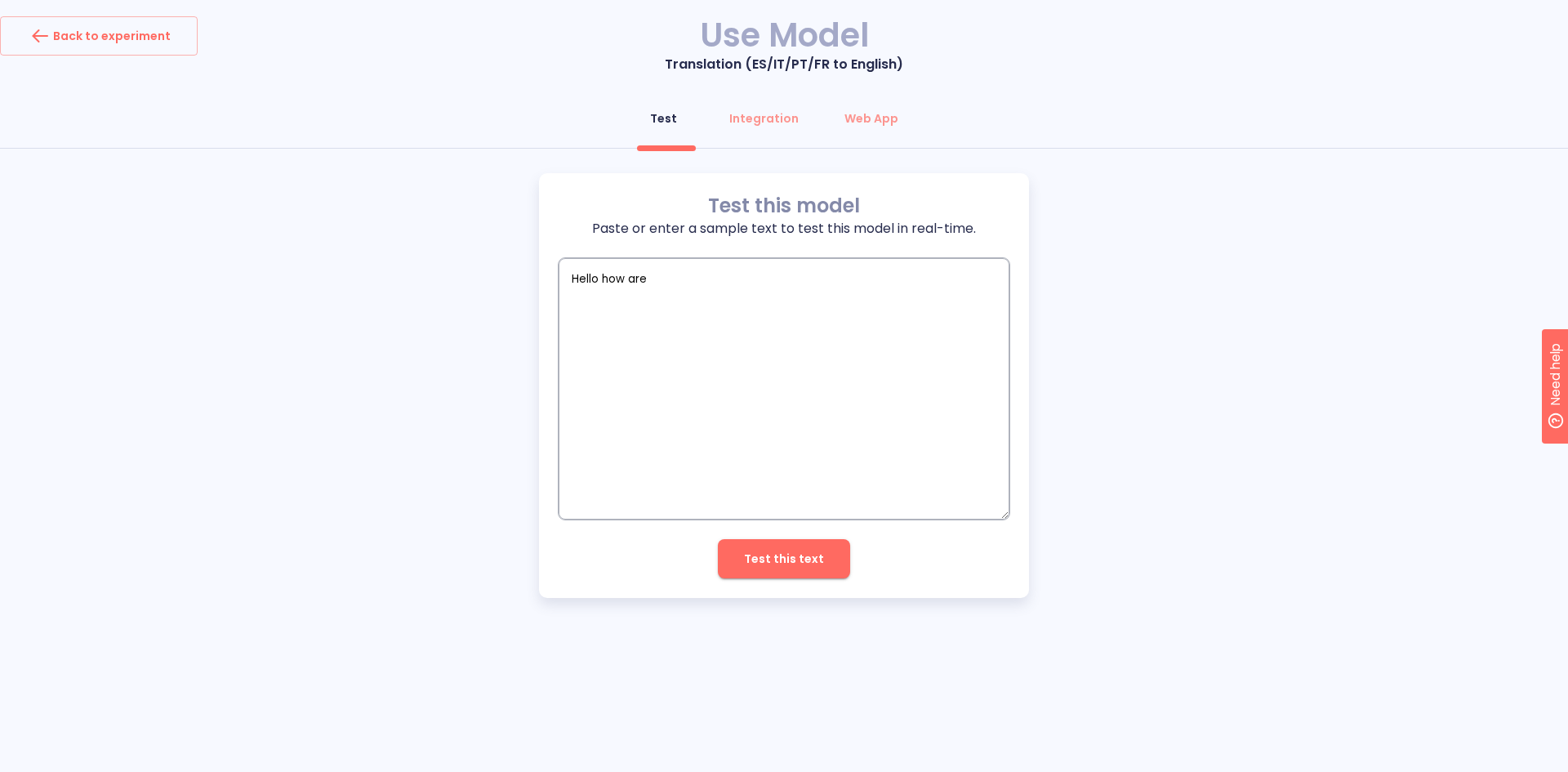
type textarea "x"
type textarea "Hello how are [PERSON_NAME]"
type textarea "x"
type textarea "Hello how are yi="
type textarea "x"
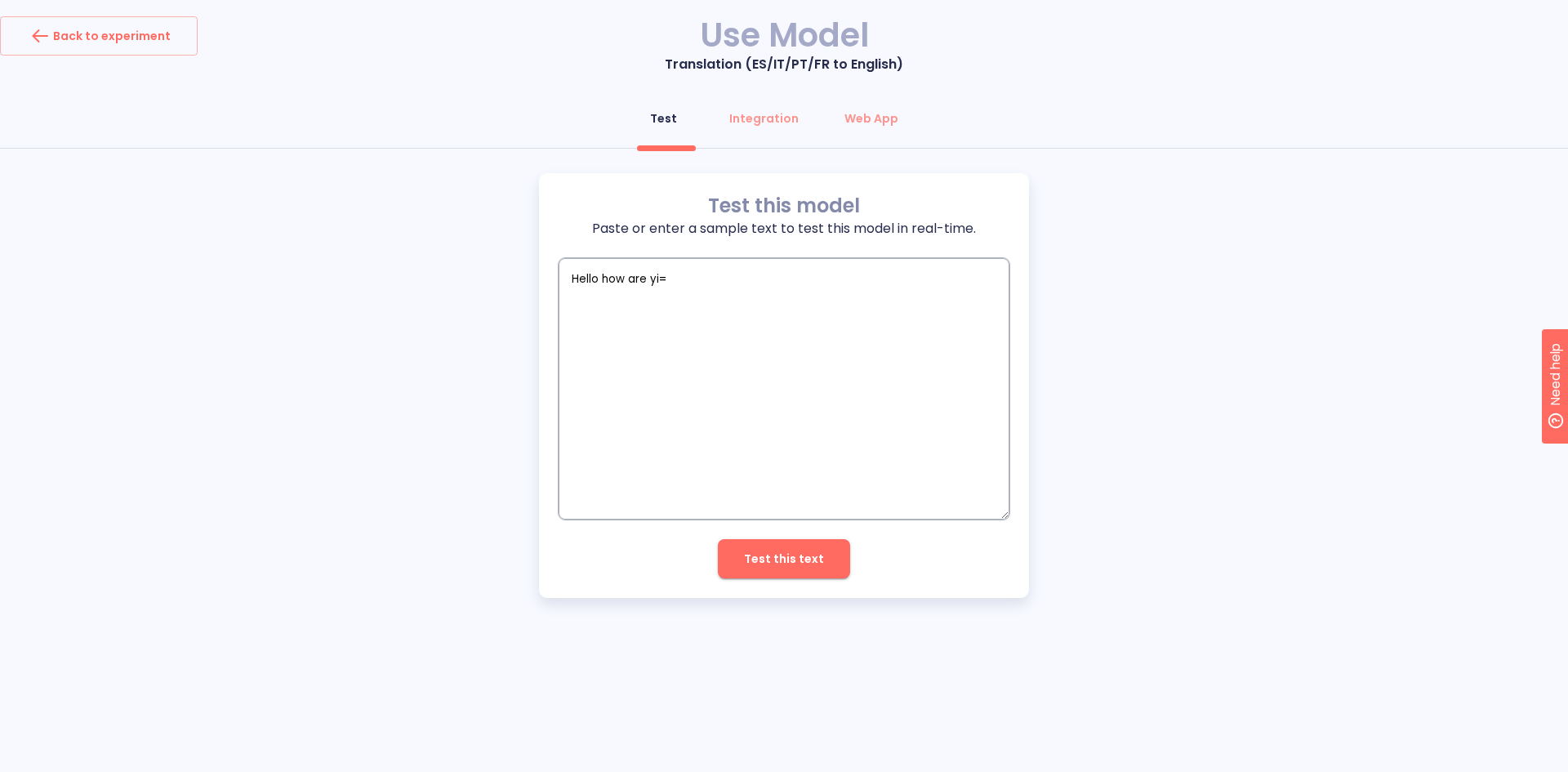
type textarea "Hello how are [PERSON_NAME]"
type textarea "x"
type textarea "Hello how are y"
type textarea "x"
type textarea "Hello how are yo"
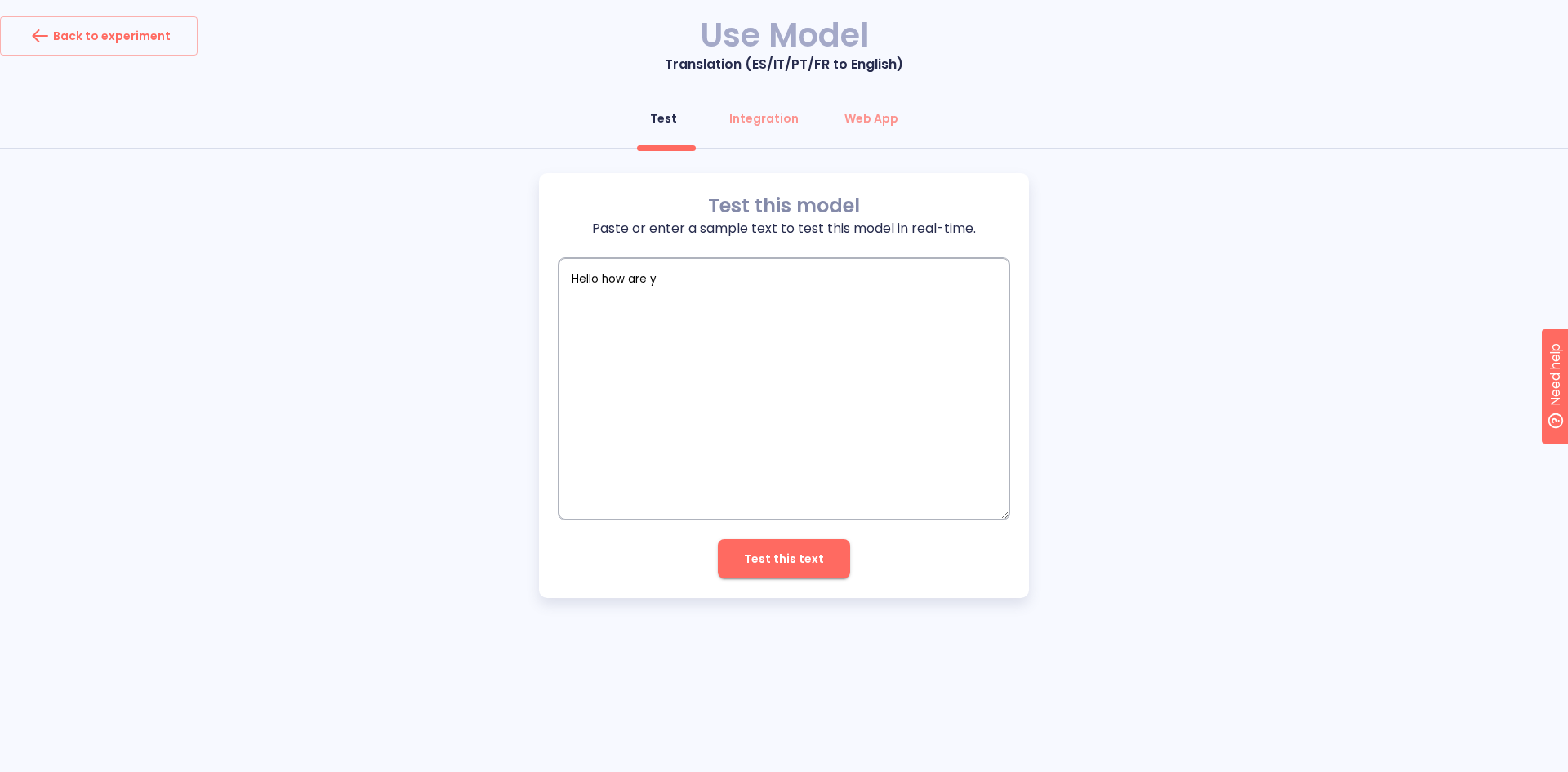
type textarea "x"
type textarea "Hello how are you"
type textarea "x"
type textarea "Hello how are you"
click at [765, 564] on span "Test this text" at bounding box center [784, 559] width 80 height 20
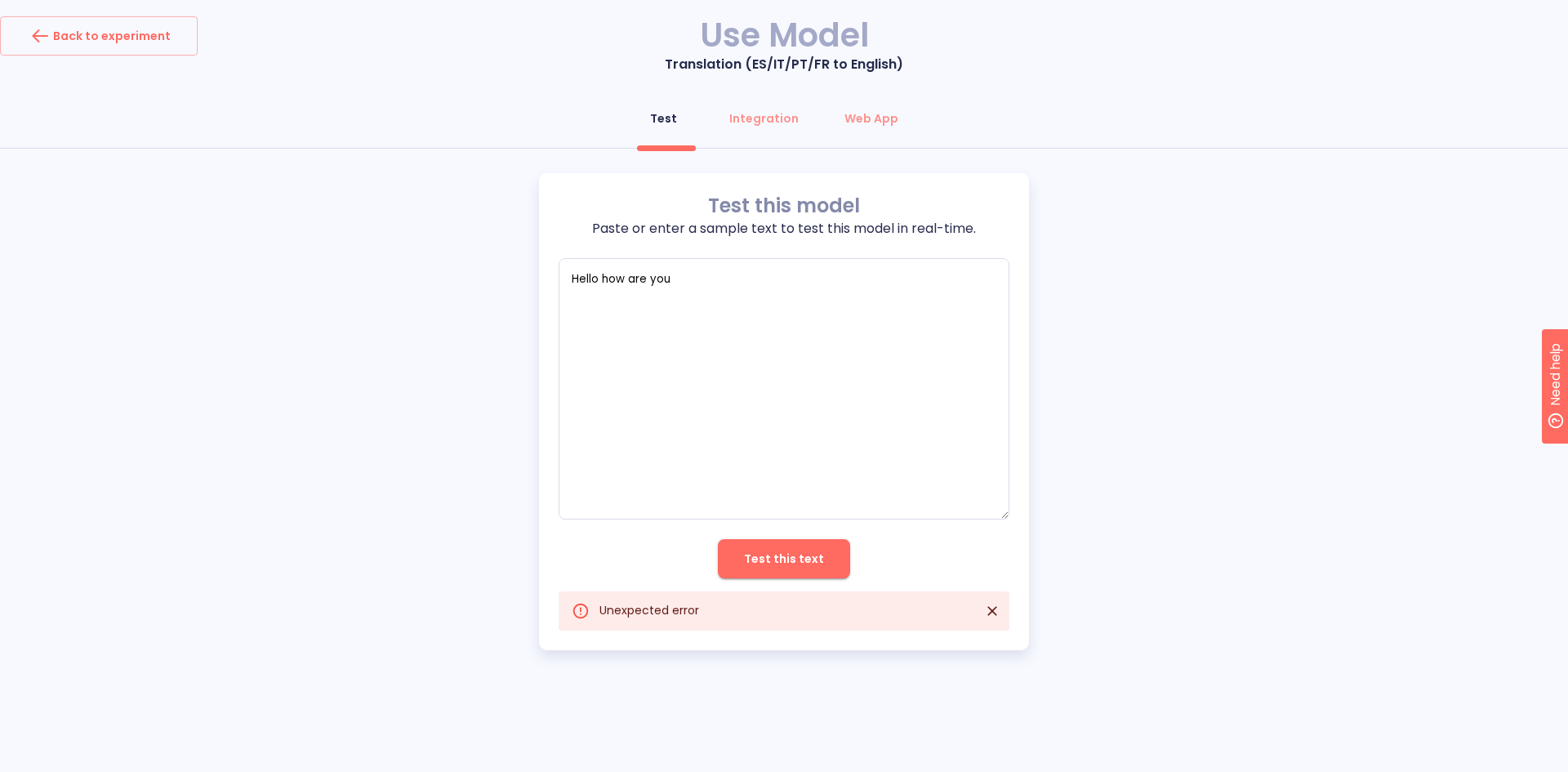
click at [764, 549] on span "Test this text" at bounding box center [784, 559] width 80 height 20
click at [993, 612] on icon "Close" at bounding box center [992, 610] width 10 height 10
type textarea "x"
click at [585, 281] on textarea "Hello how are you" at bounding box center [784, 389] width 450 height 261
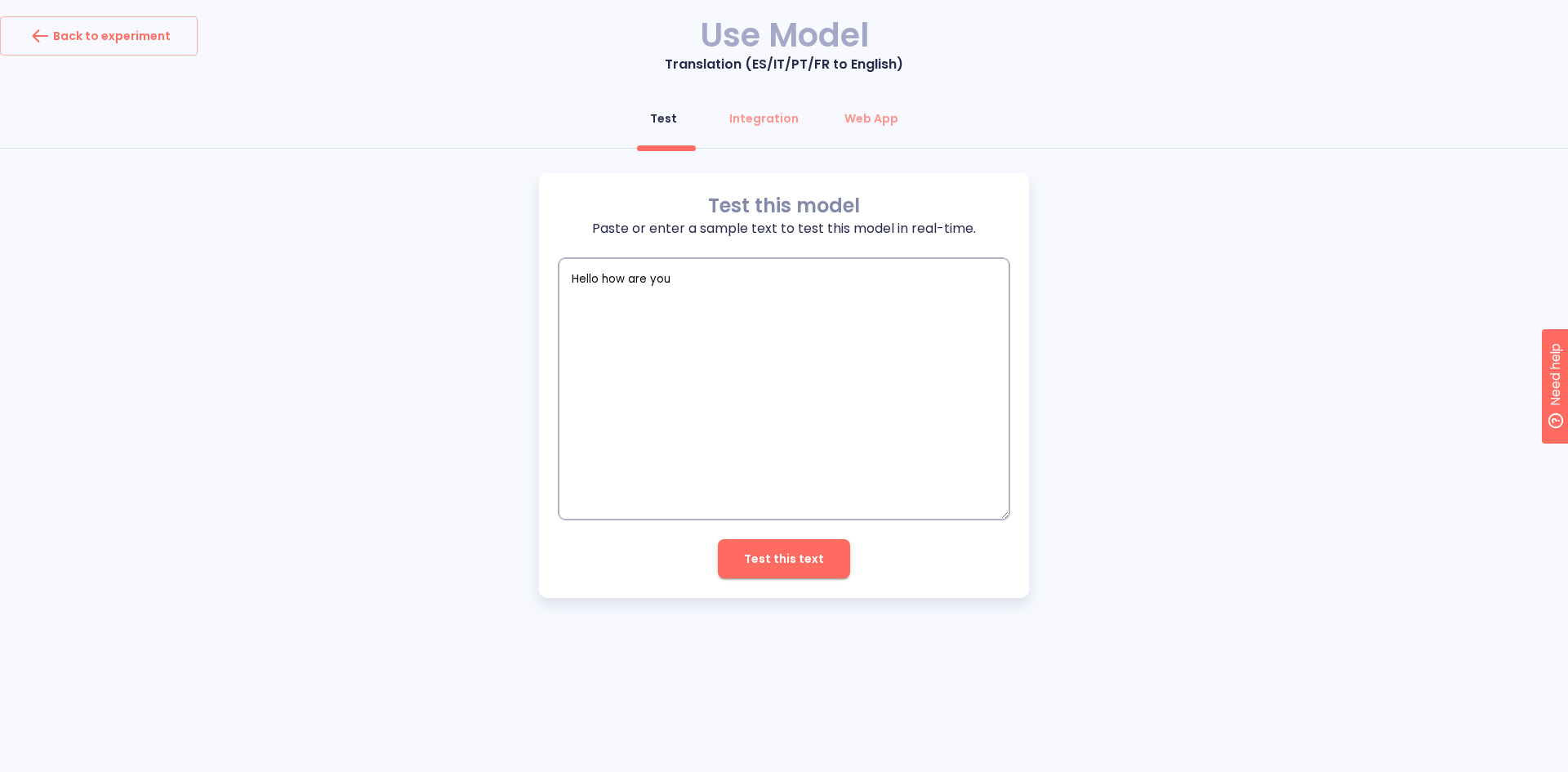
type textarea "how are you"
type textarea "x"
type textarea "how are you"
type textarea "x"
type textarea "how are you"
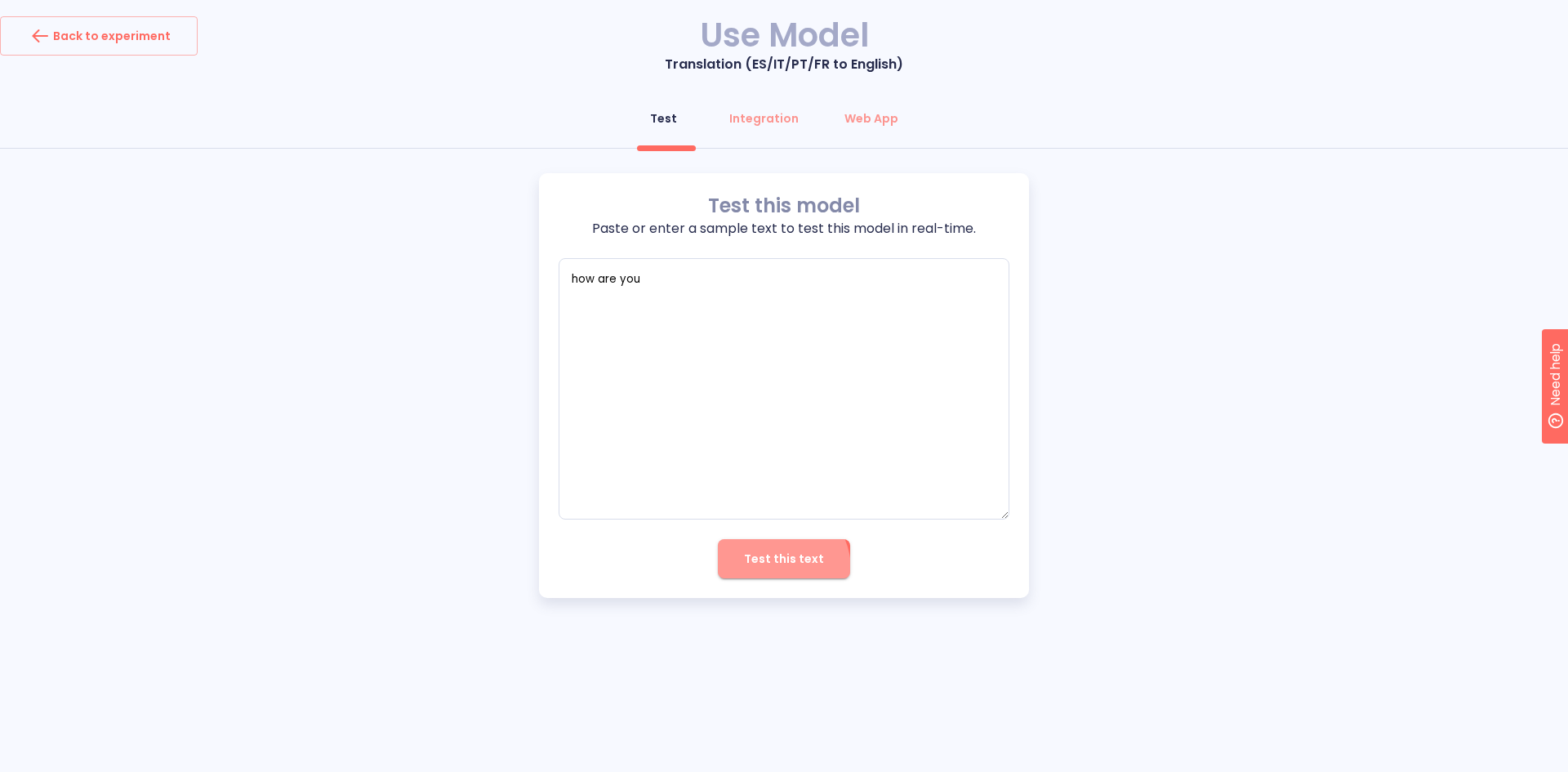
click at [776, 569] on button "Test this text" at bounding box center [784, 558] width 133 height 39
type textarea "x"
